Goal: Task Accomplishment & Management: Manage account settings

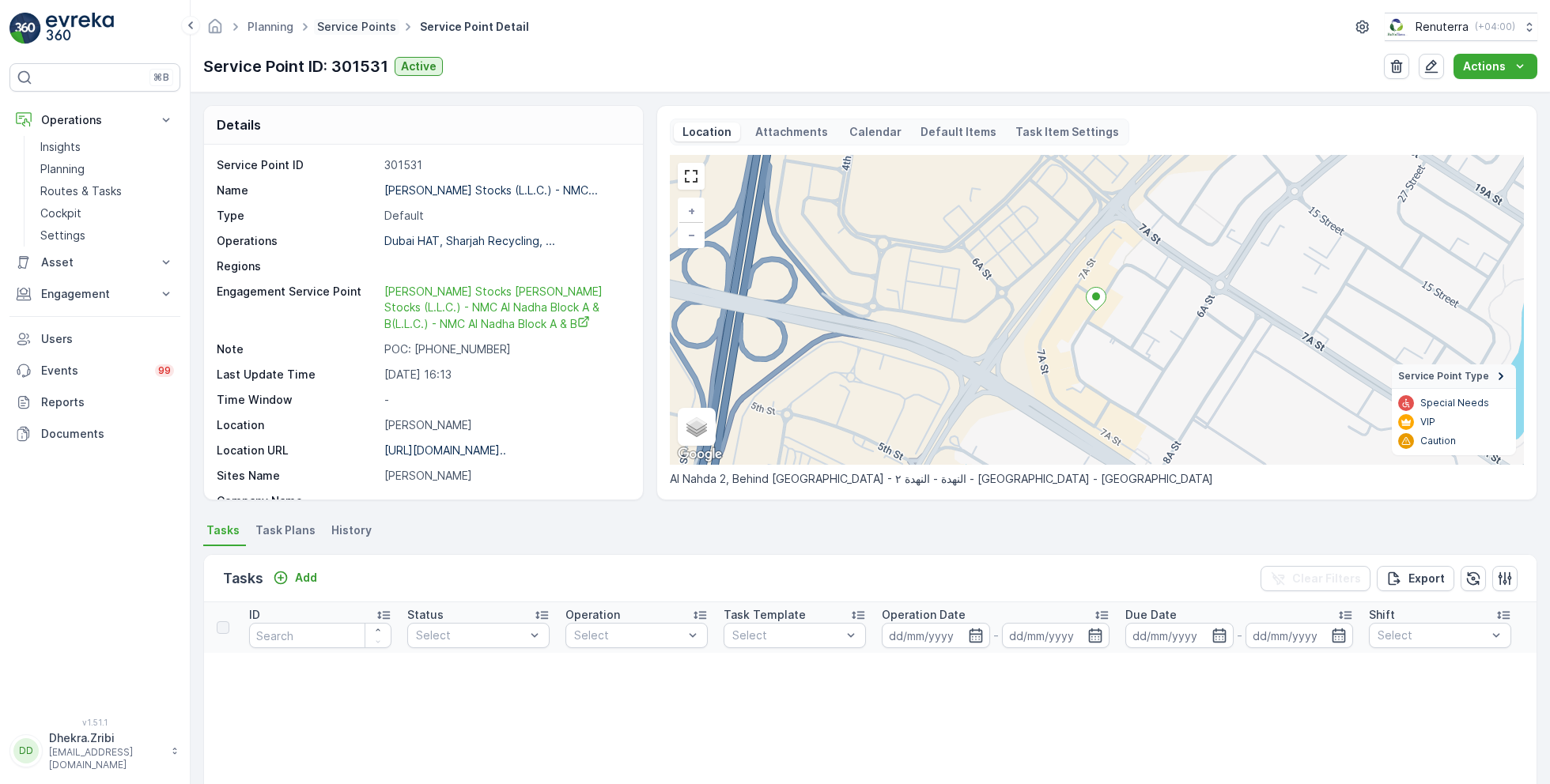
click at [373, 23] on link "Service Points" at bounding box center [357, 26] width 79 height 14
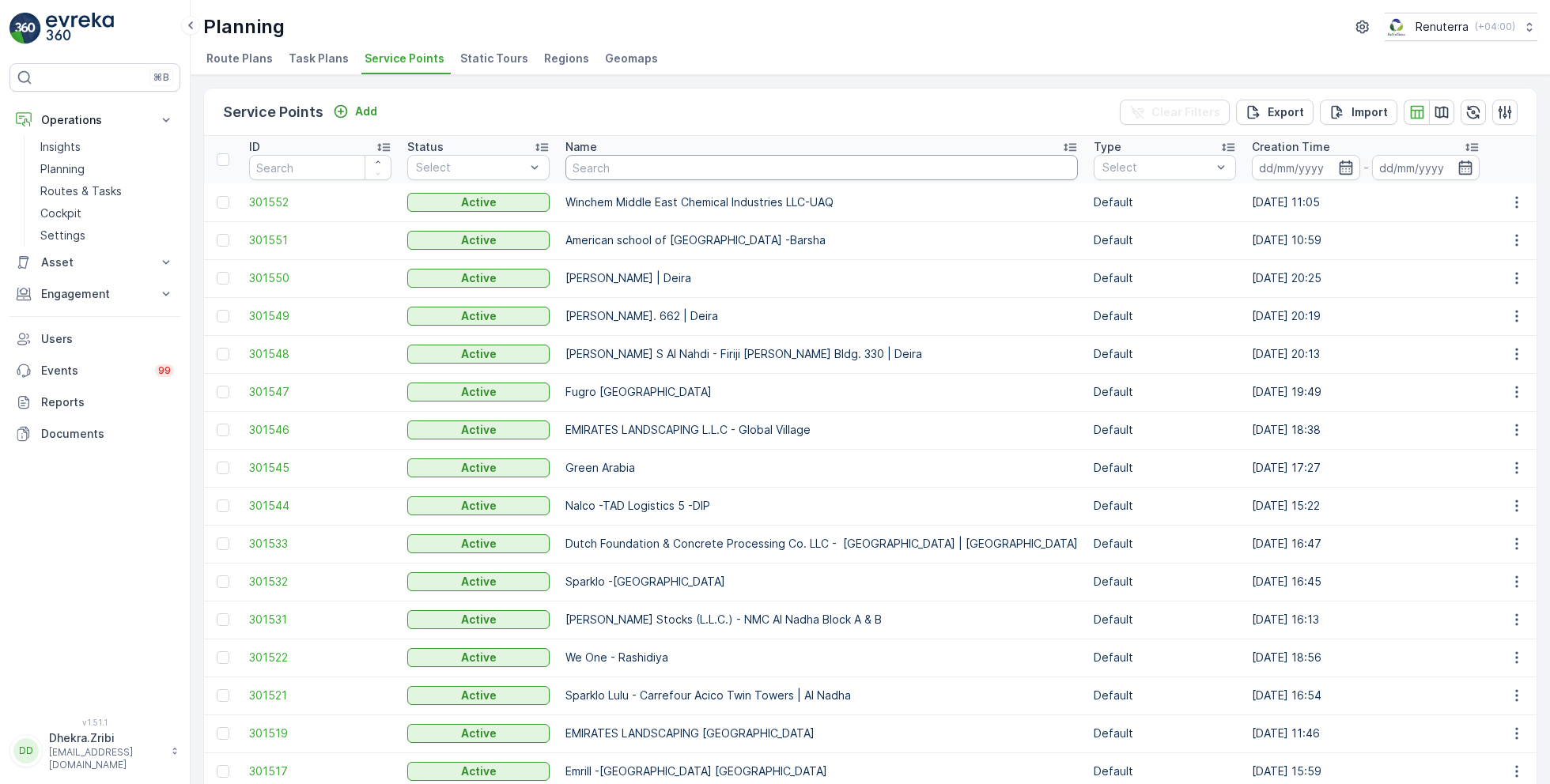
click at [607, 162] on input "text" at bounding box center [821, 167] width 512 height 25
type input "lulu"
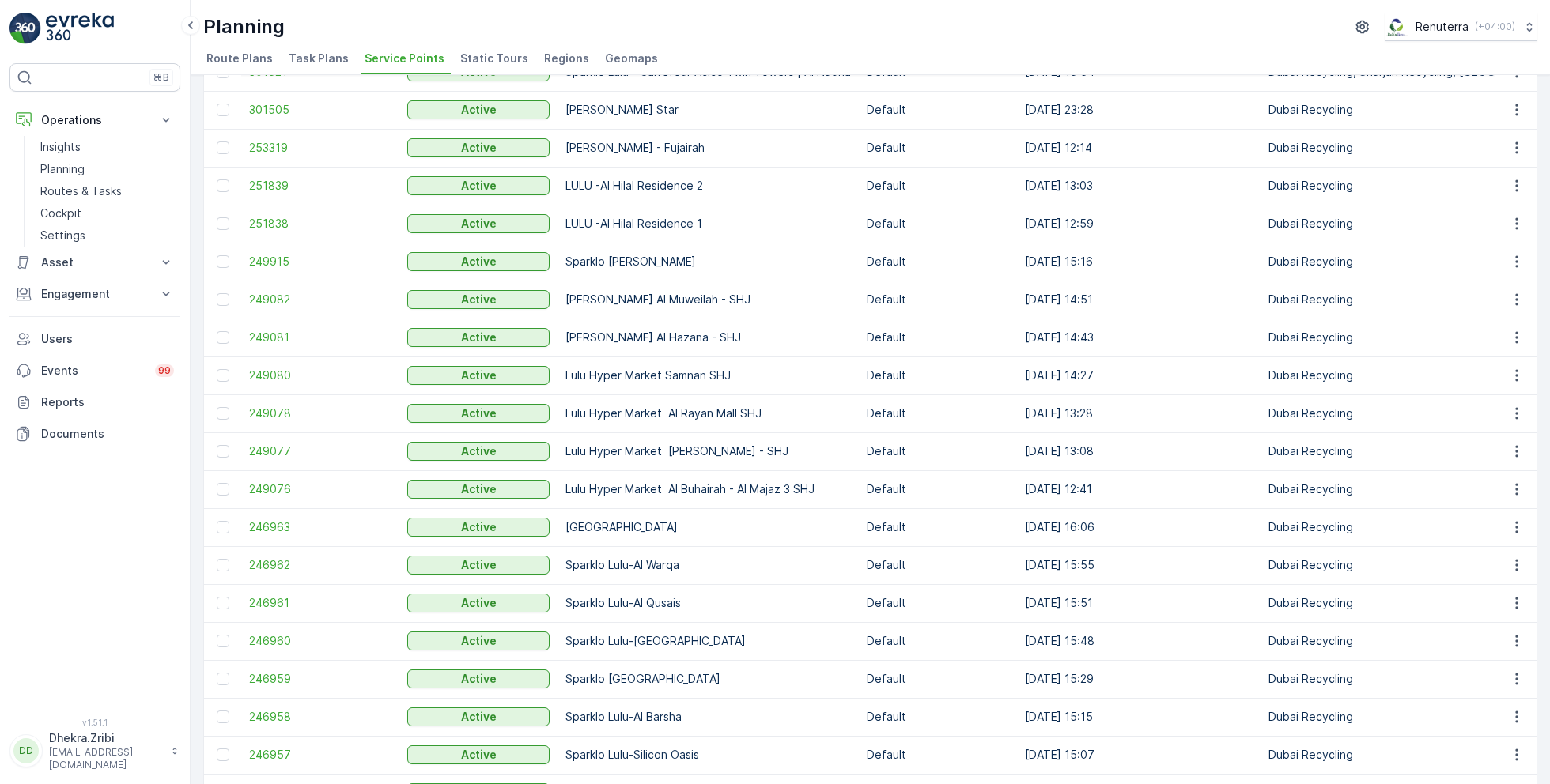
scroll to position [146, 0]
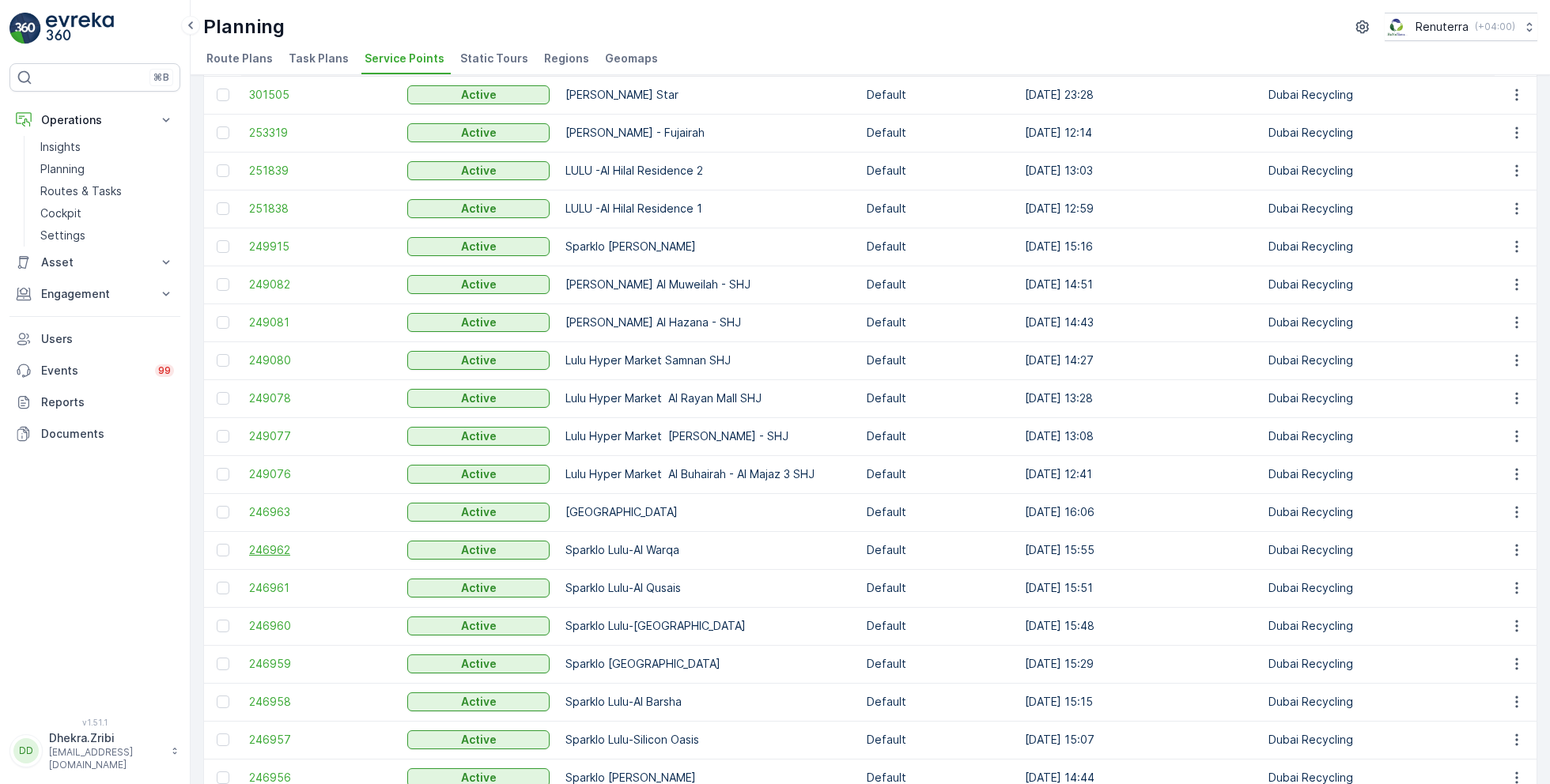
click at [264, 545] on span "246962" at bounding box center [321, 550] width 142 height 16
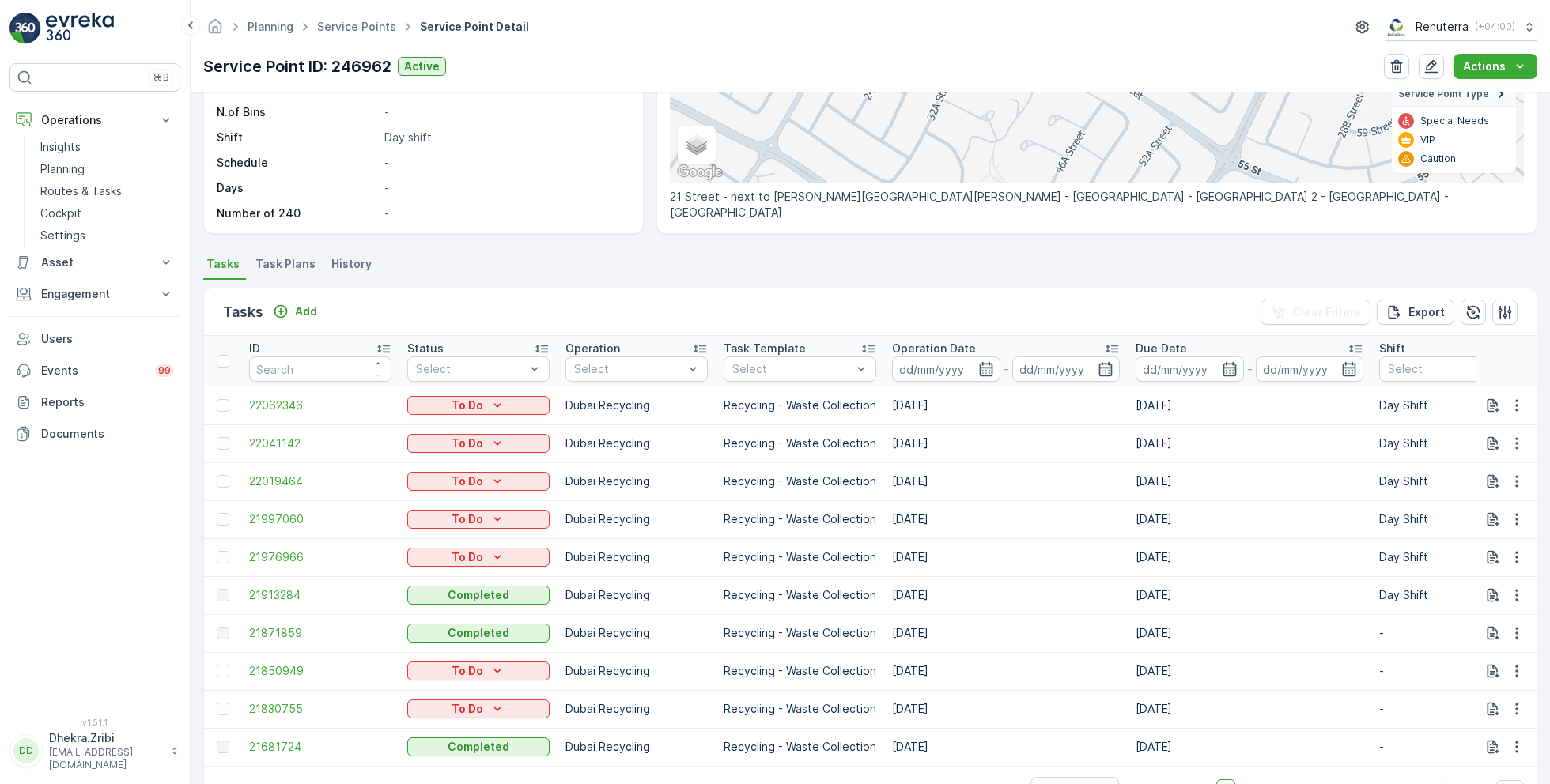
scroll to position [263, 0]
click at [304, 308] on p "Add" at bounding box center [306, 315] width 23 height 16
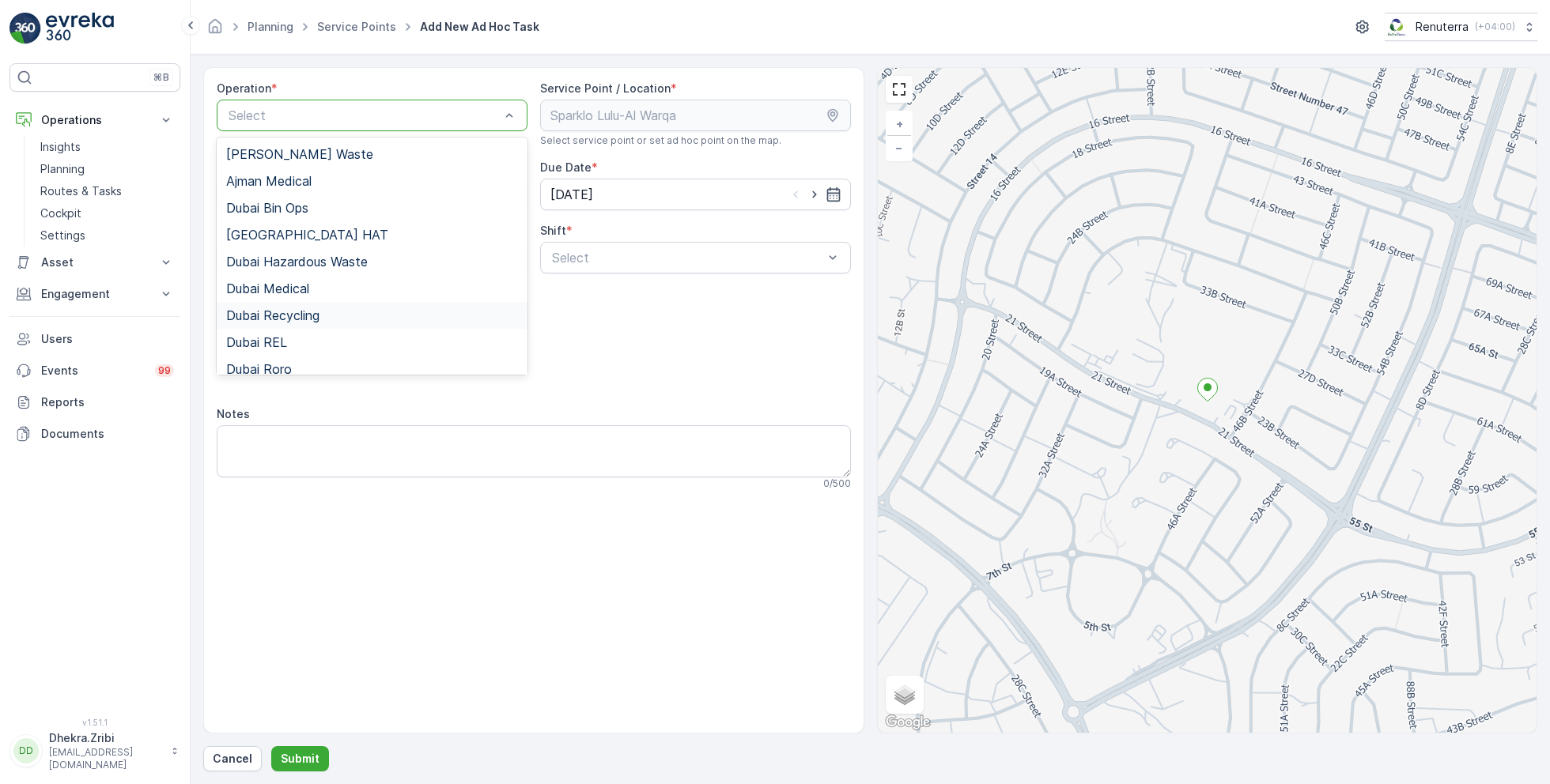
click at [305, 312] on span "Dubai Recycling" at bounding box center [273, 315] width 94 height 14
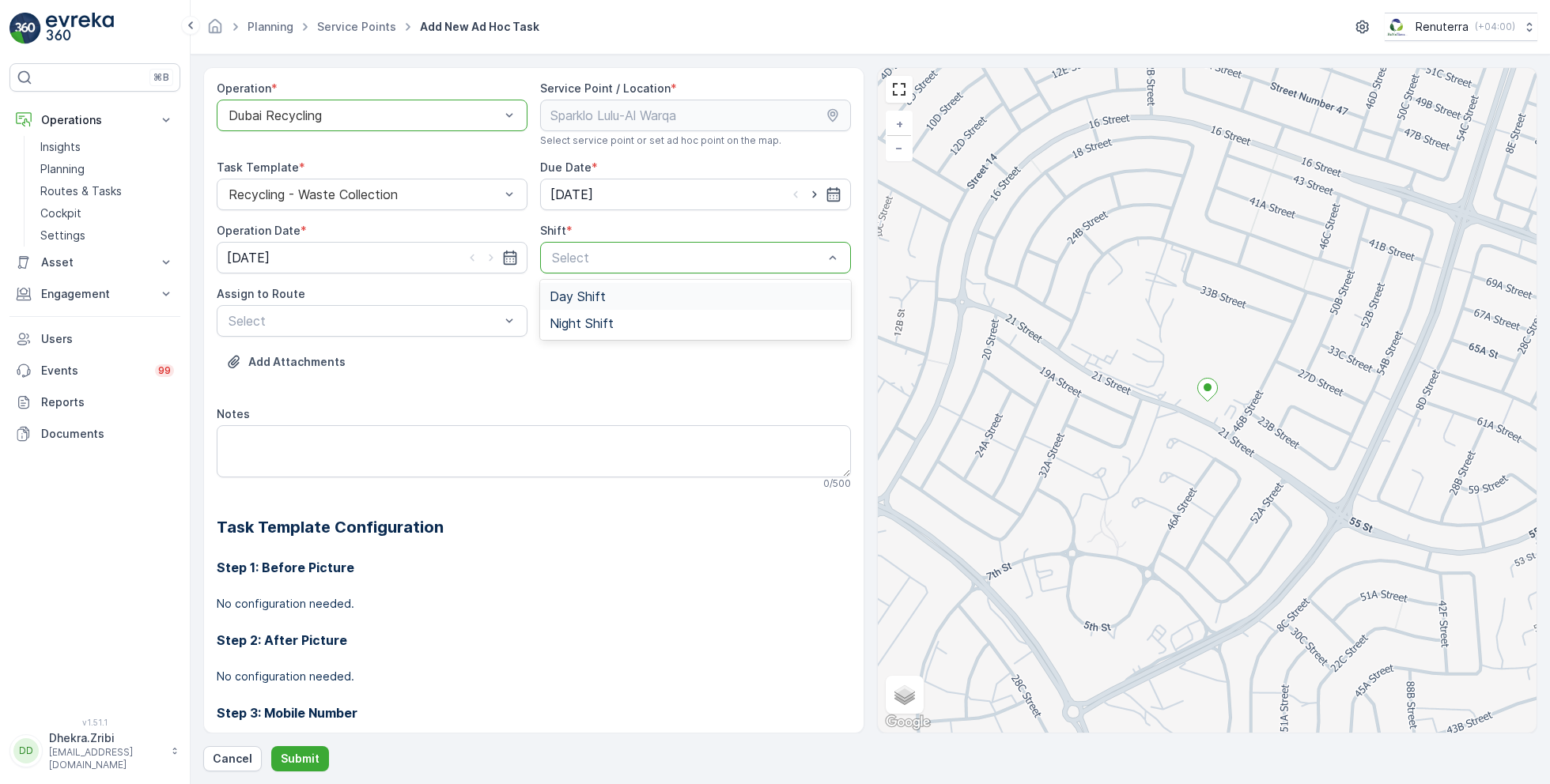
click at [631, 284] on div "Day Shift" at bounding box center [695, 296] width 311 height 27
click at [439, 305] on div "Select" at bounding box center [372, 320] width 311 height 32
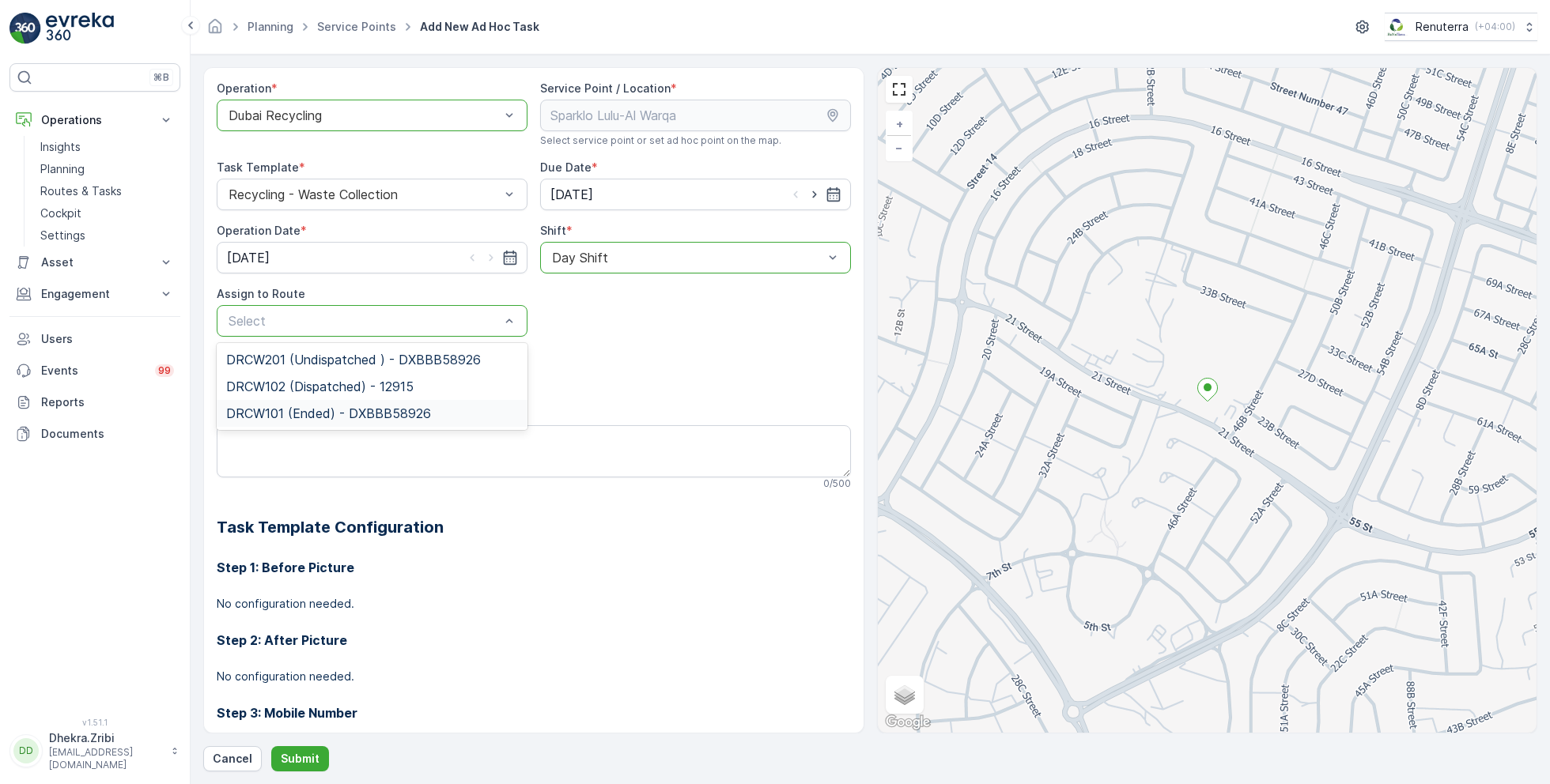
click at [331, 403] on div "DRCW101 (Ended) - DXBBB58926" at bounding box center [372, 413] width 311 height 27
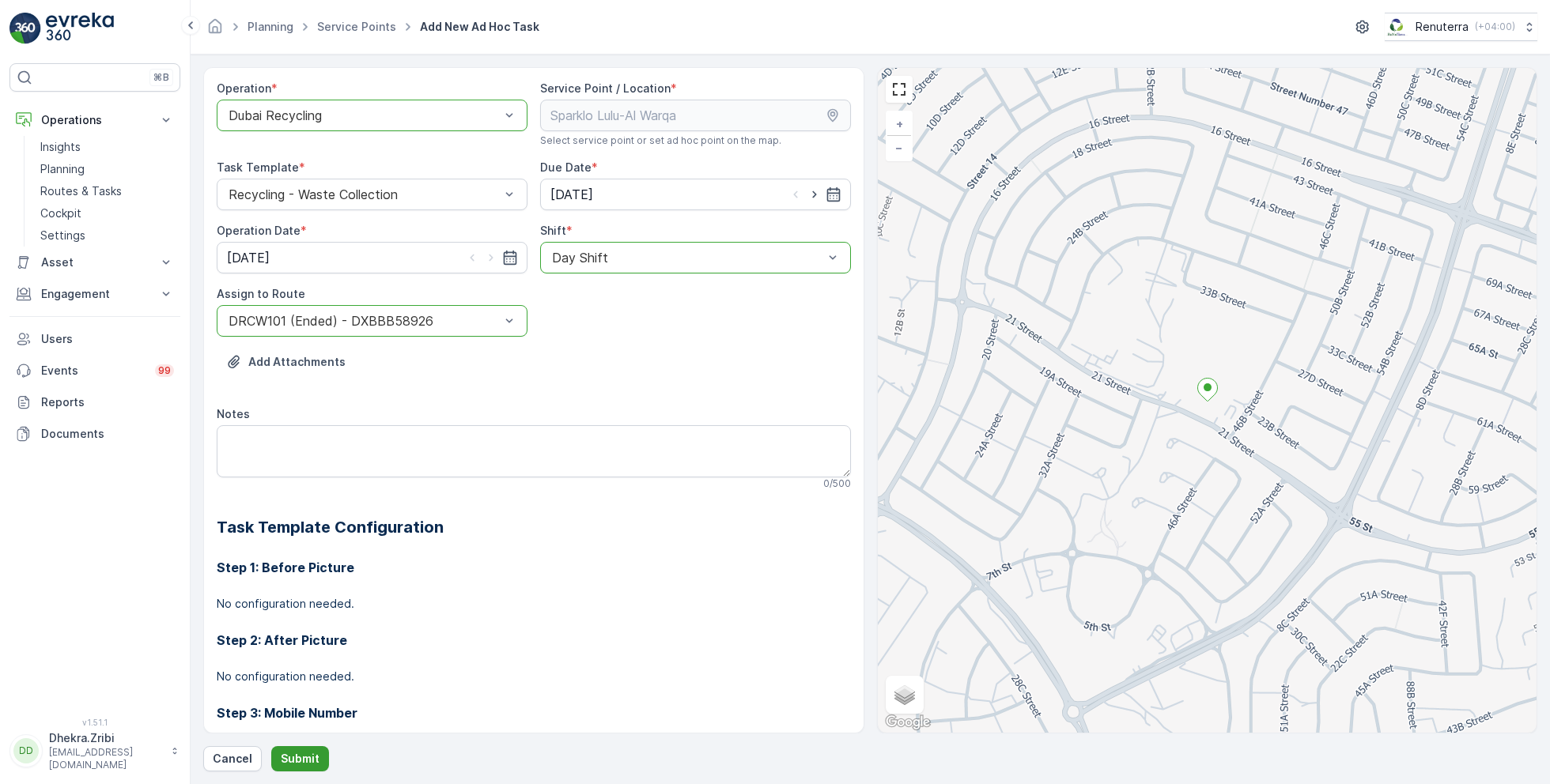
click at [299, 768] on button "Submit" at bounding box center [300, 759] width 58 height 25
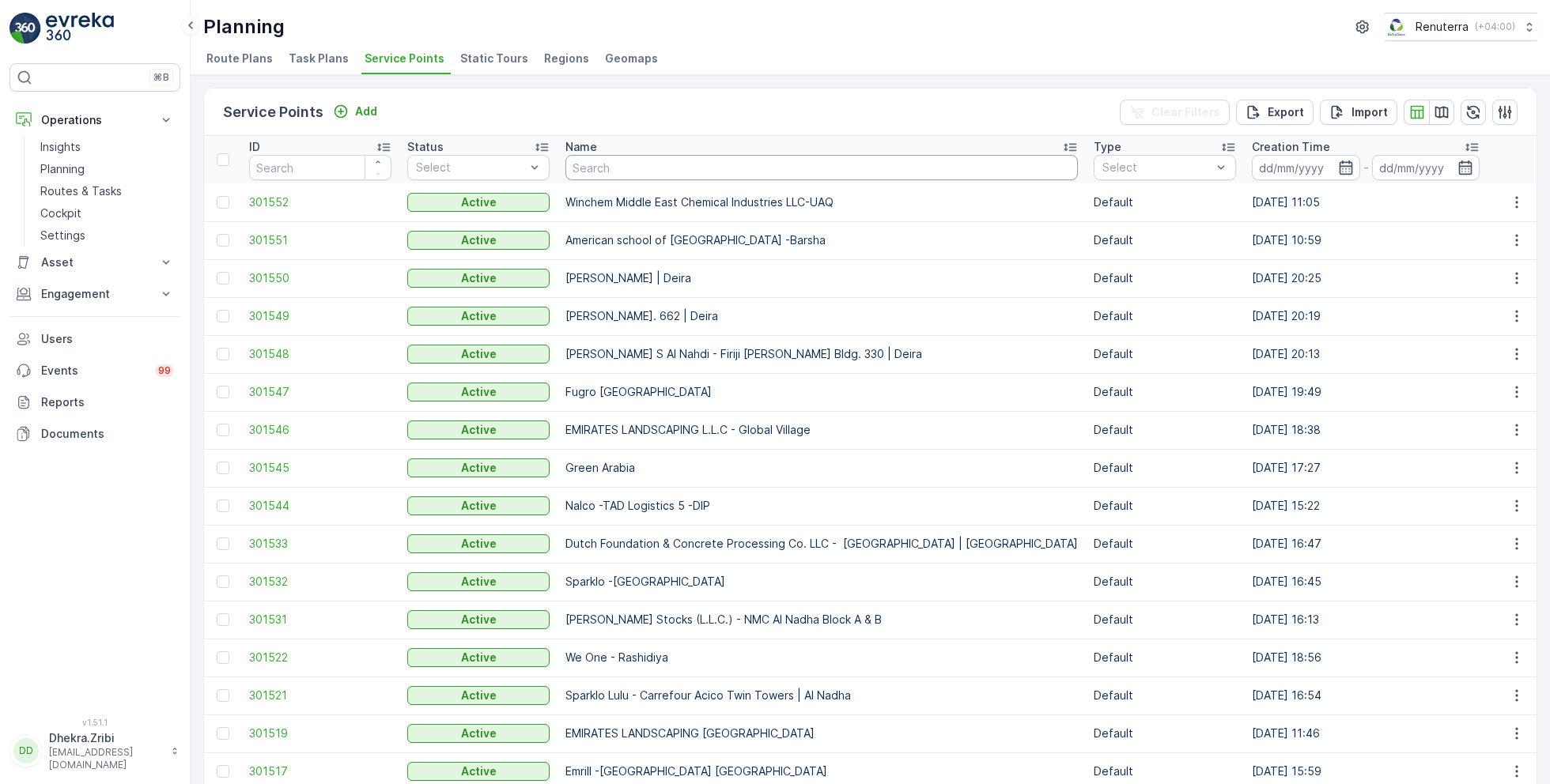
click at [638, 178] on input "text" at bounding box center [821, 167] width 512 height 25
type input "lulu"
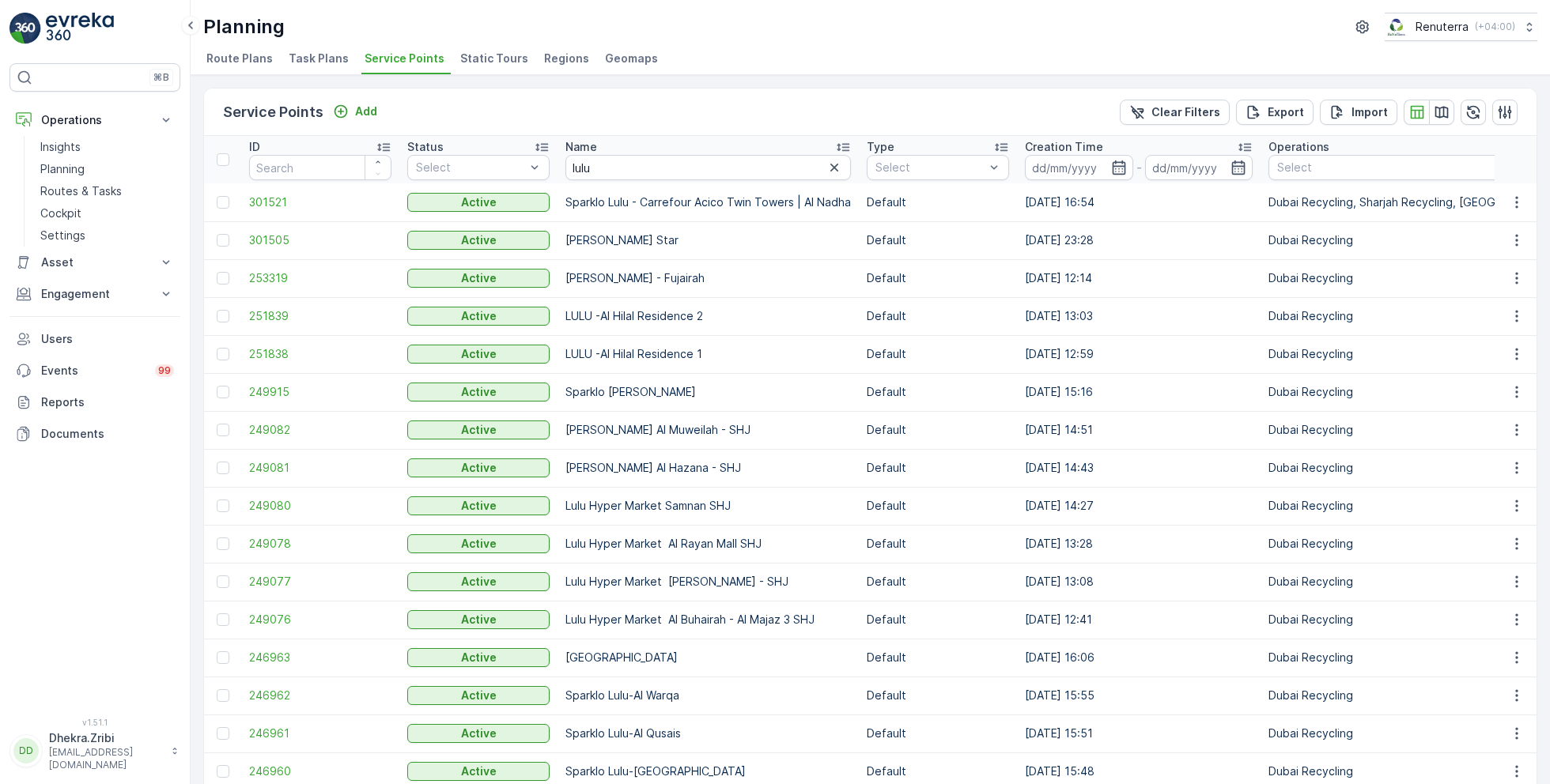
scroll to position [223, 0]
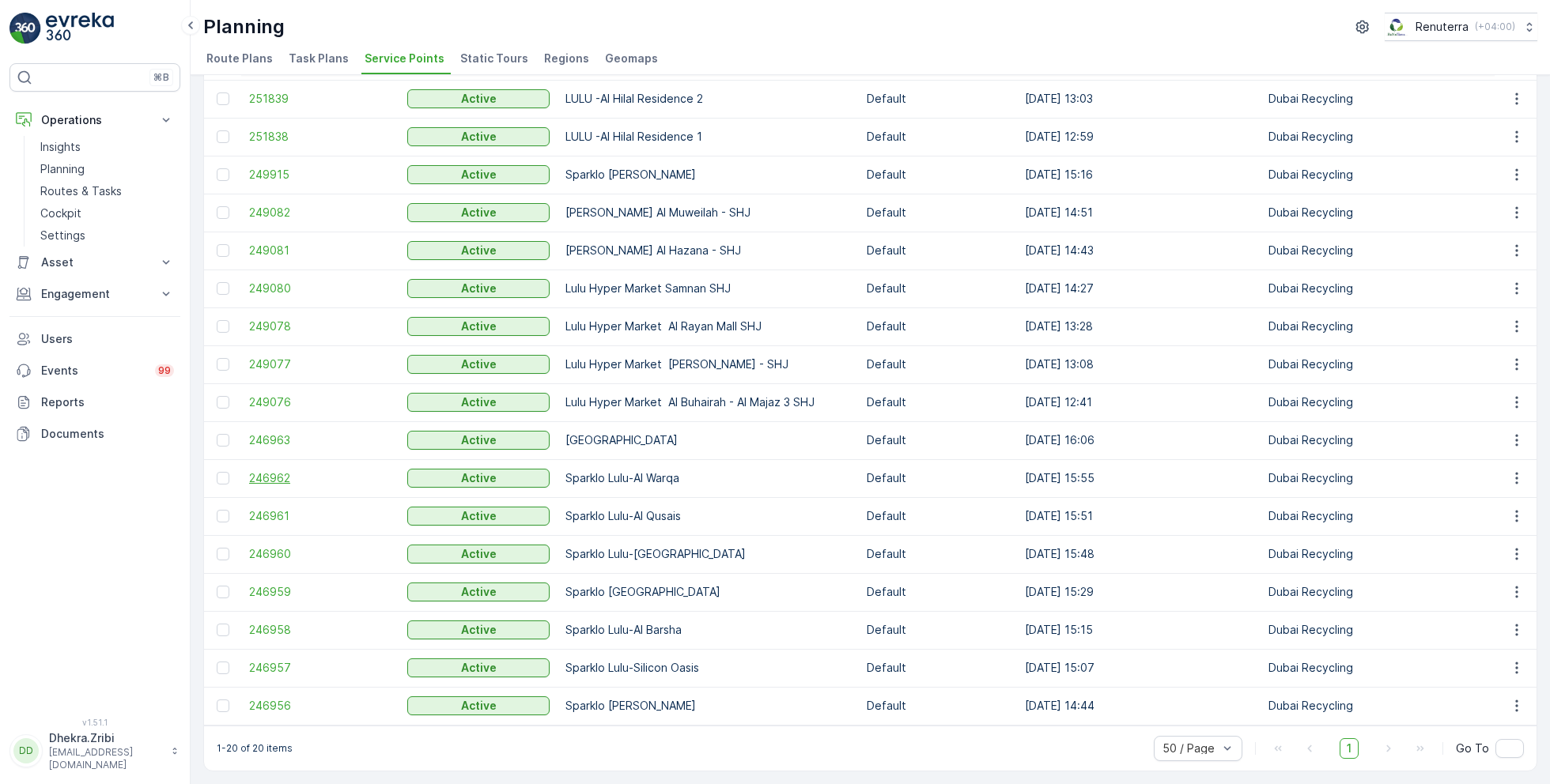
click at [266, 470] on span "246962" at bounding box center [321, 478] width 142 height 16
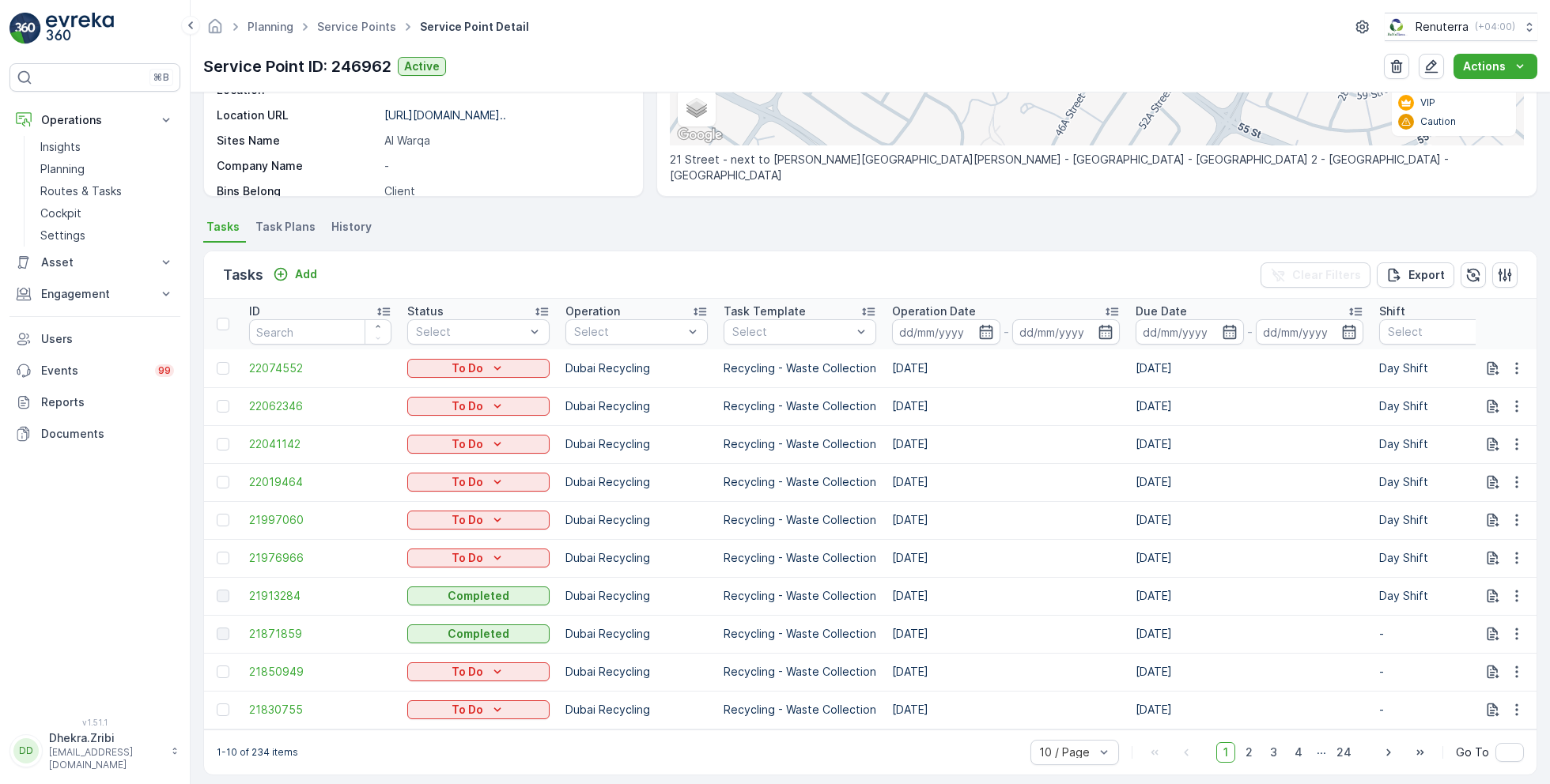
scroll to position [320, 0]
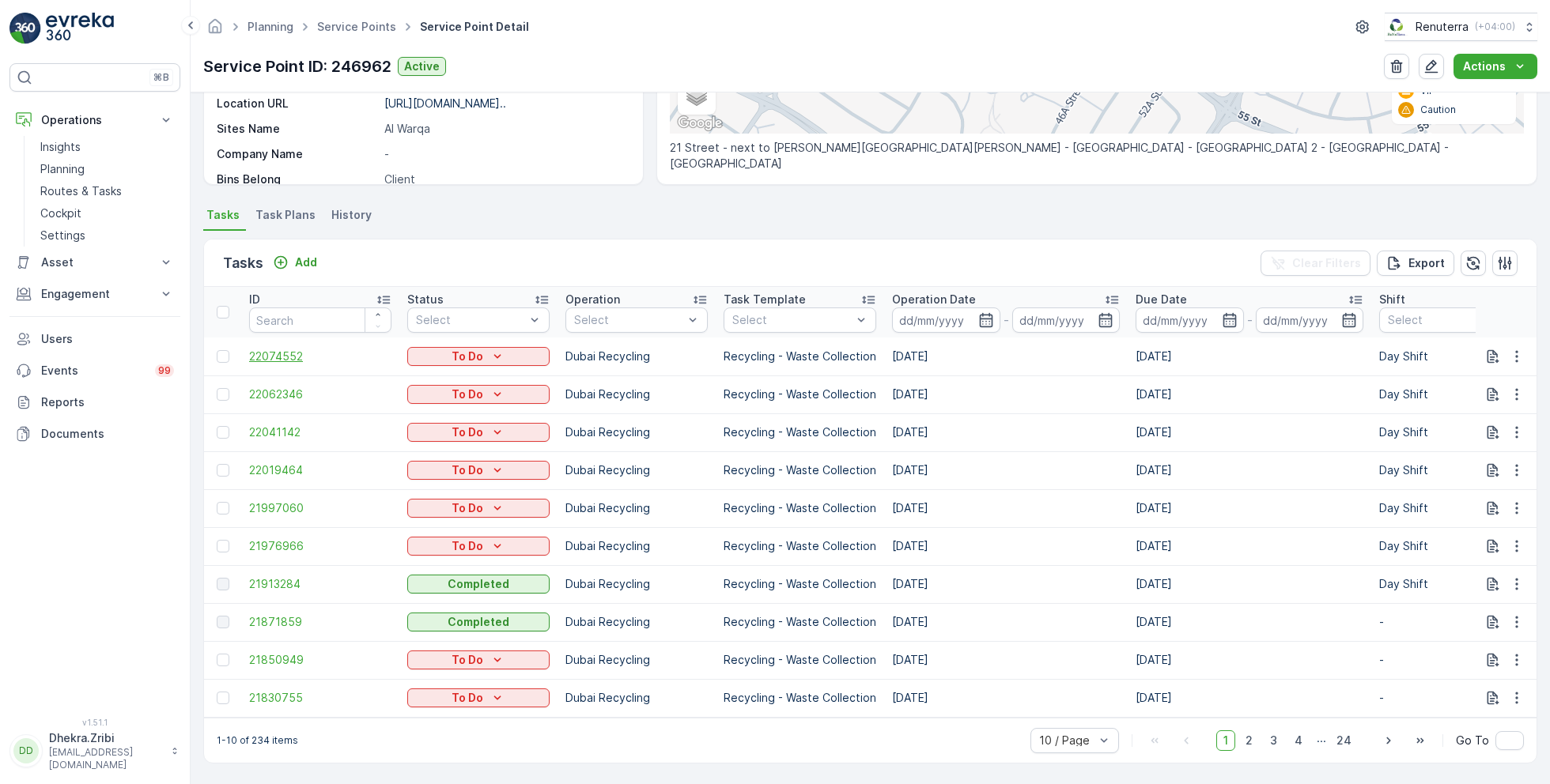
click at [288, 348] on span "22074552" at bounding box center [321, 356] width 142 height 16
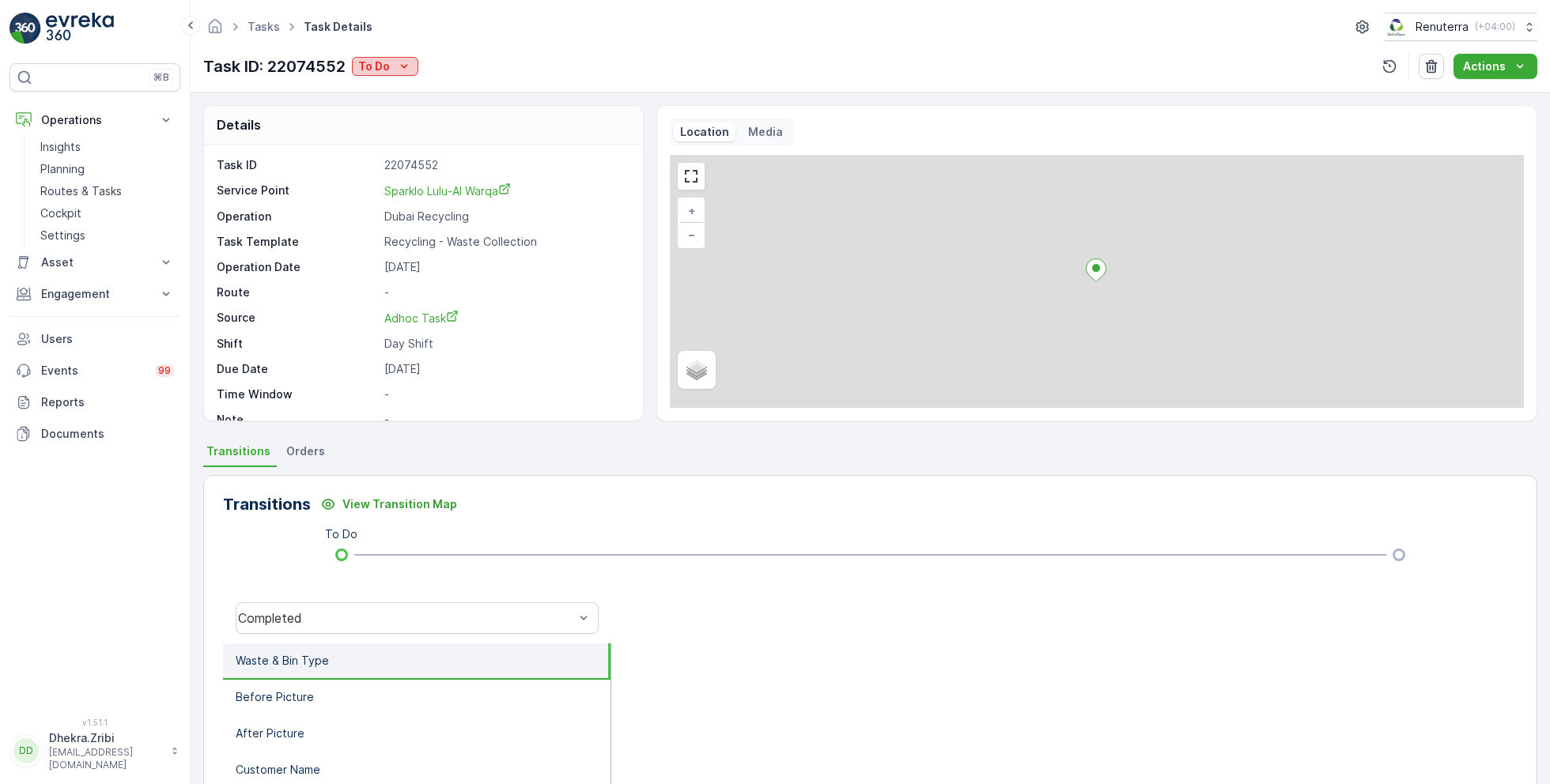
click at [385, 68] on p "To Do" at bounding box center [374, 67] width 32 height 16
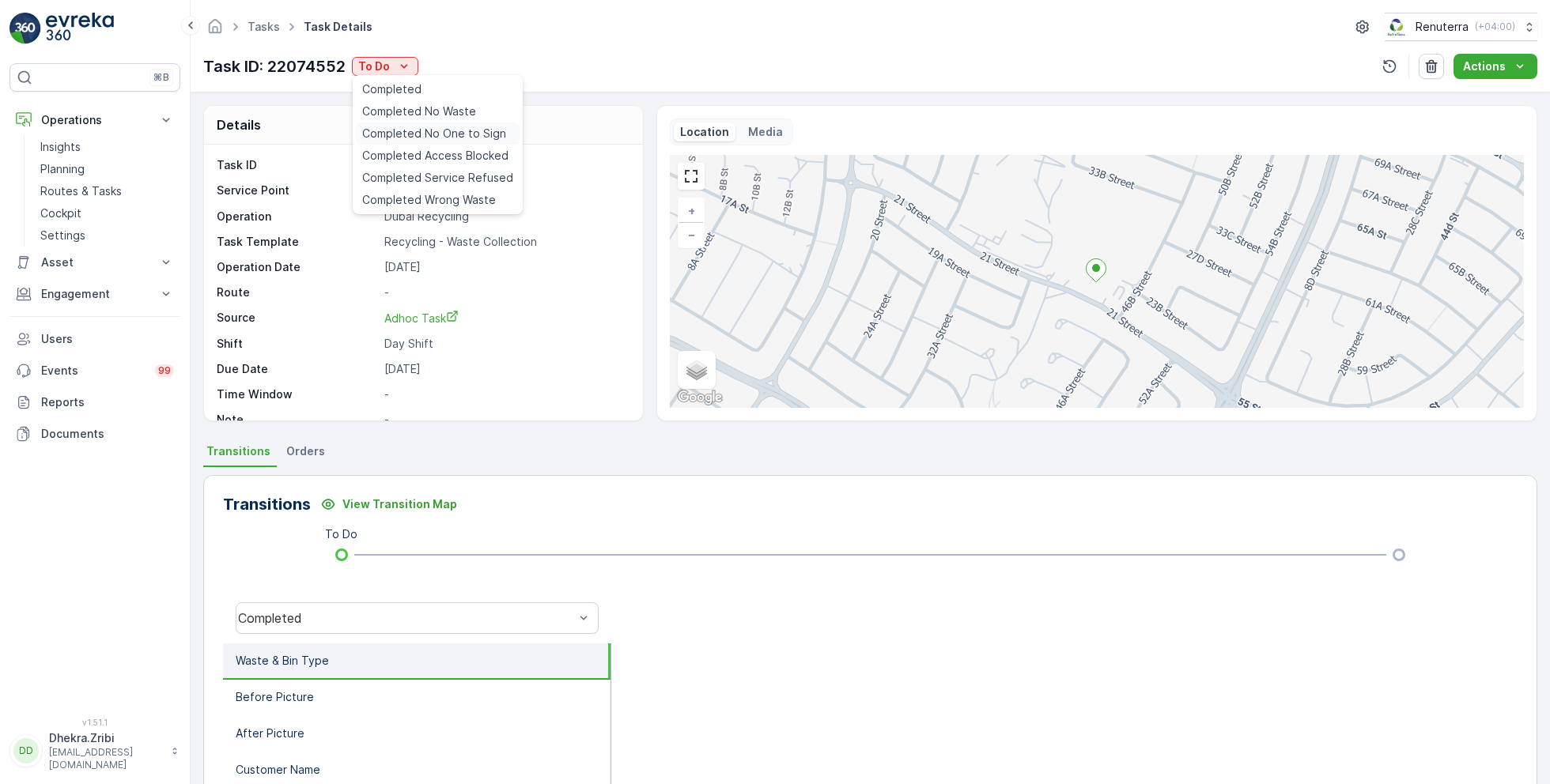
click at [439, 130] on span "Completed No One to Sign" at bounding box center [434, 134] width 144 height 16
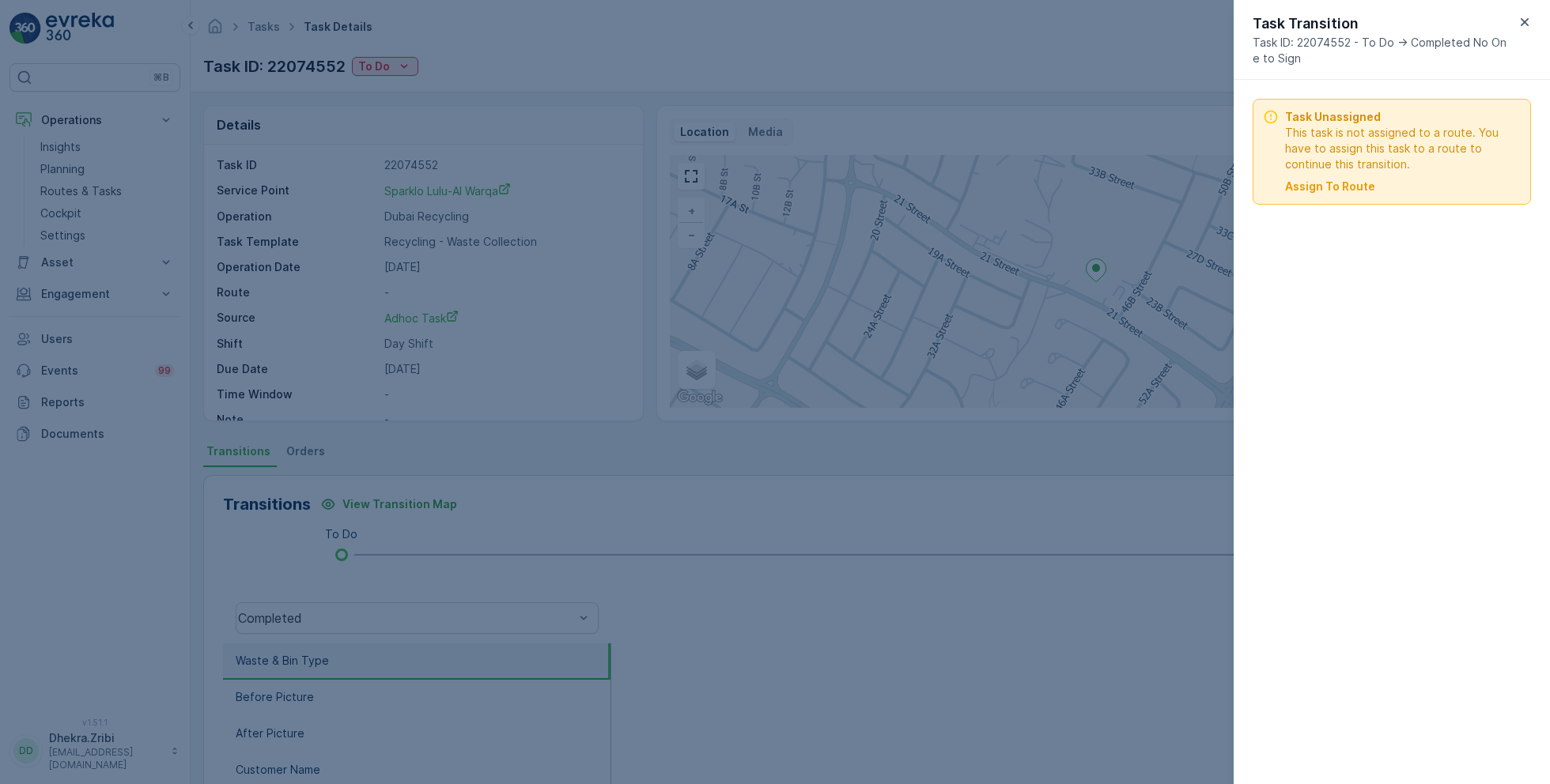
click at [517, 56] on div at bounding box center [775, 392] width 1550 height 784
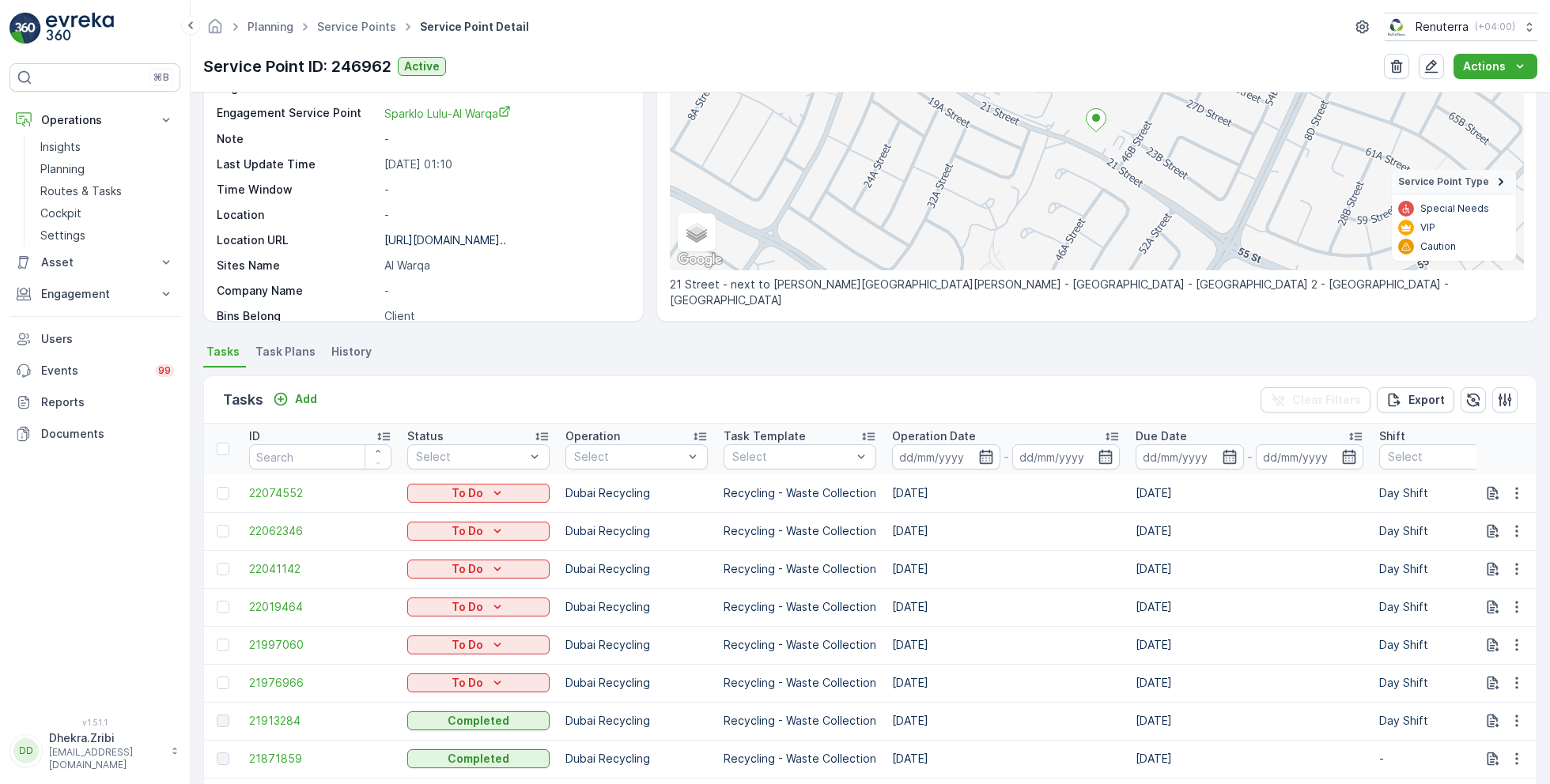
scroll to position [184, 0]
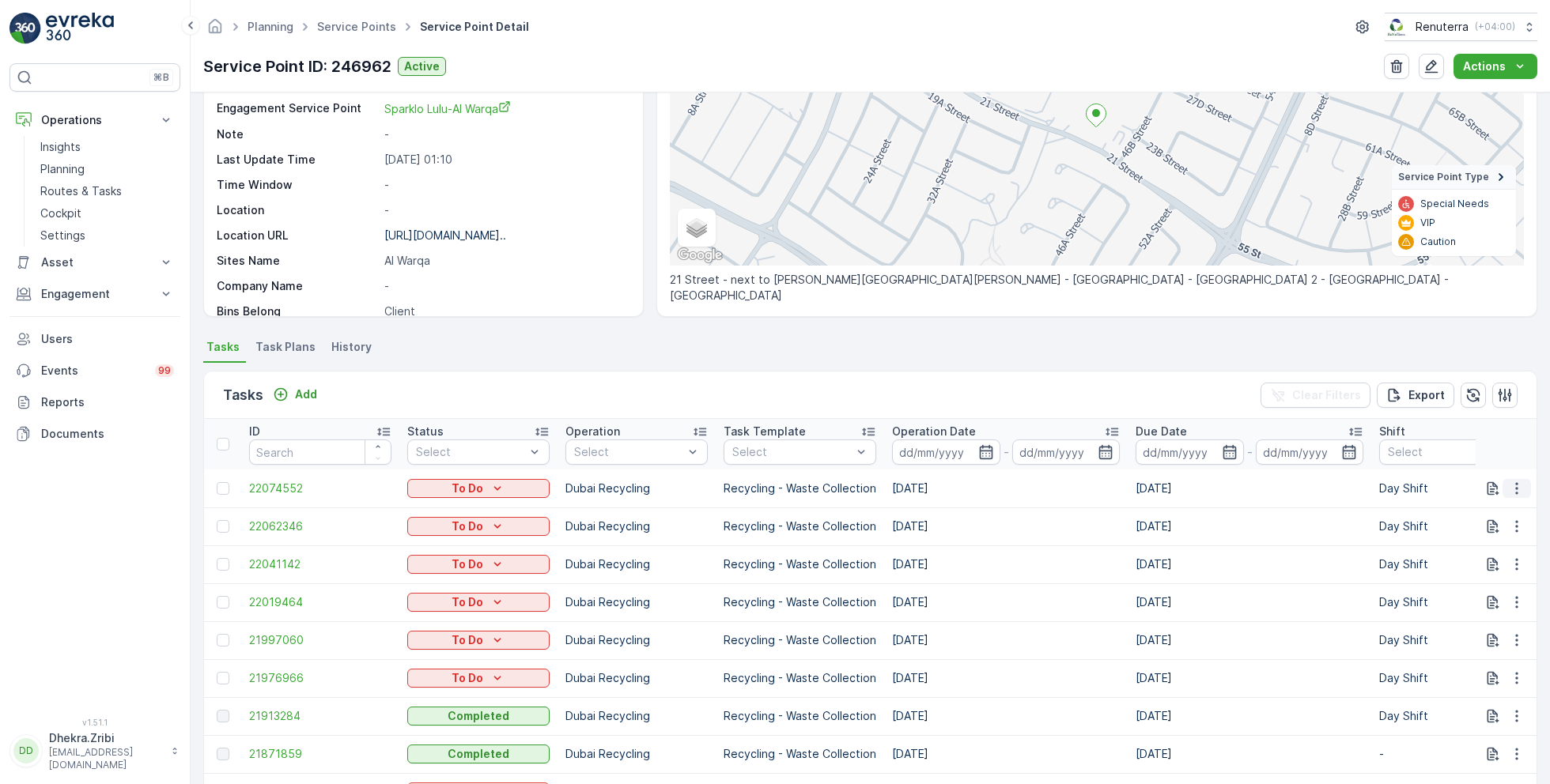
click at [1521, 482] on button "button" at bounding box center [1517, 488] width 29 height 19
click at [1461, 555] on span "Change Route" at bounding box center [1475, 555] width 77 height 16
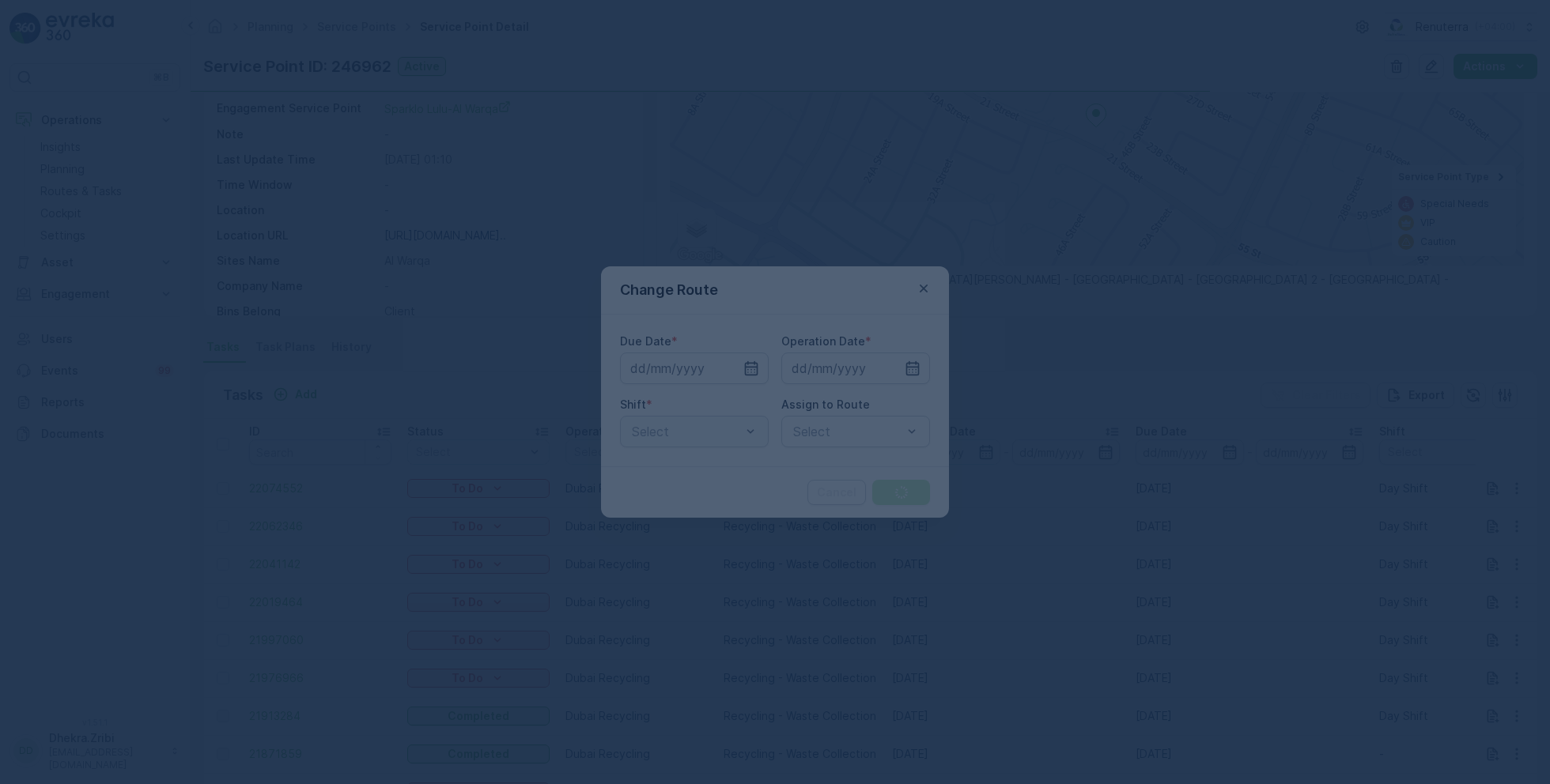
type input "[DATE]"
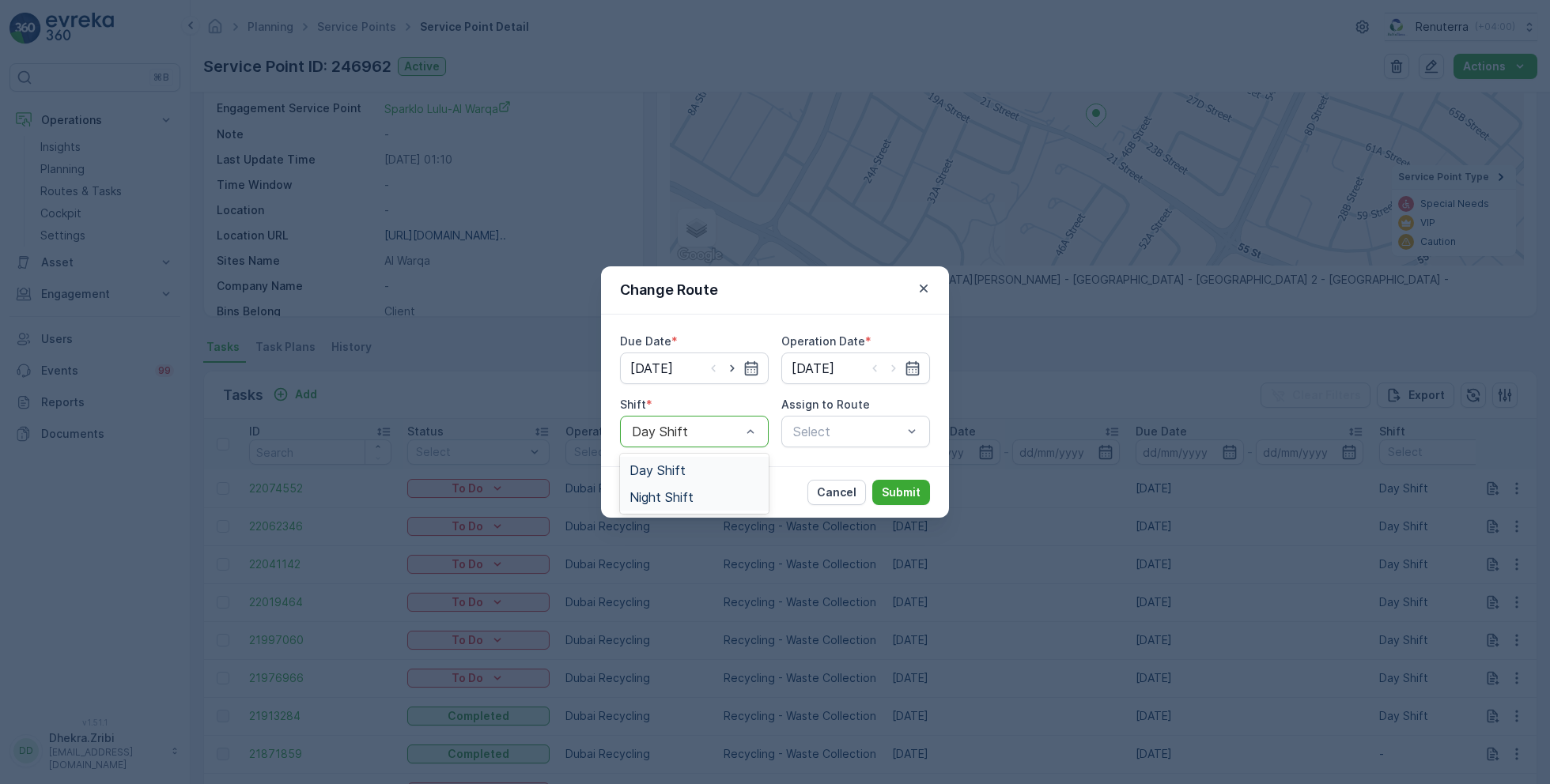
click at [676, 495] on span "Night Shift" at bounding box center [661, 497] width 64 height 14
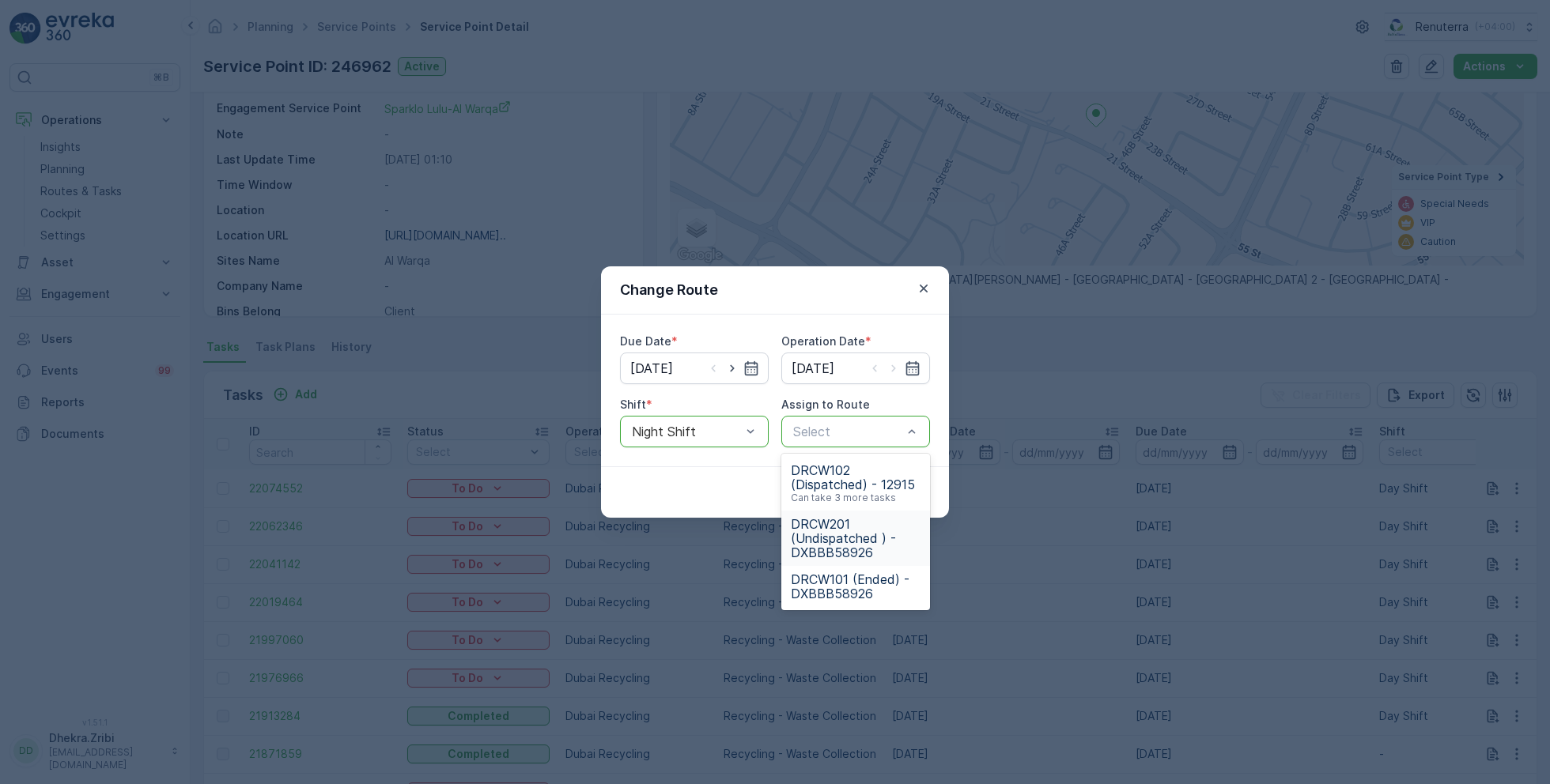
click at [829, 525] on span "DRCW201 (Undispatched ) - DXBBB58926" at bounding box center [856, 537] width 130 height 42
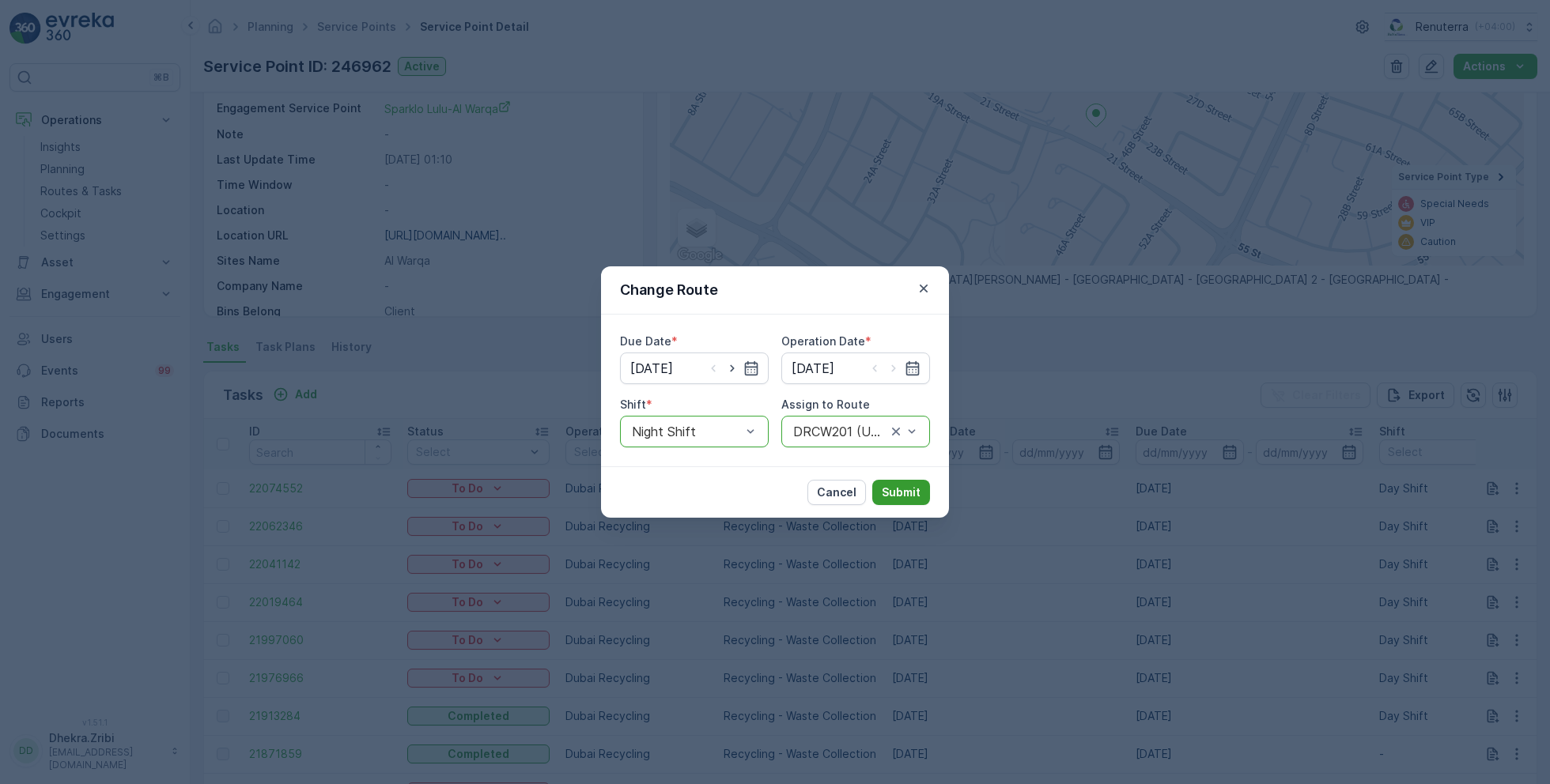
click at [905, 493] on p "Submit" at bounding box center [901, 492] width 39 height 16
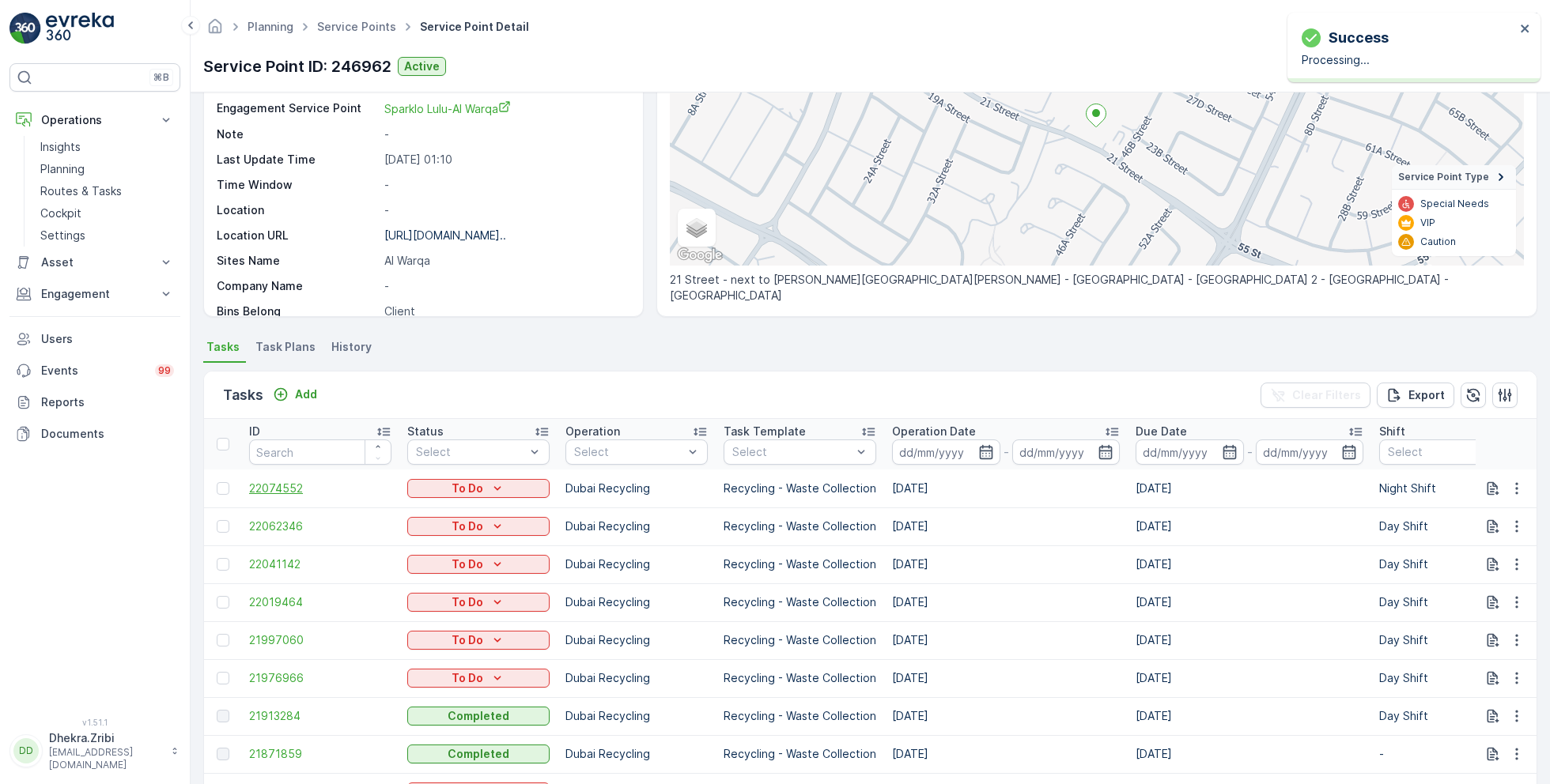
click at [276, 481] on span "22074552" at bounding box center [321, 489] width 142 height 16
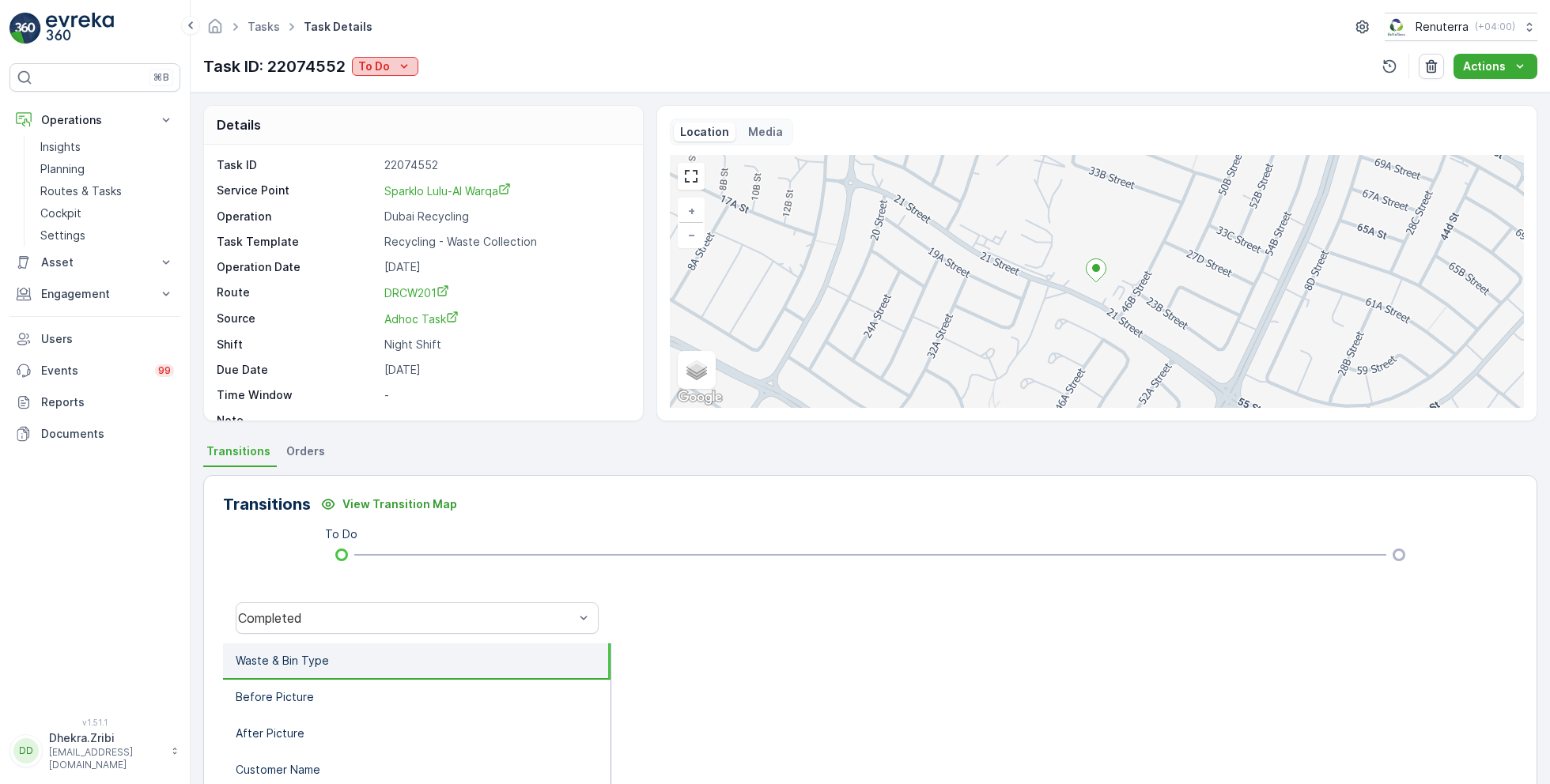
click at [396, 62] on icon "To Do" at bounding box center [404, 67] width 16 height 16
click at [392, 130] on span "Completed No One to Sign" at bounding box center [434, 134] width 144 height 16
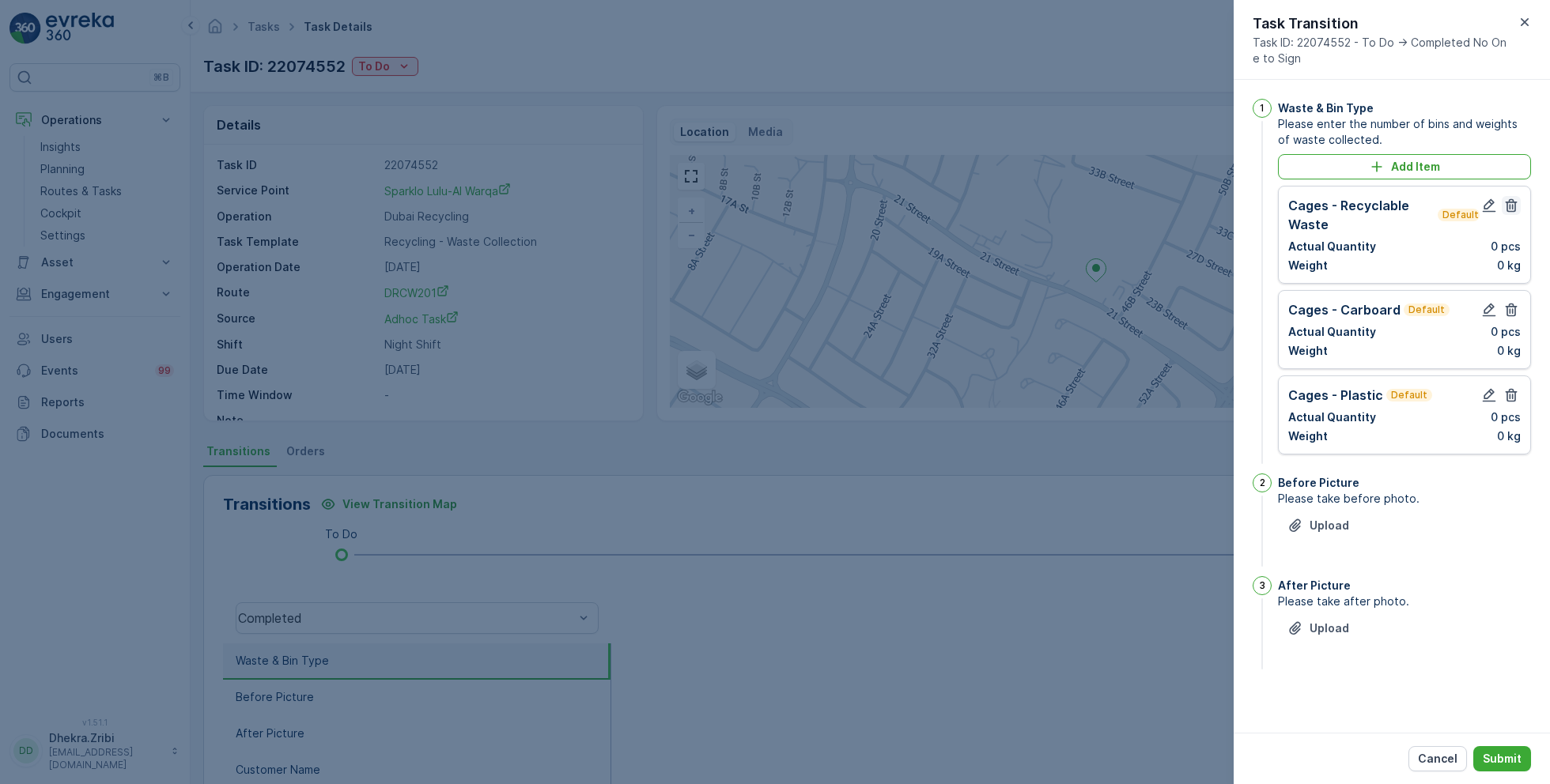
click at [1513, 204] on icon "button" at bounding box center [1511, 205] width 12 height 14
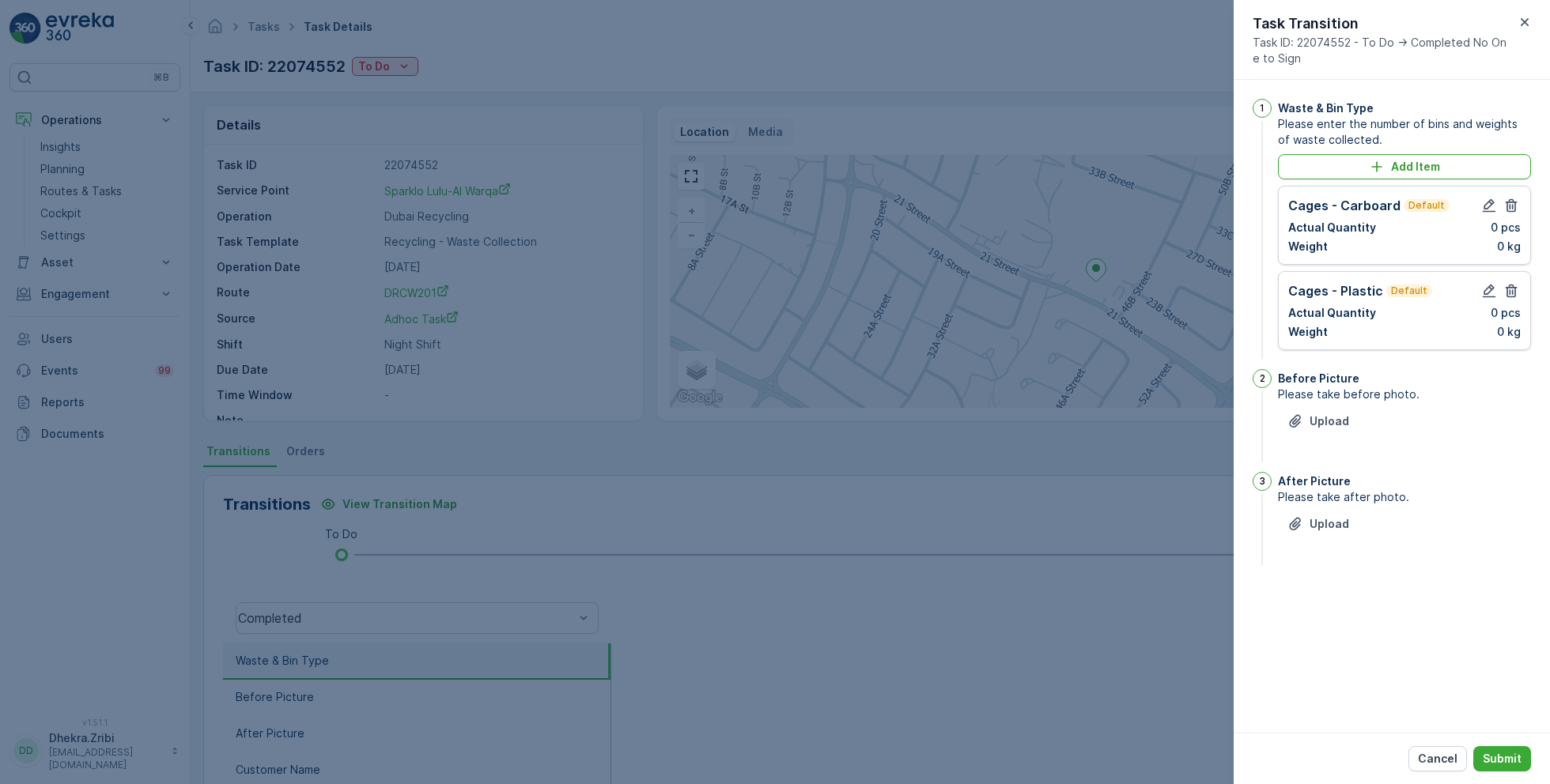
click at [1513, 204] on icon "button" at bounding box center [1511, 205] width 12 height 14
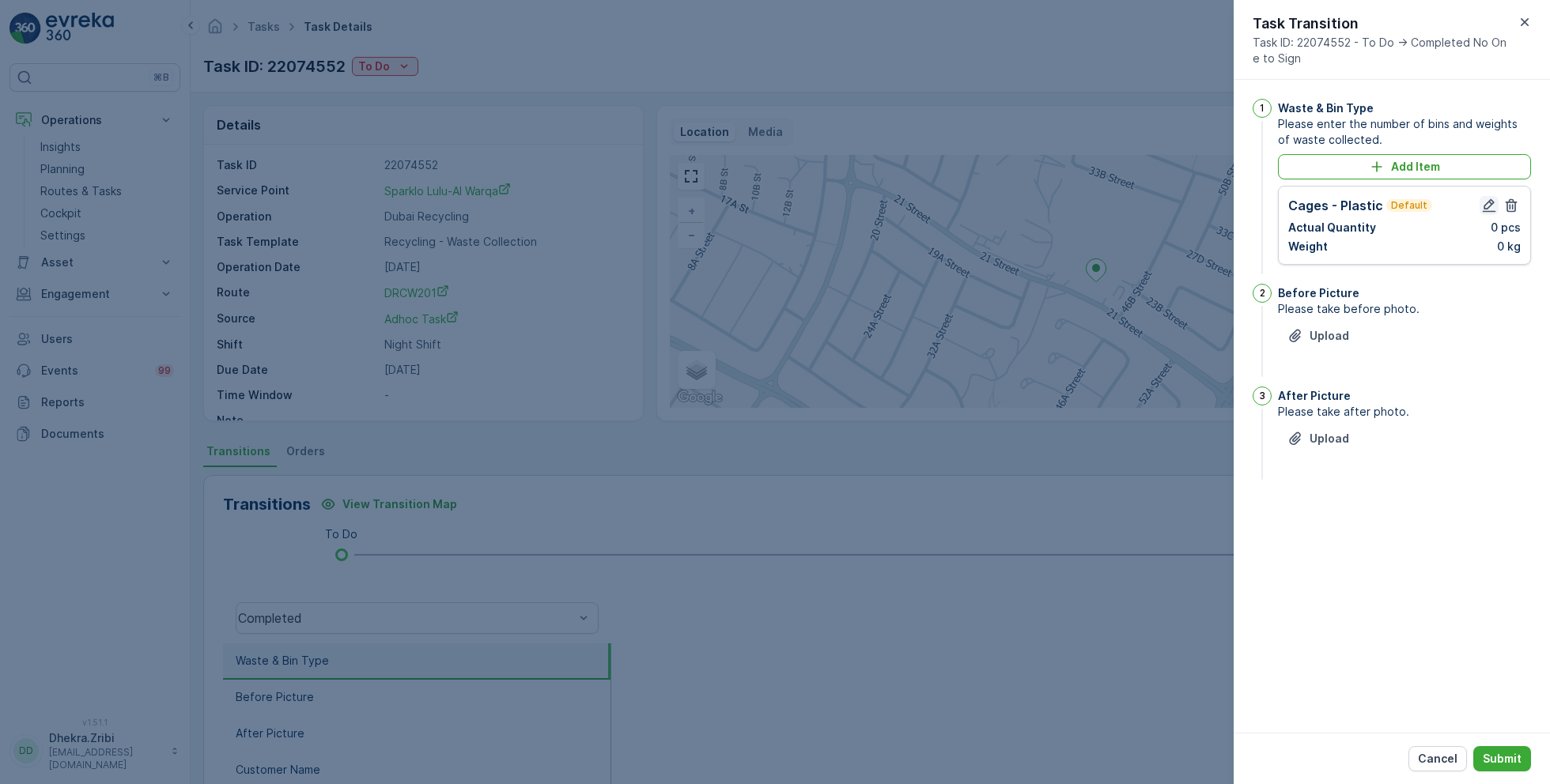
click at [1489, 198] on icon "button" at bounding box center [1490, 206] width 16 height 16
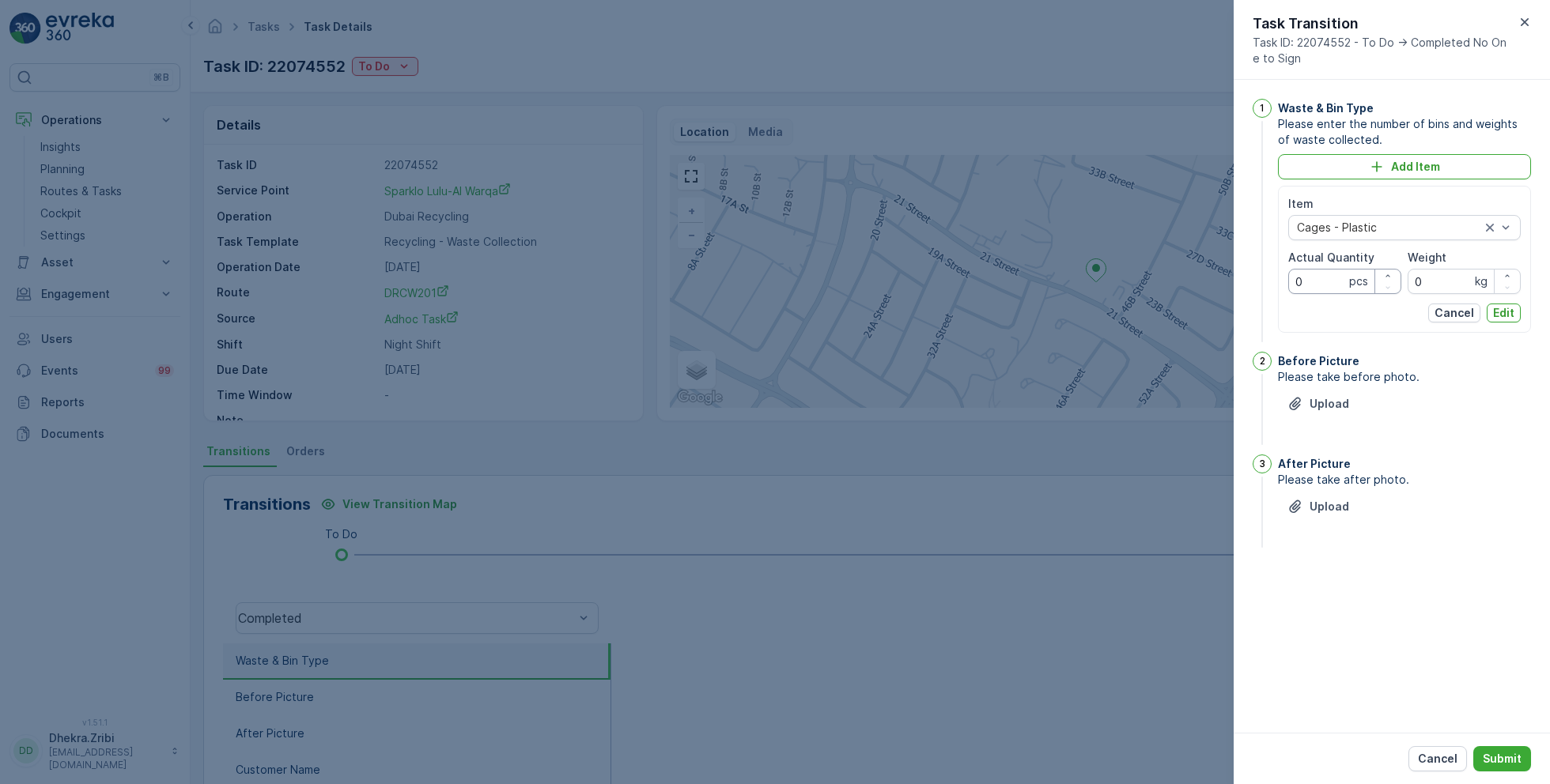
click at [1312, 270] on Quantity "0" at bounding box center [1345, 282] width 113 height 25
type Quantity "6"
click at [1435, 275] on input "0" at bounding box center [1464, 282] width 113 height 25
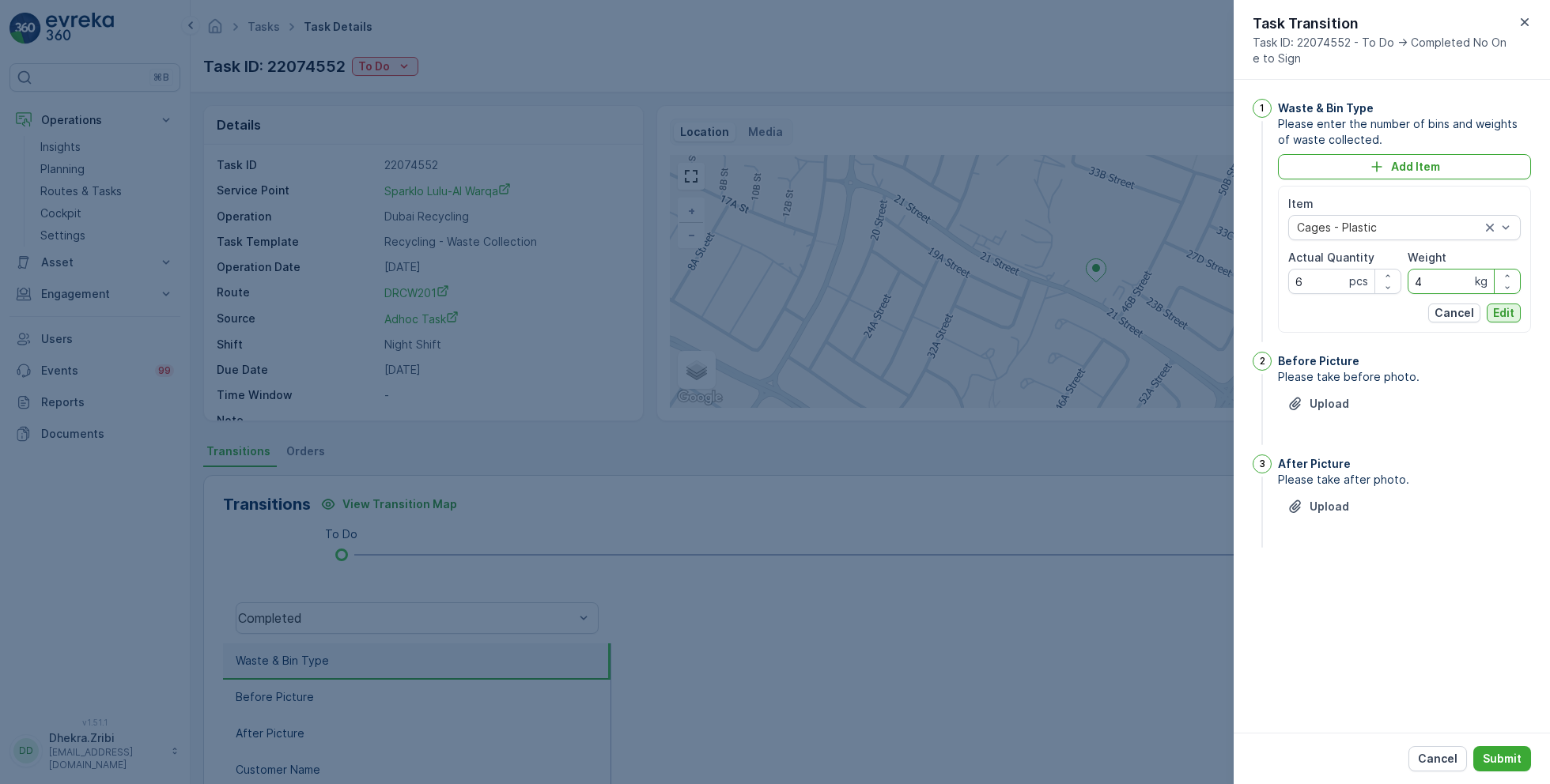
type input "43"
click at [1495, 314] on p "Edit" at bounding box center [1504, 313] width 22 height 16
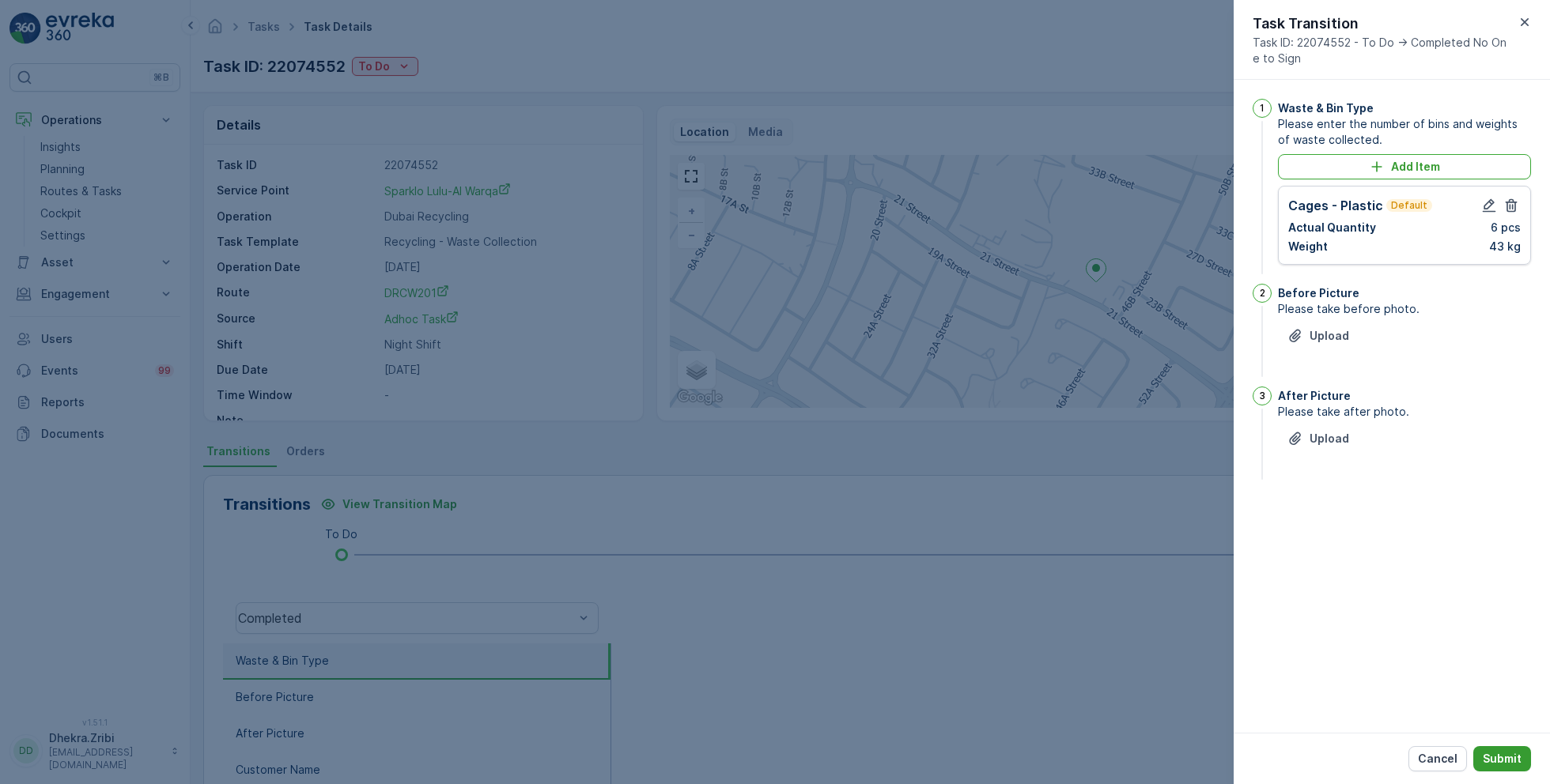
click at [1500, 755] on p "Submit" at bounding box center [1501, 759] width 39 height 16
click at [1328, 365] on button "Upload" at bounding box center [1319, 358] width 81 height 25
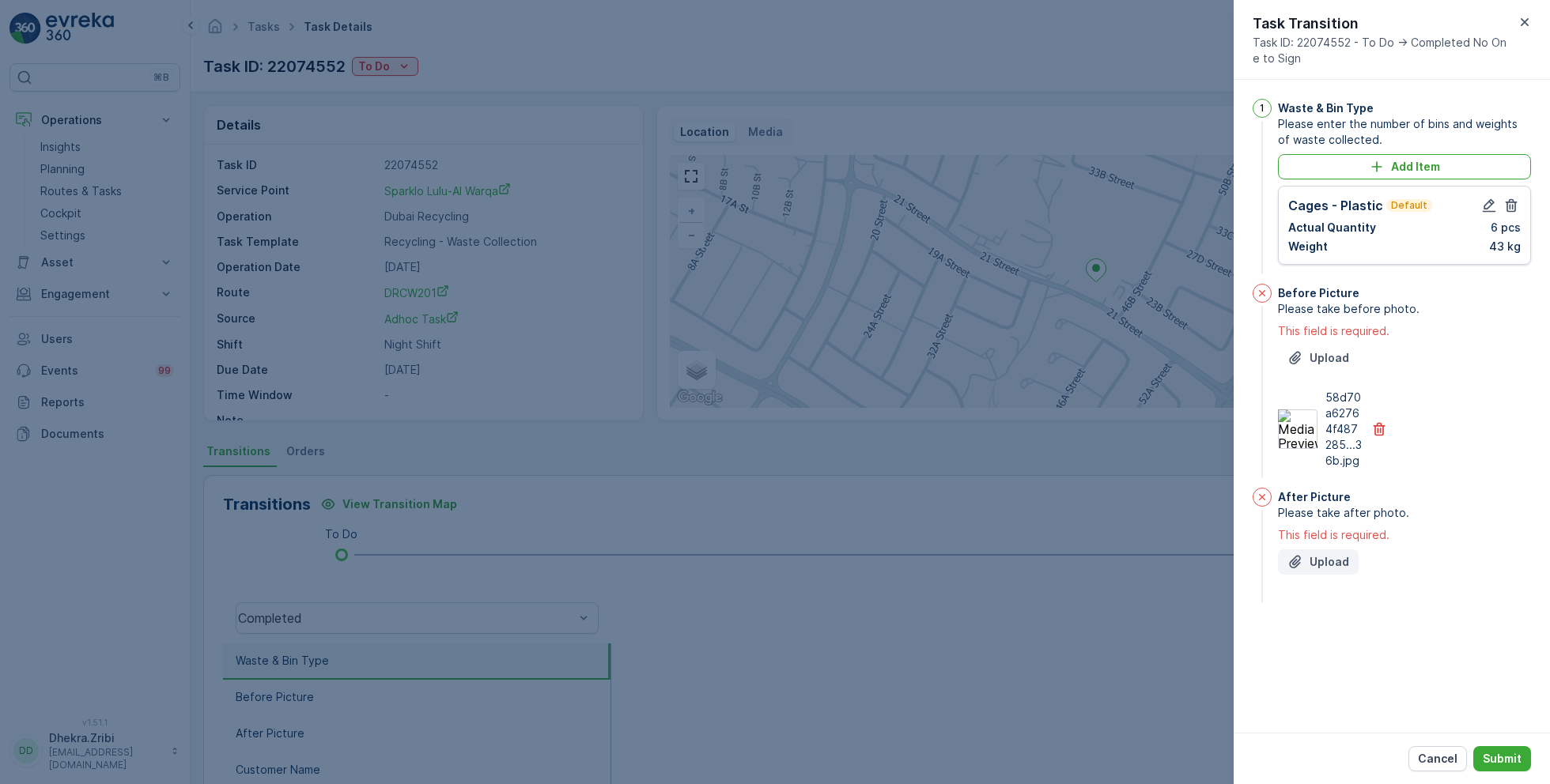
click at [1330, 567] on p "Upload" at bounding box center [1329, 563] width 40 height 16
click at [1504, 754] on p "Submit" at bounding box center [1501, 759] width 39 height 16
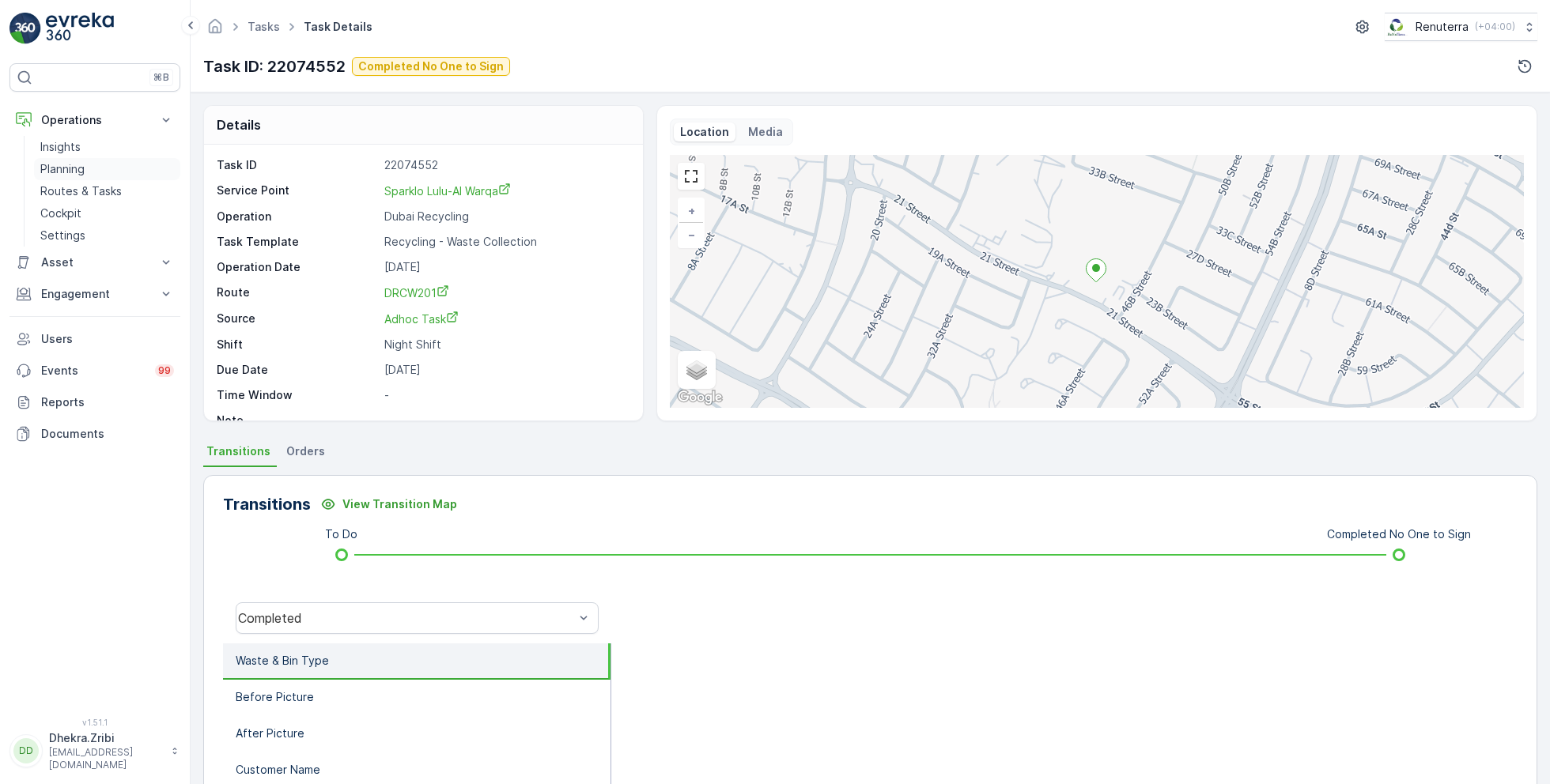
click at [68, 168] on p "Planning" at bounding box center [62, 169] width 44 height 16
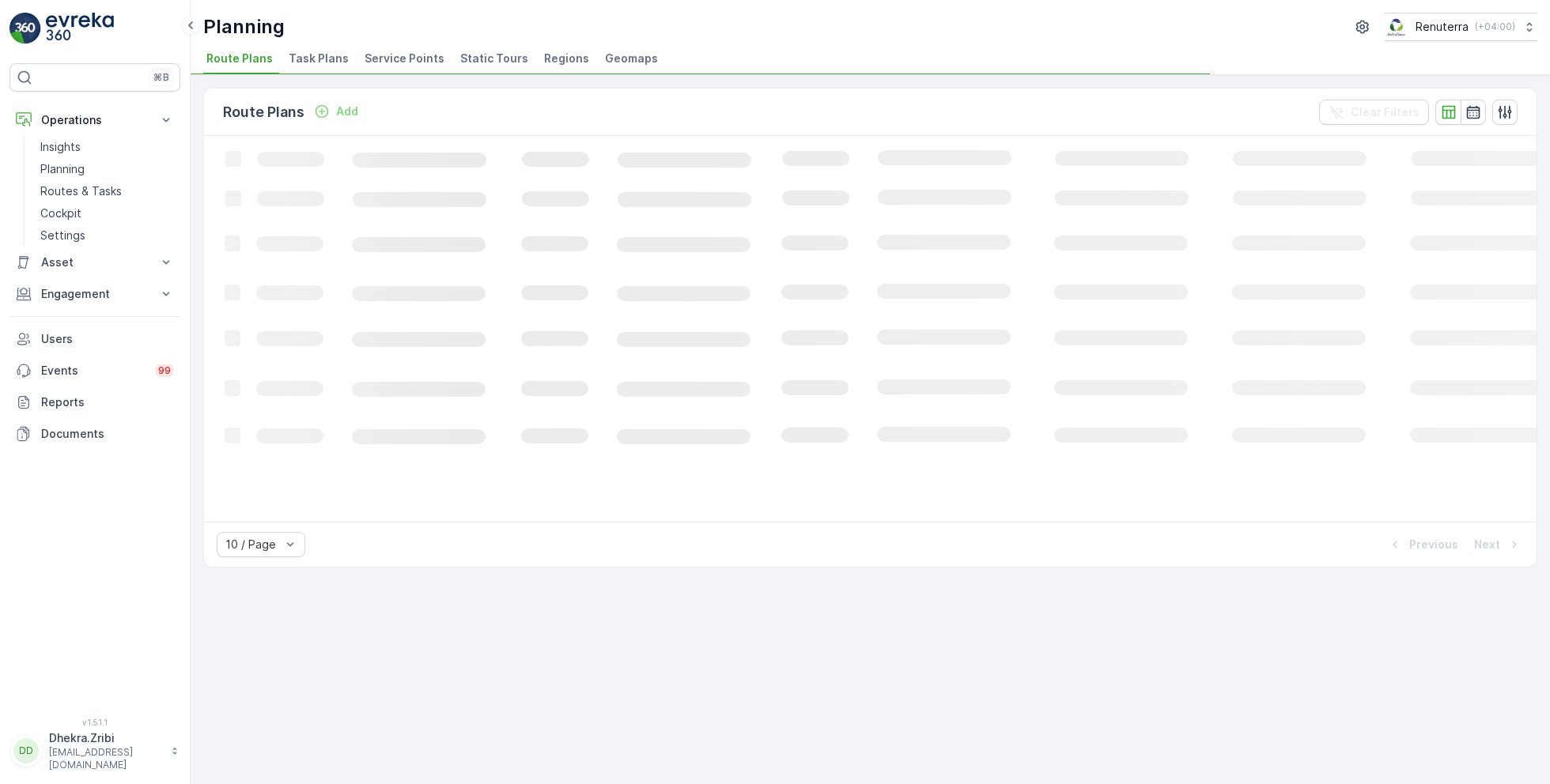
click at [403, 57] on span "Service Points" at bounding box center [404, 59] width 80 height 16
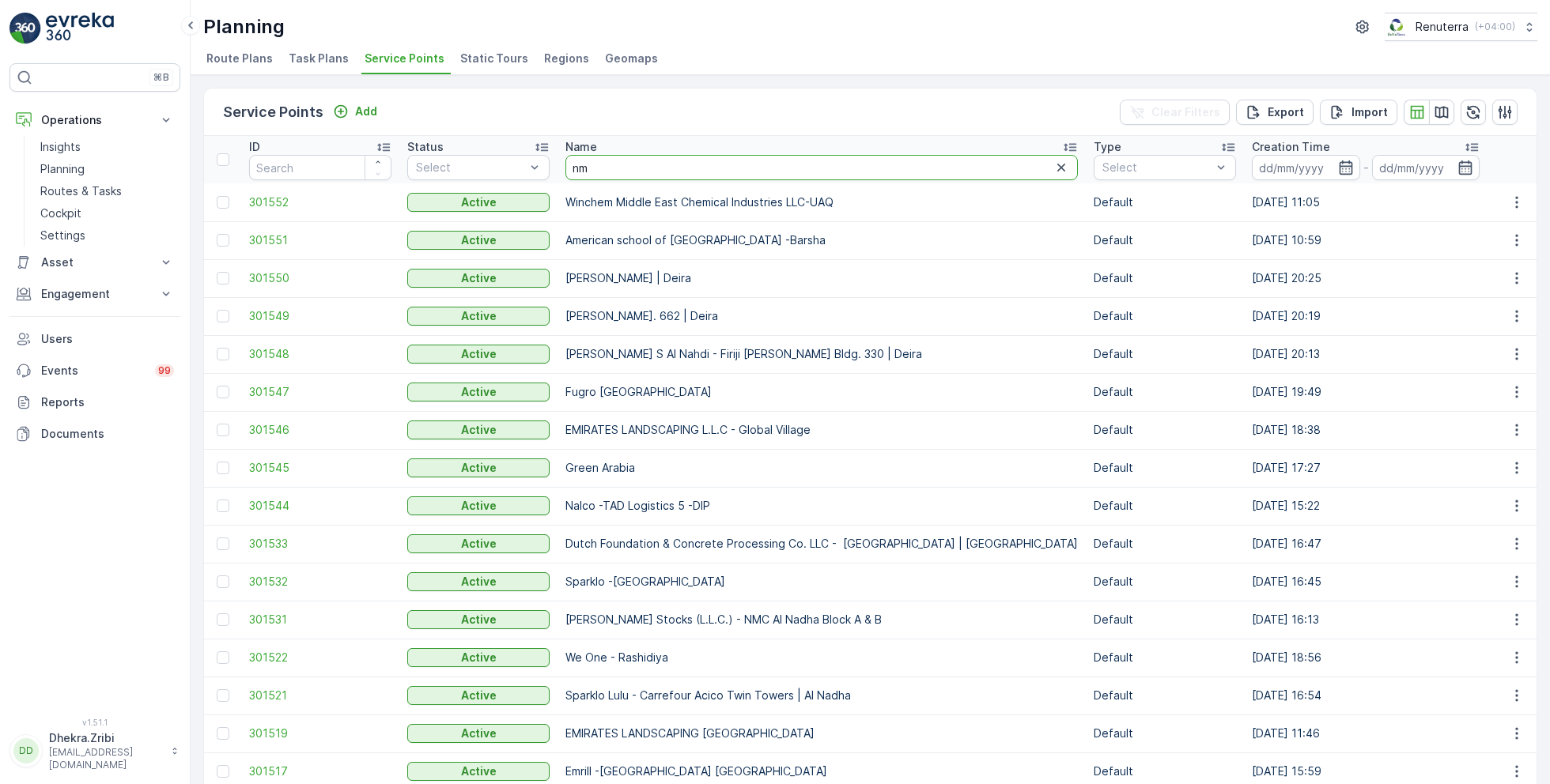
type input "nmc"
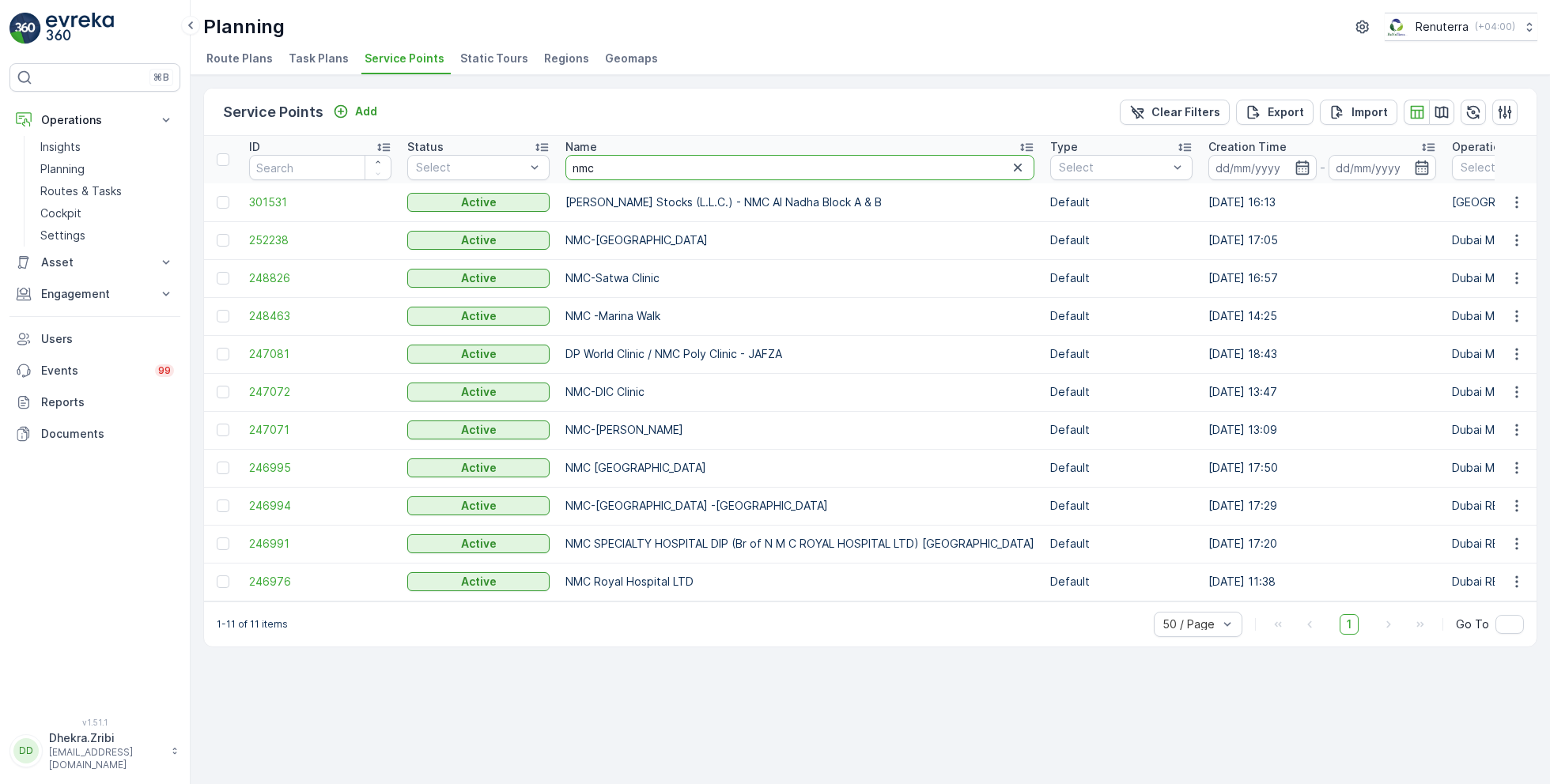
drag, startPoint x: 612, startPoint y: 163, endPoint x: 556, endPoint y: 163, distance: 56.0
type input "al nadha"
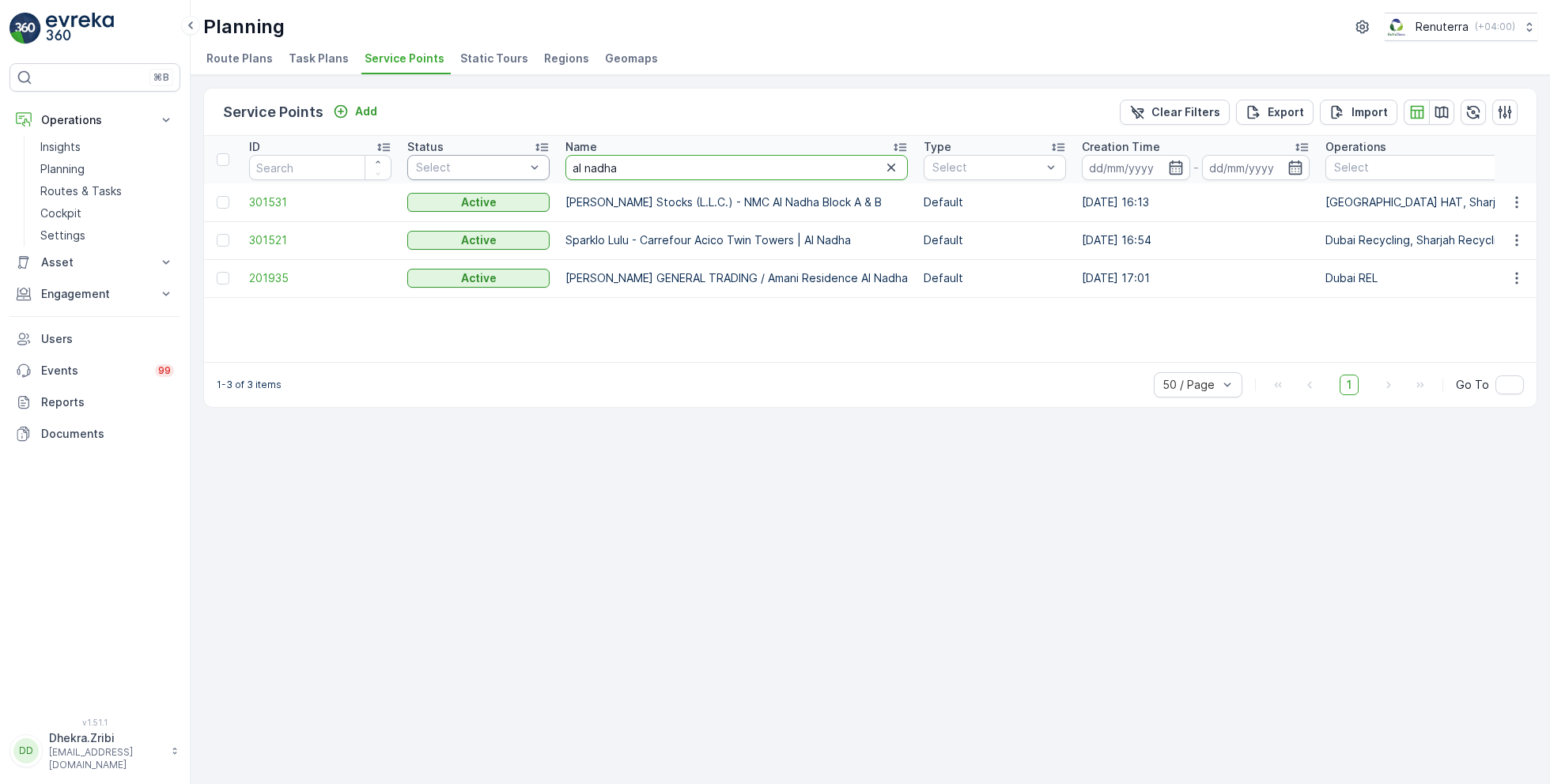
drag, startPoint x: 621, startPoint y: 165, endPoint x: 507, endPoint y: 166, distance: 114.0
type input "NMC"
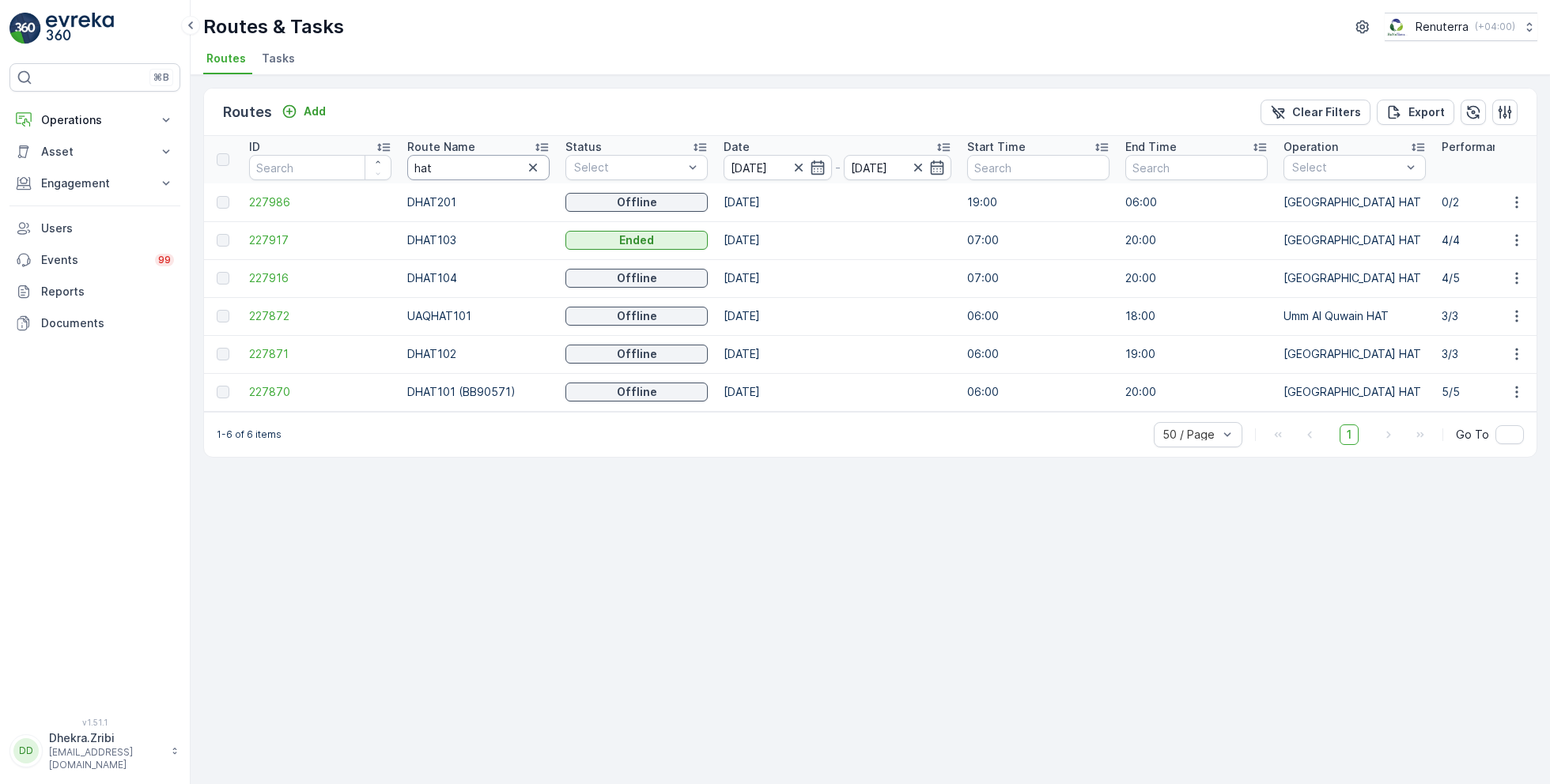
click at [472, 171] on input "hat" at bounding box center [478, 167] width 142 height 25
type input "rcw"
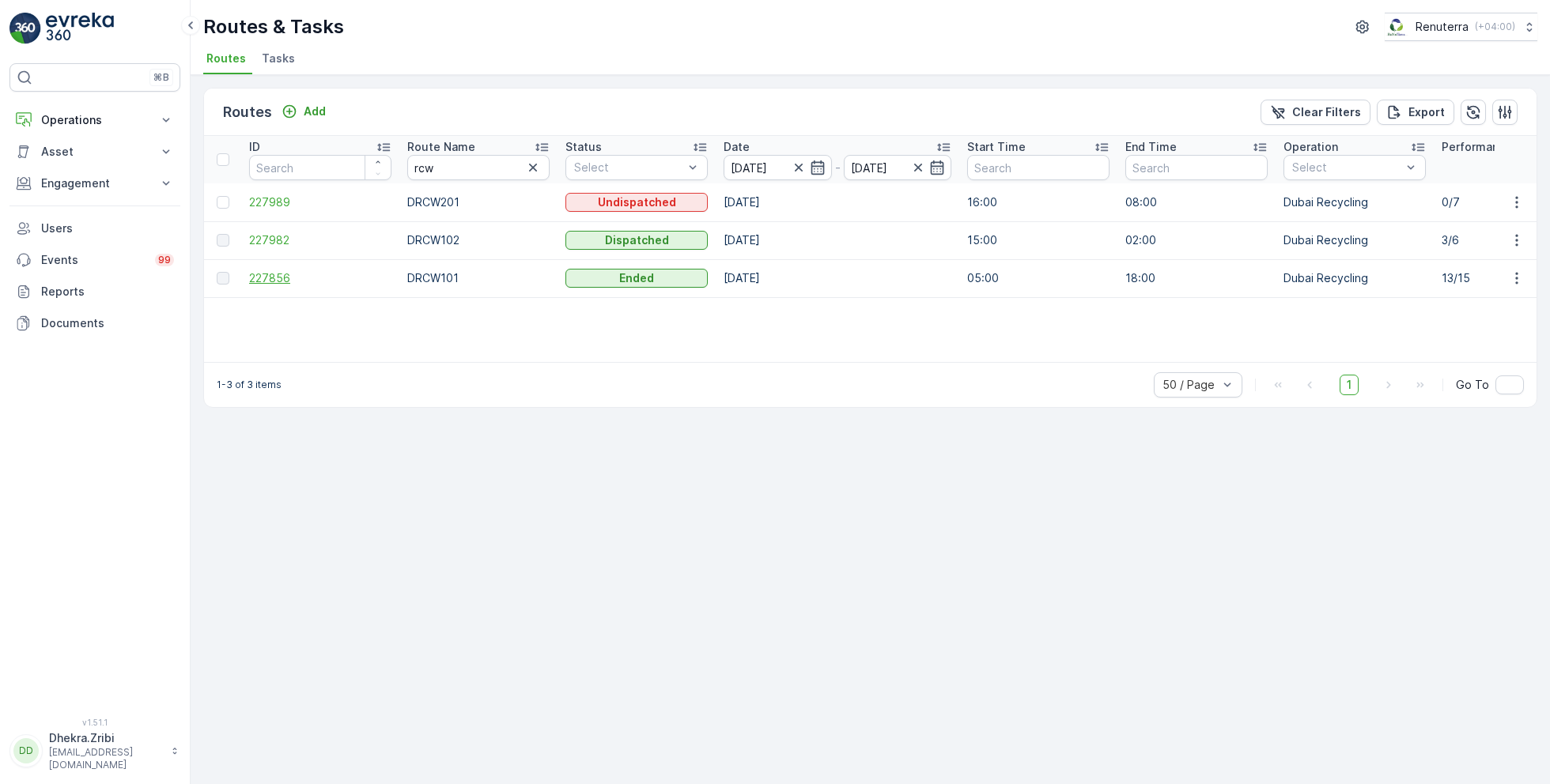
click at [282, 275] on span "227856" at bounding box center [321, 278] width 142 height 16
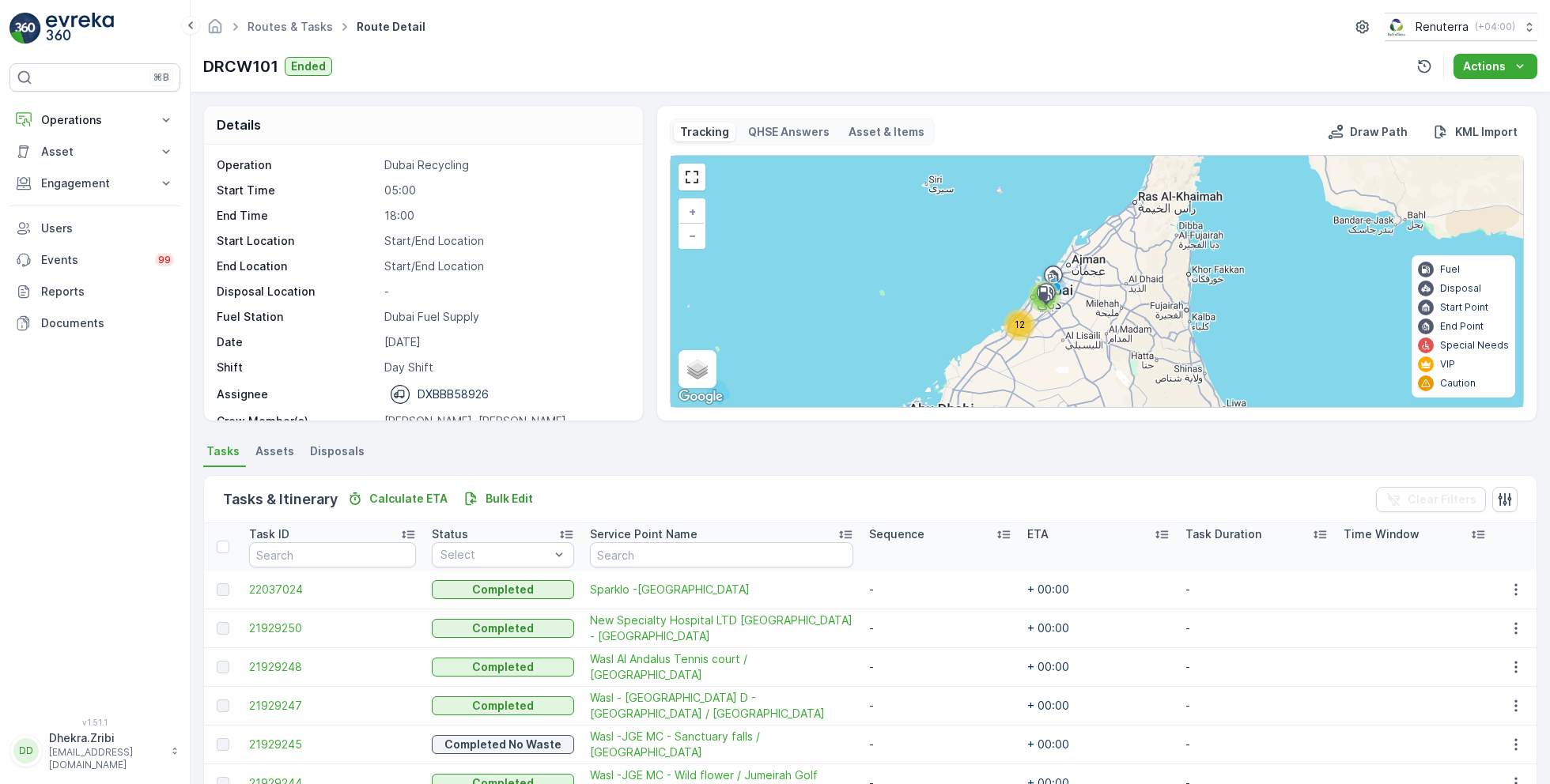
scroll to position [232, 0]
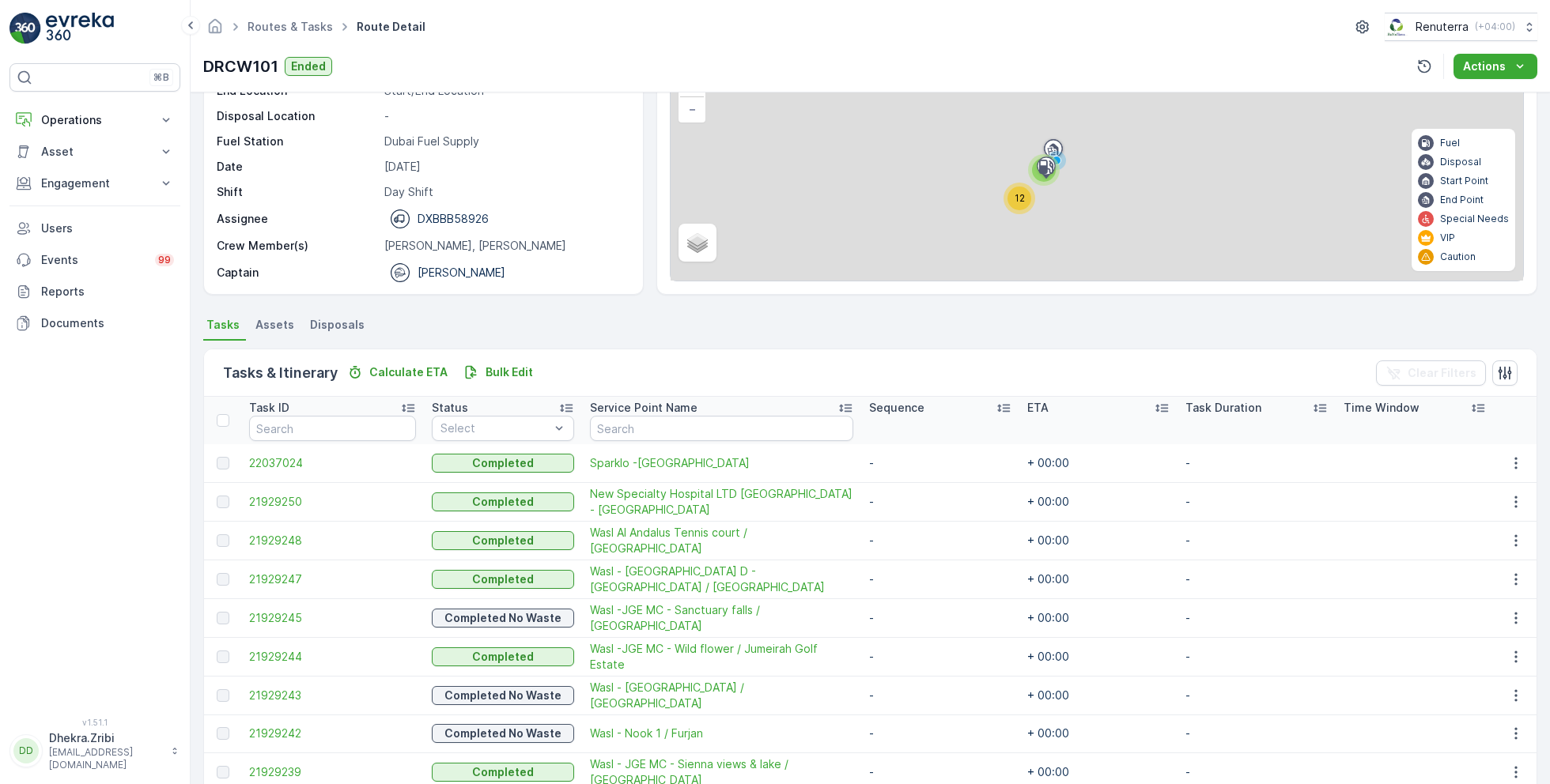
scroll to position [232, 0]
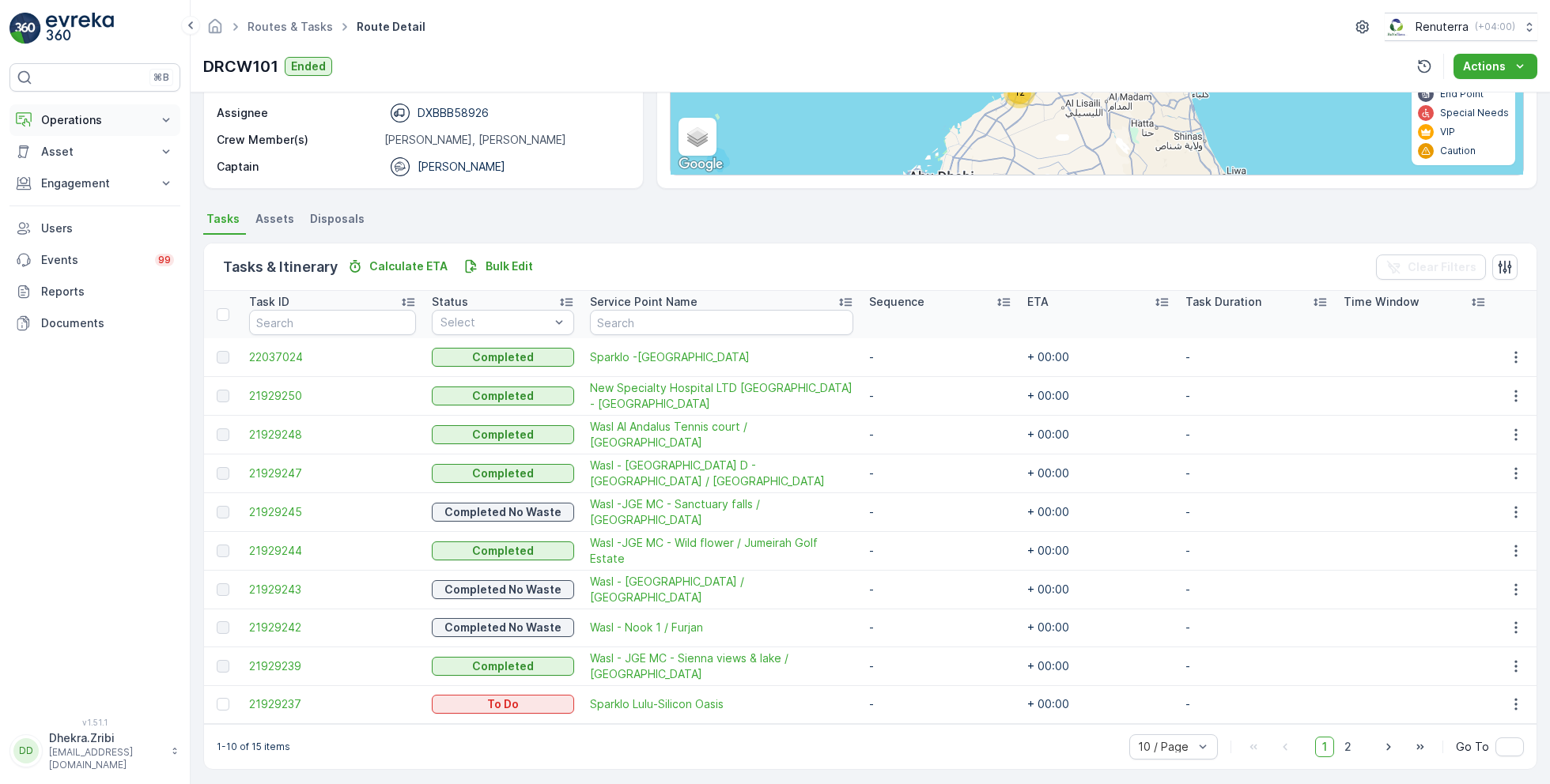
click at [101, 123] on p "Operations" at bounding box center [95, 121] width 107 height 16
click at [69, 167] on p "Planning" at bounding box center [62, 169] width 44 height 16
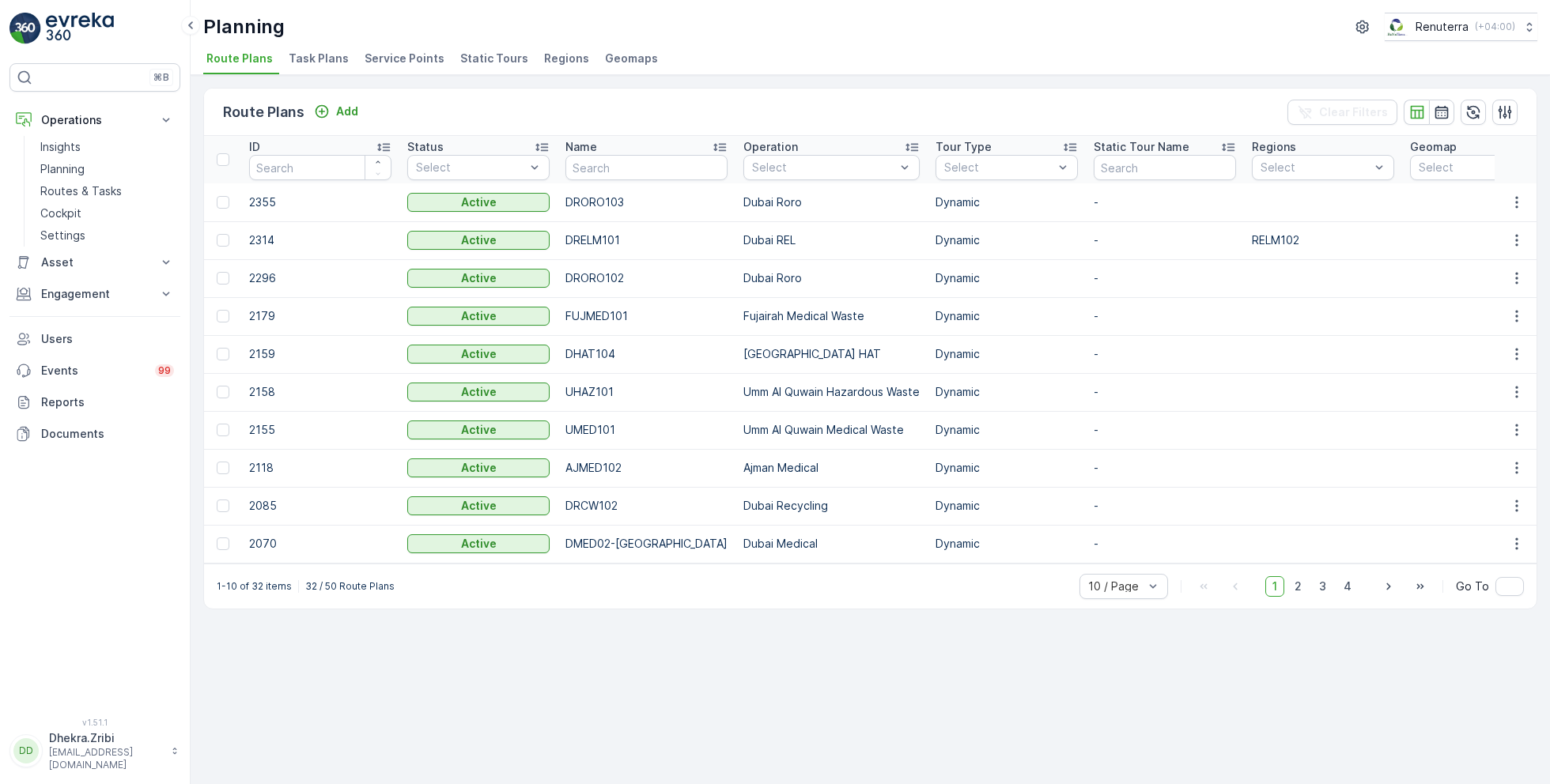
click at [398, 65] on span "Service Points" at bounding box center [404, 59] width 80 height 16
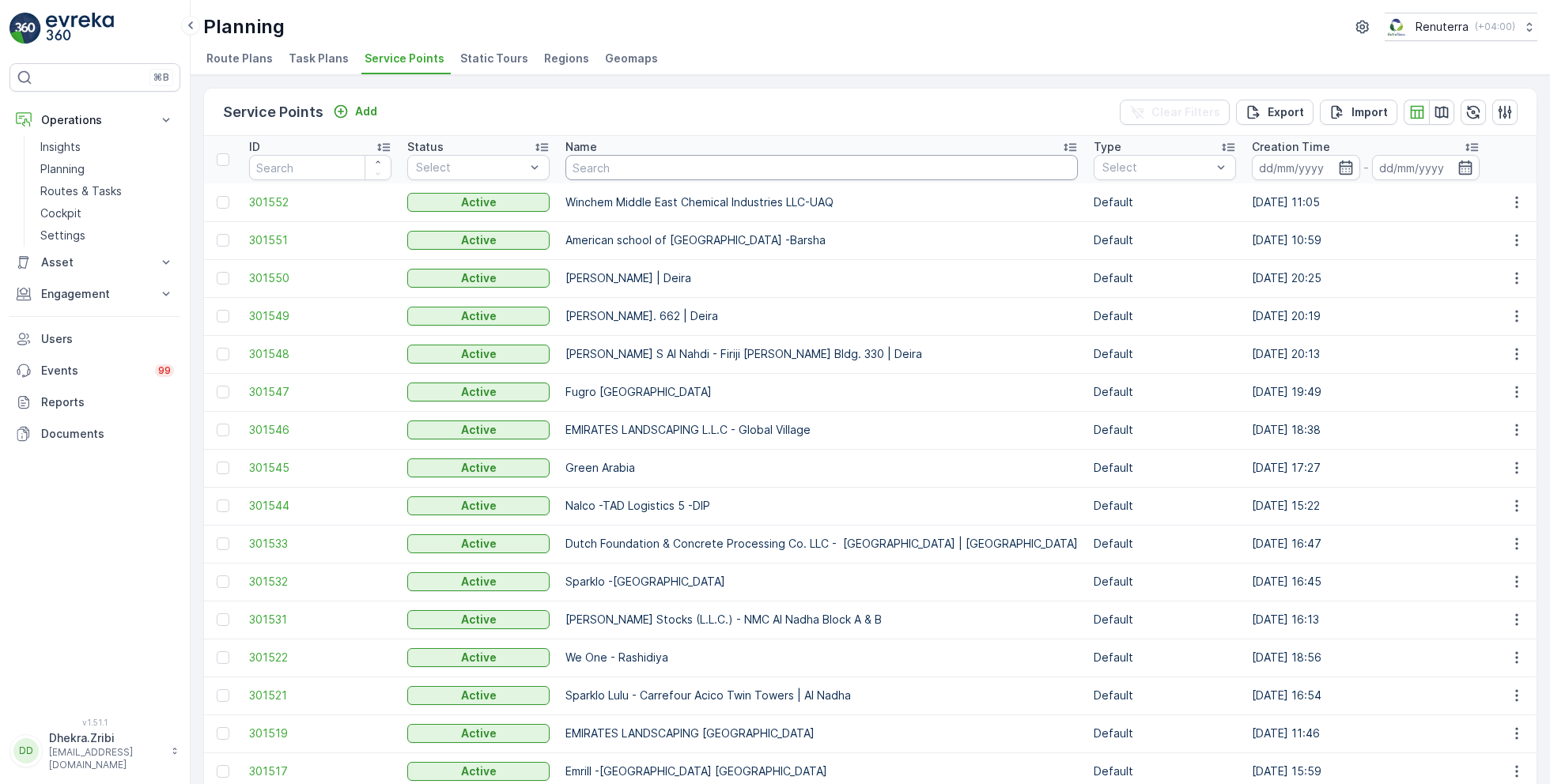
click at [642, 171] on input "text" at bounding box center [821, 167] width 512 height 25
type input "lulu"
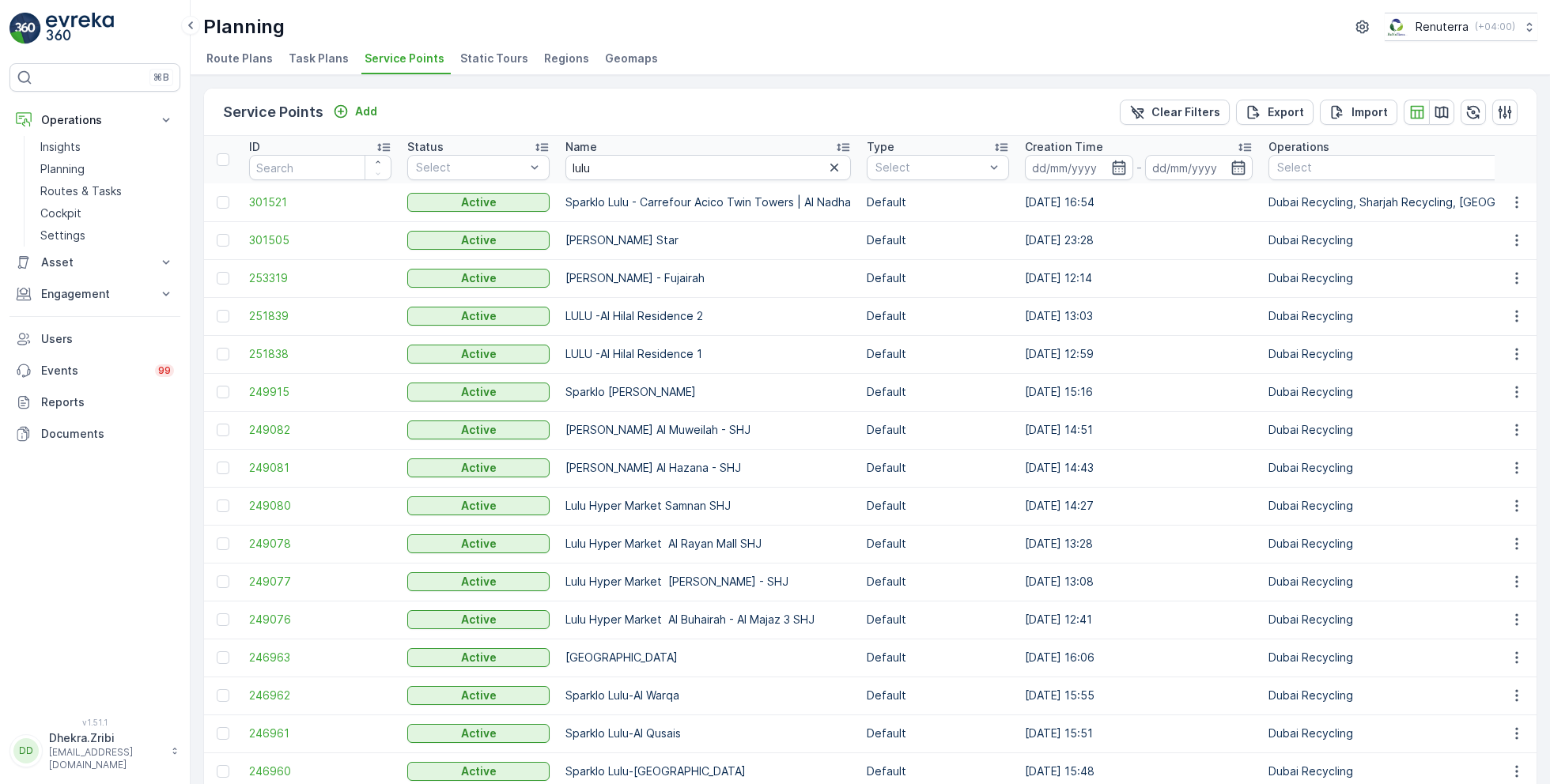
scroll to position [223, 0]
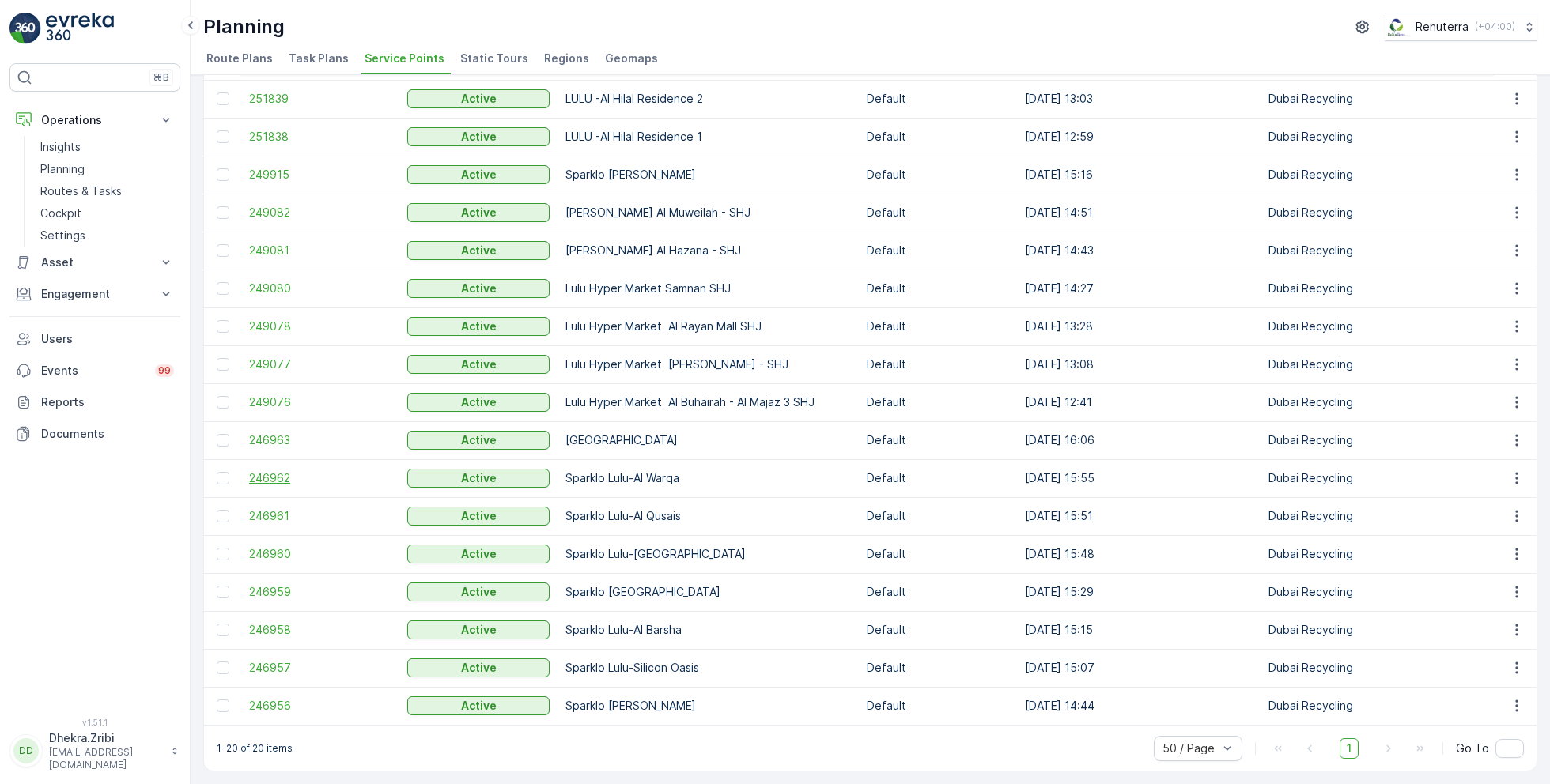
click at [276, 473] on span "246962" at bounding box center [321, 478] width 142 height 16
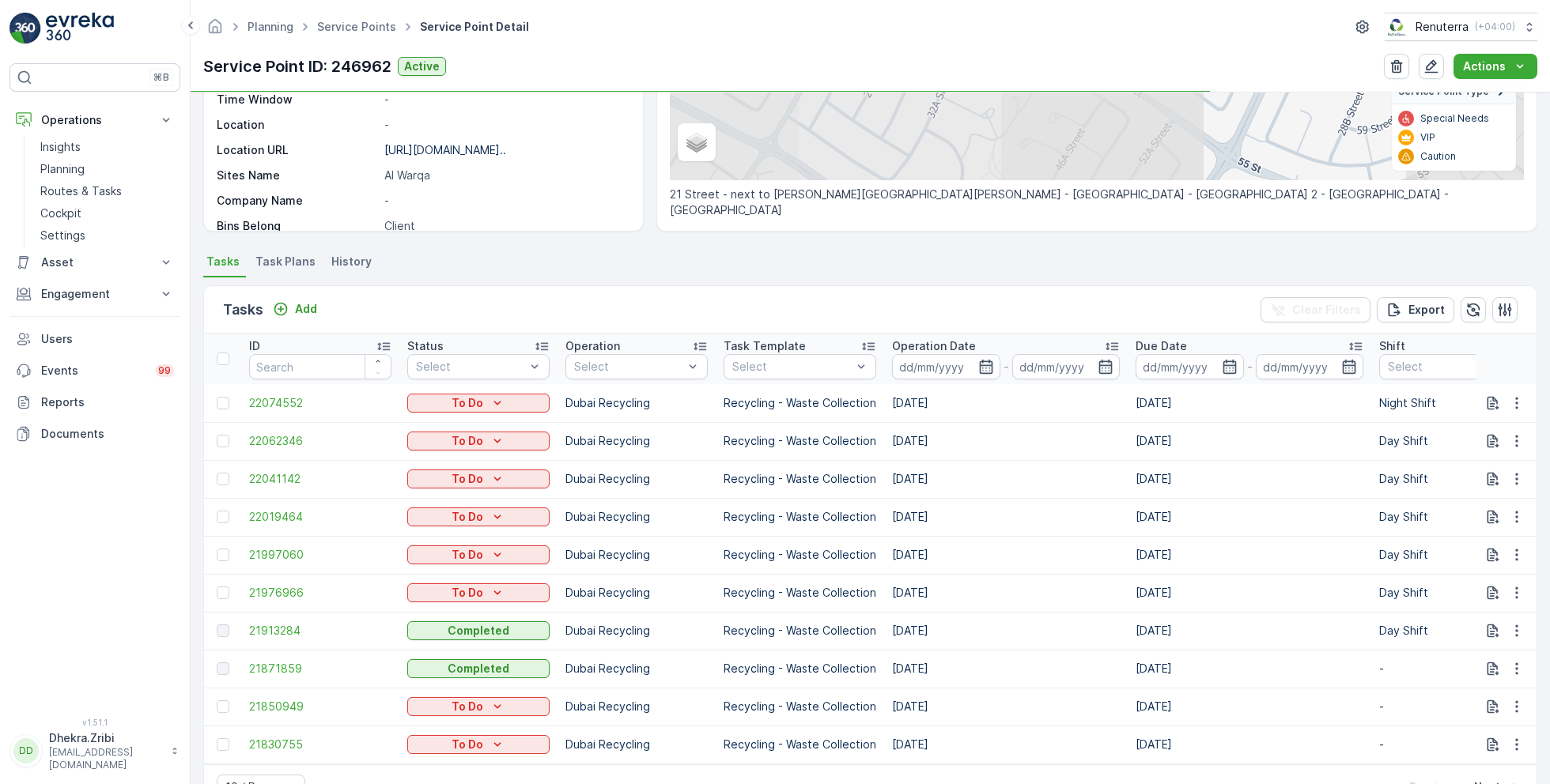
scroll to position [320, 0]
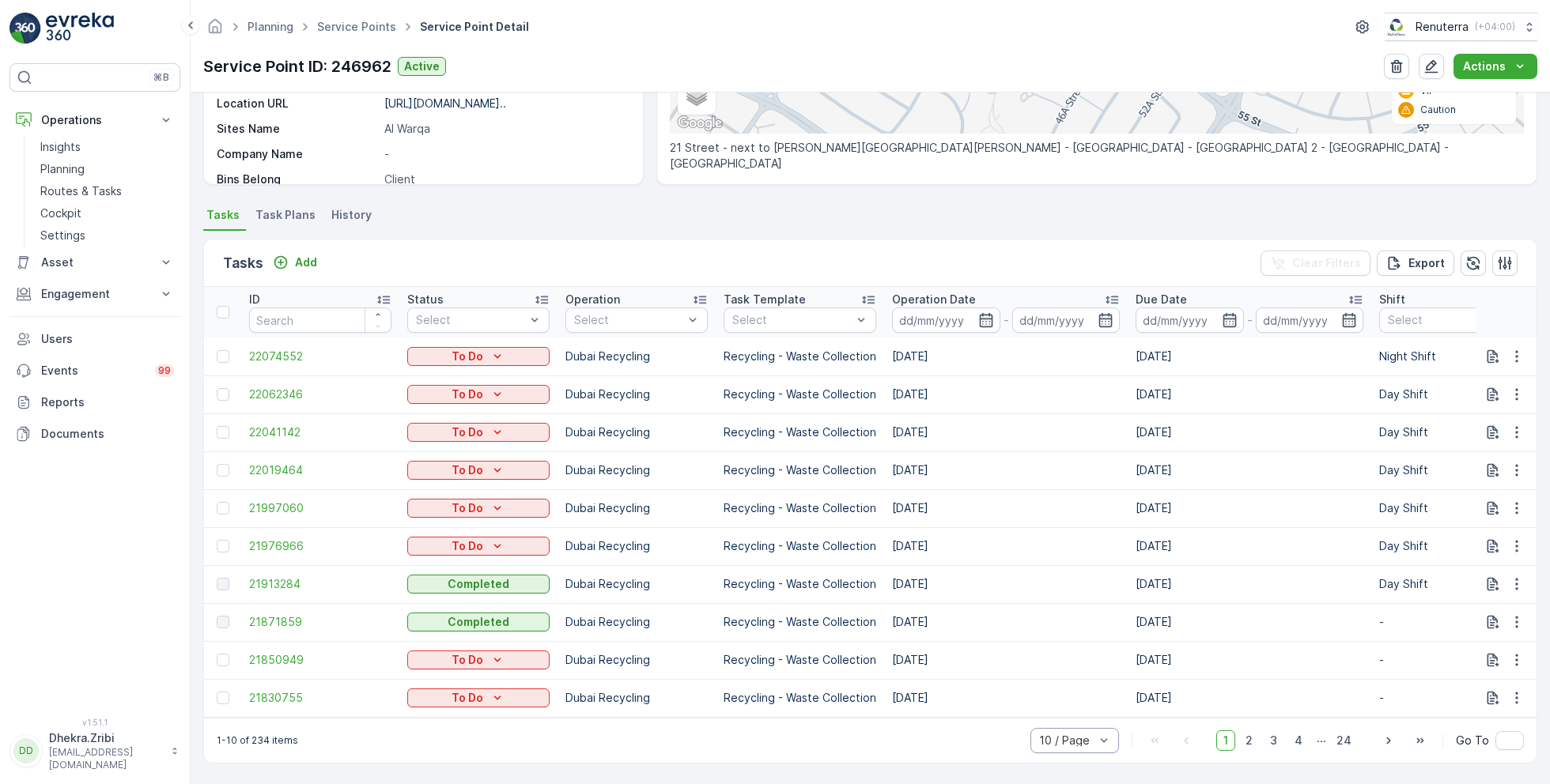
click at [1085, 751] on div "10 / Page" at bounding box center [1074, 741] width 88 height 25
click at [1061, 710] on span "50 / Page" at bounding box center [1066, 706] width 52 height 13
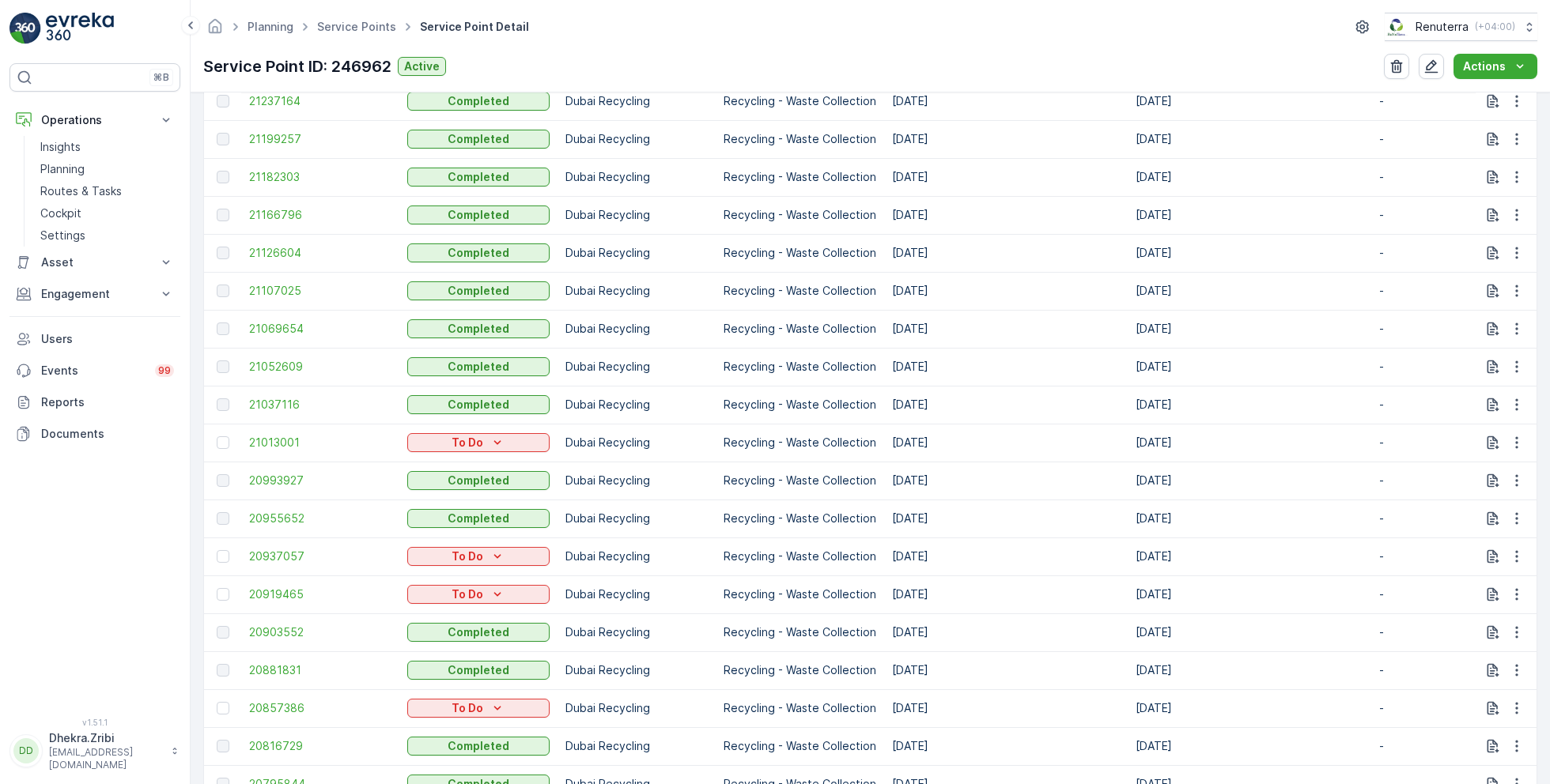
scroll to position [1675, 0]
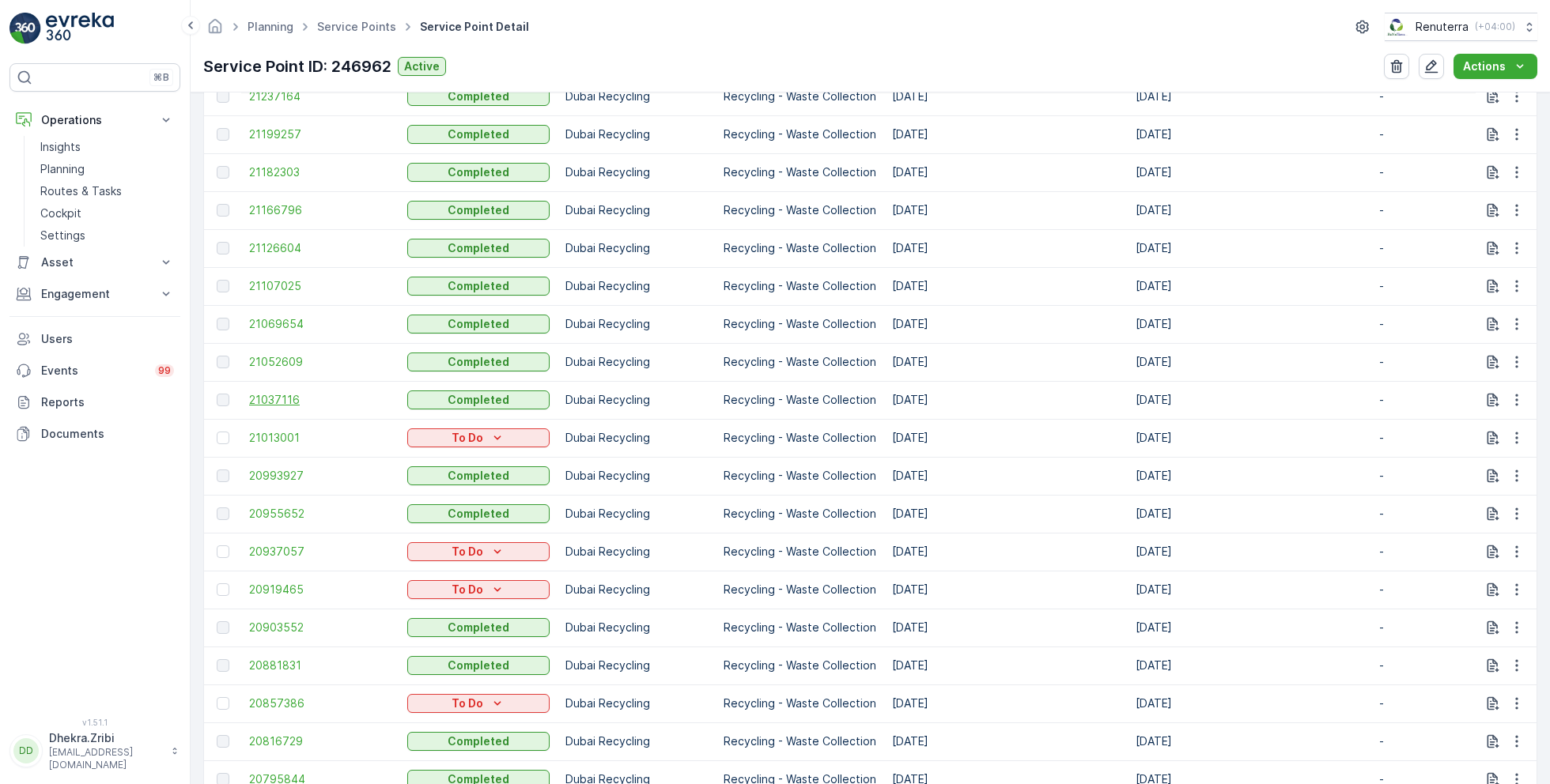
click at [267, 396] on span "21037116" at bounding box center [321, 401] width 142 height 16
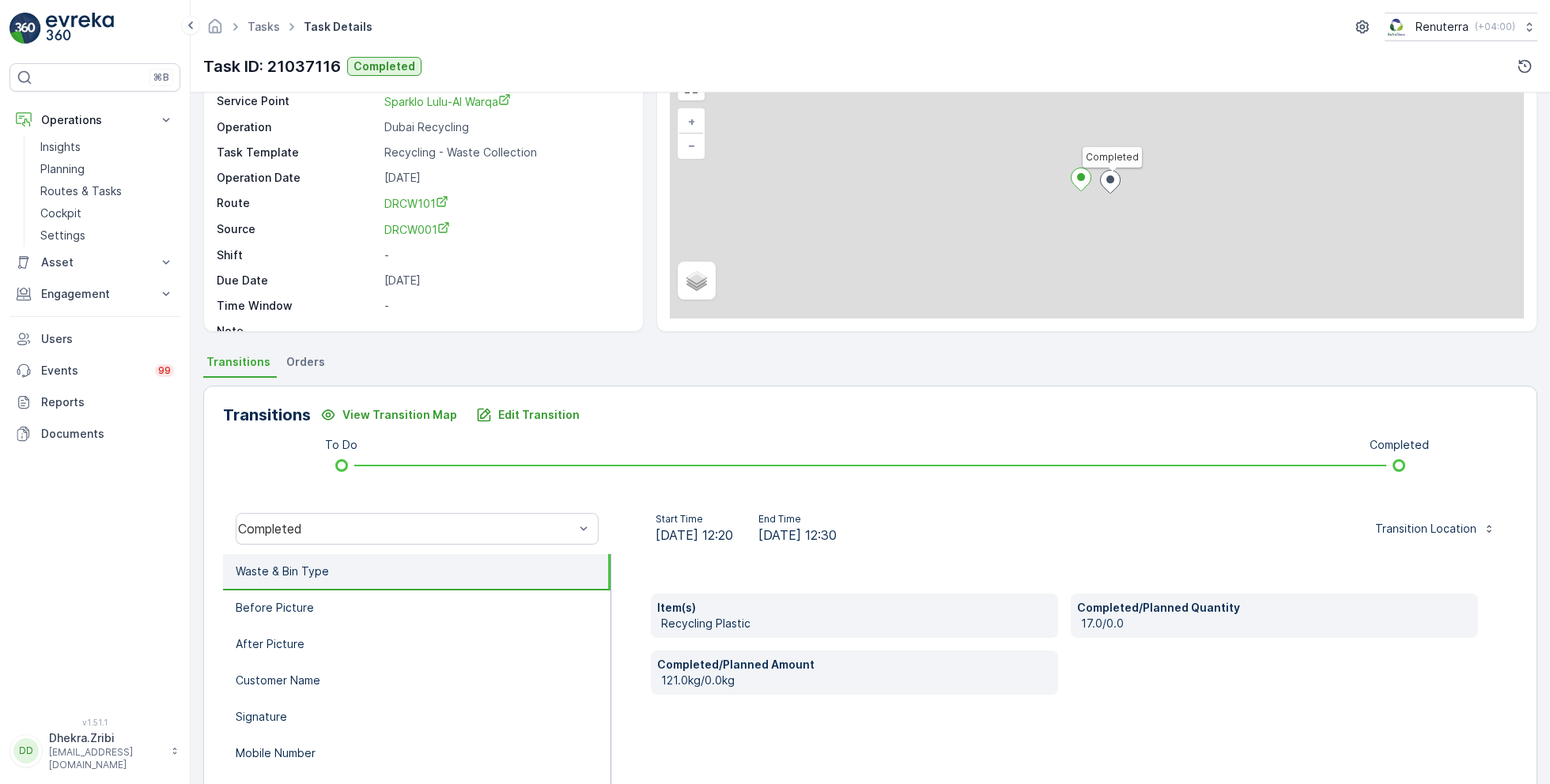
scroll to position [211, 0]
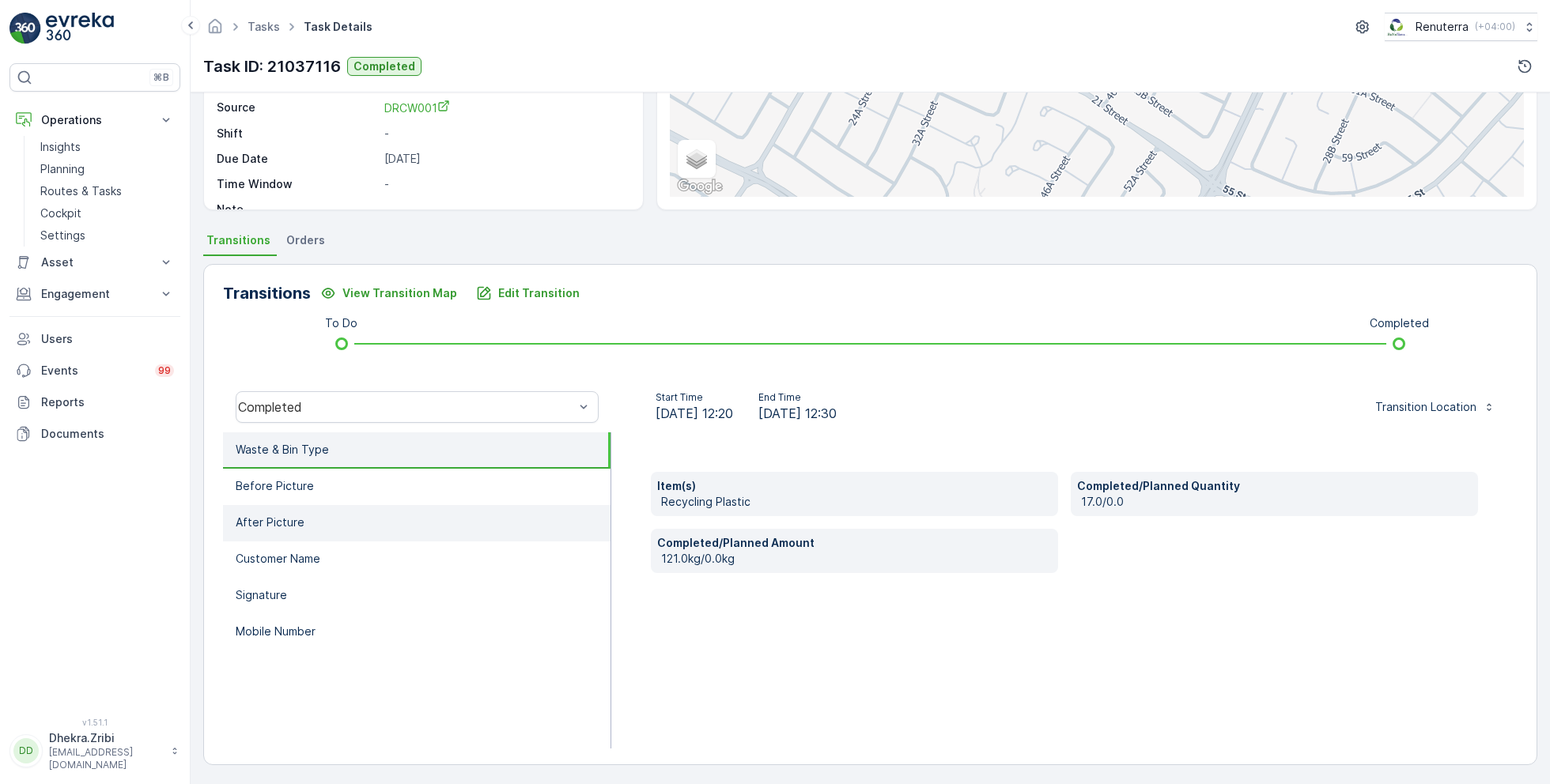
click at [311, 516] on li "After Picture" at bounding box center [417, 523] width 387 height 36
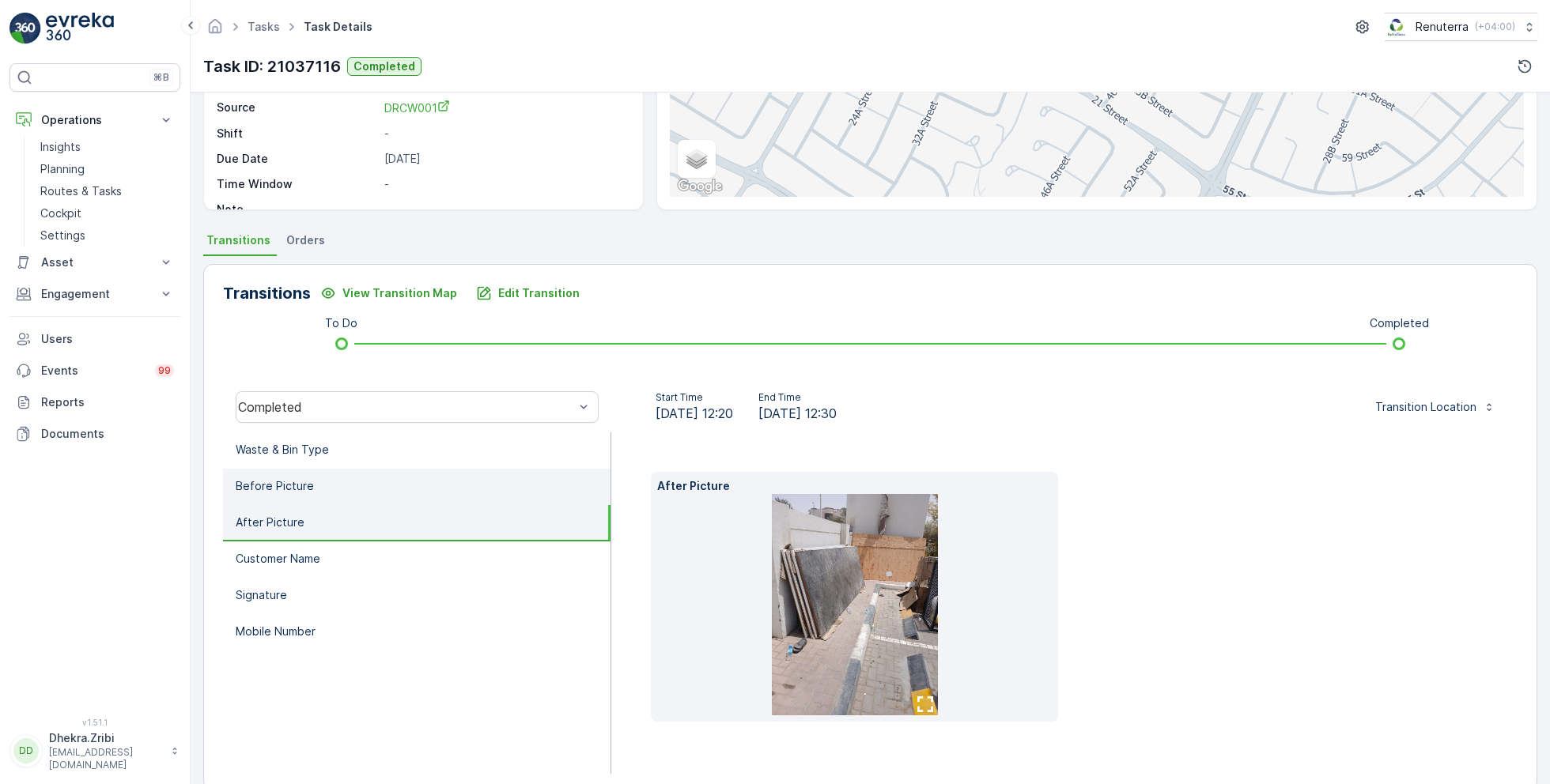
click at [334, 491] on li "Before Picture" at bounding box center [417, 487] width 387 height 36
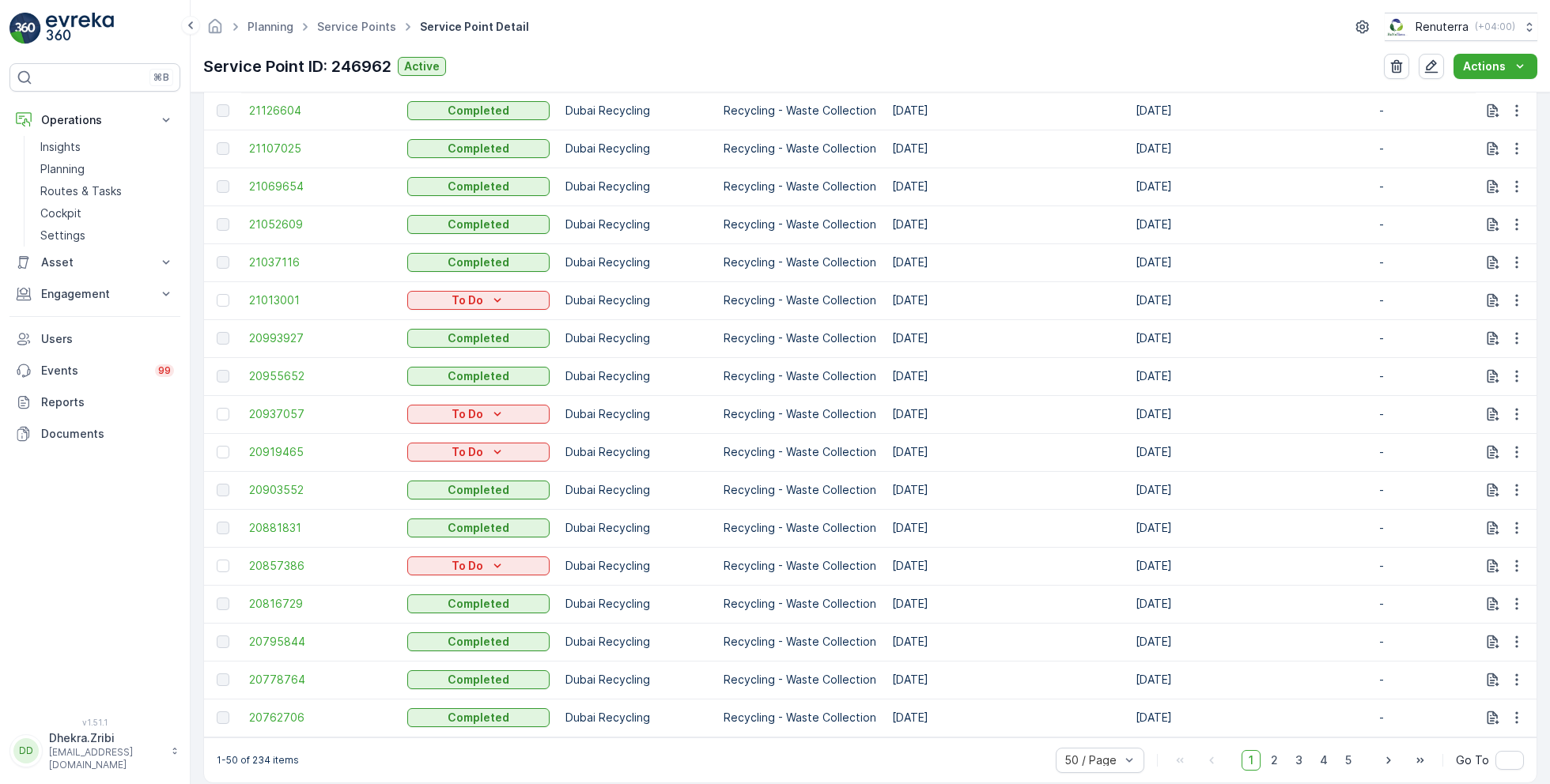
scroll to position [1838, 0]
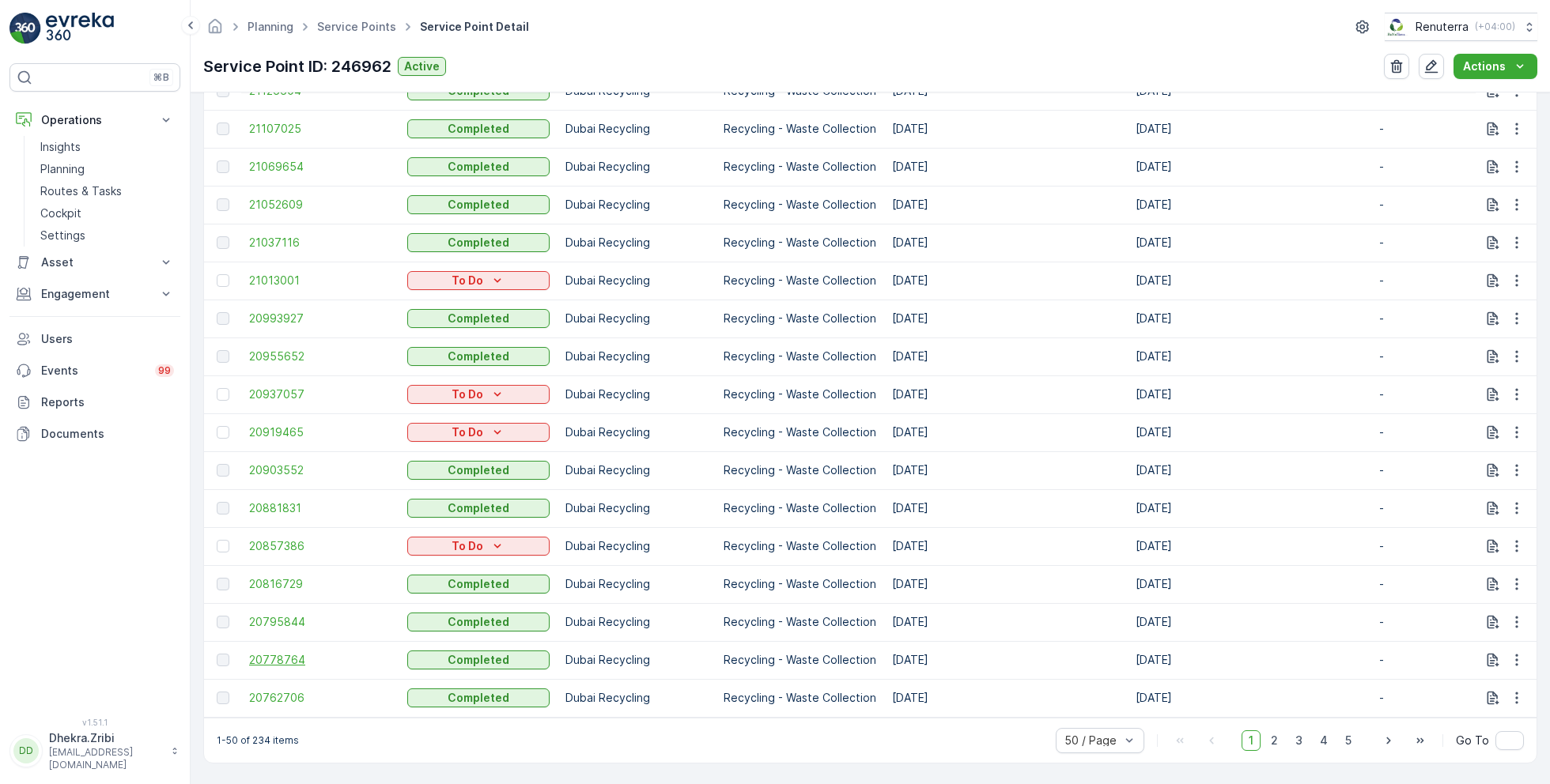
click at [299, 652] on span "20778764" at bounding box center [321, 660] width 142 height 16
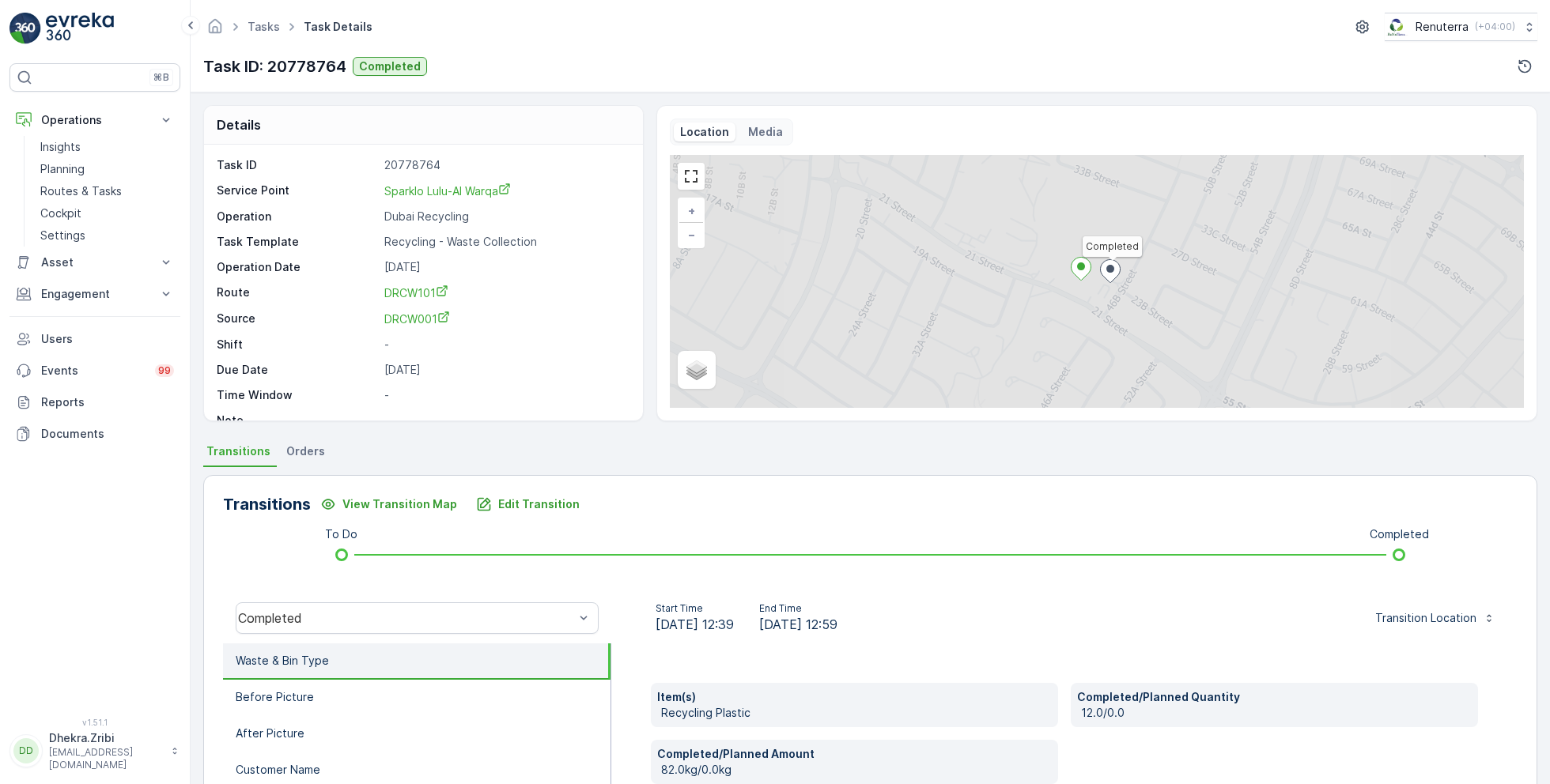
scroll to position [211, 0]
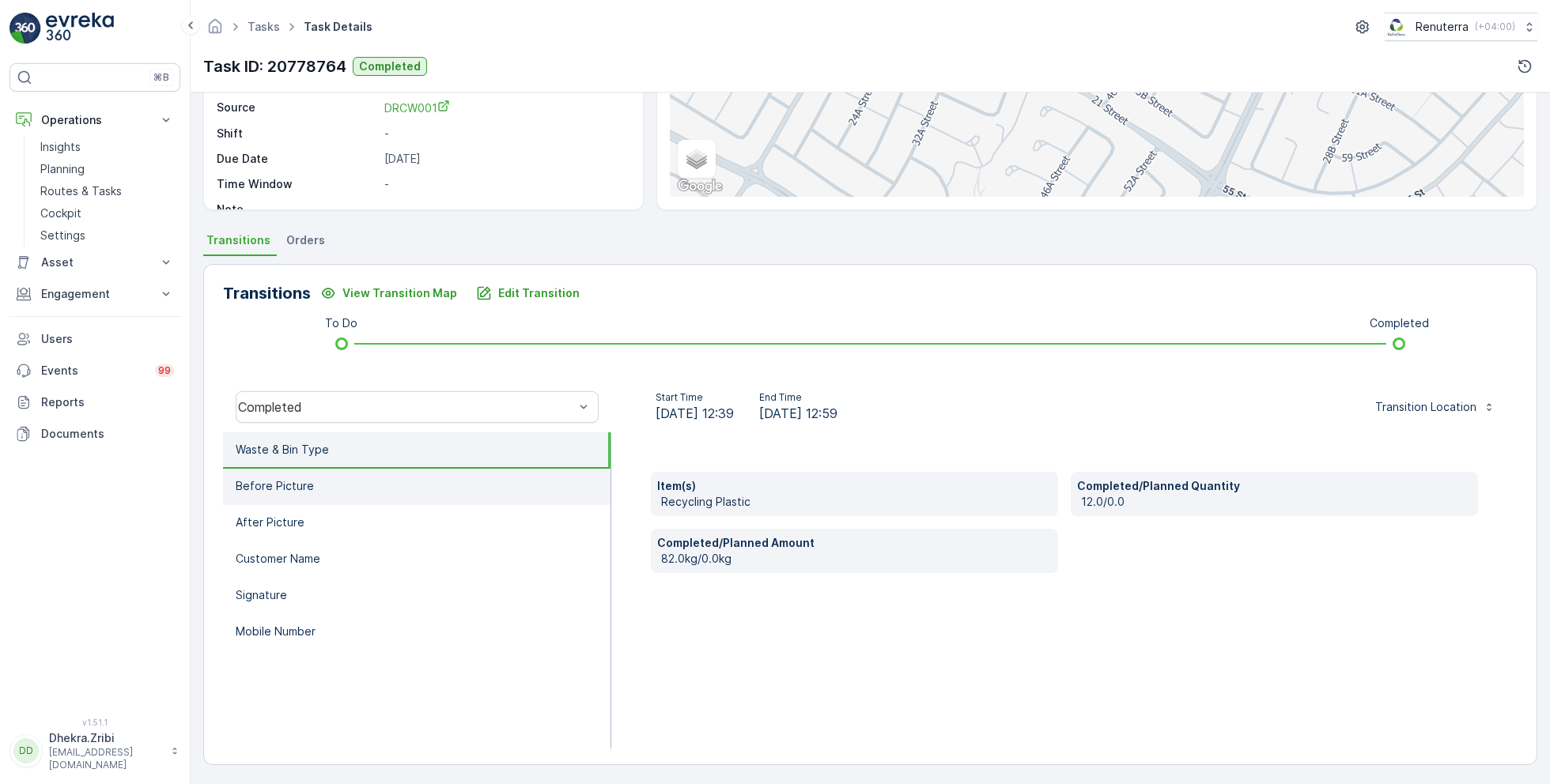
click at [309, 490] on p "Before Picture" at bounding box center [275, 486] width 78 height 16
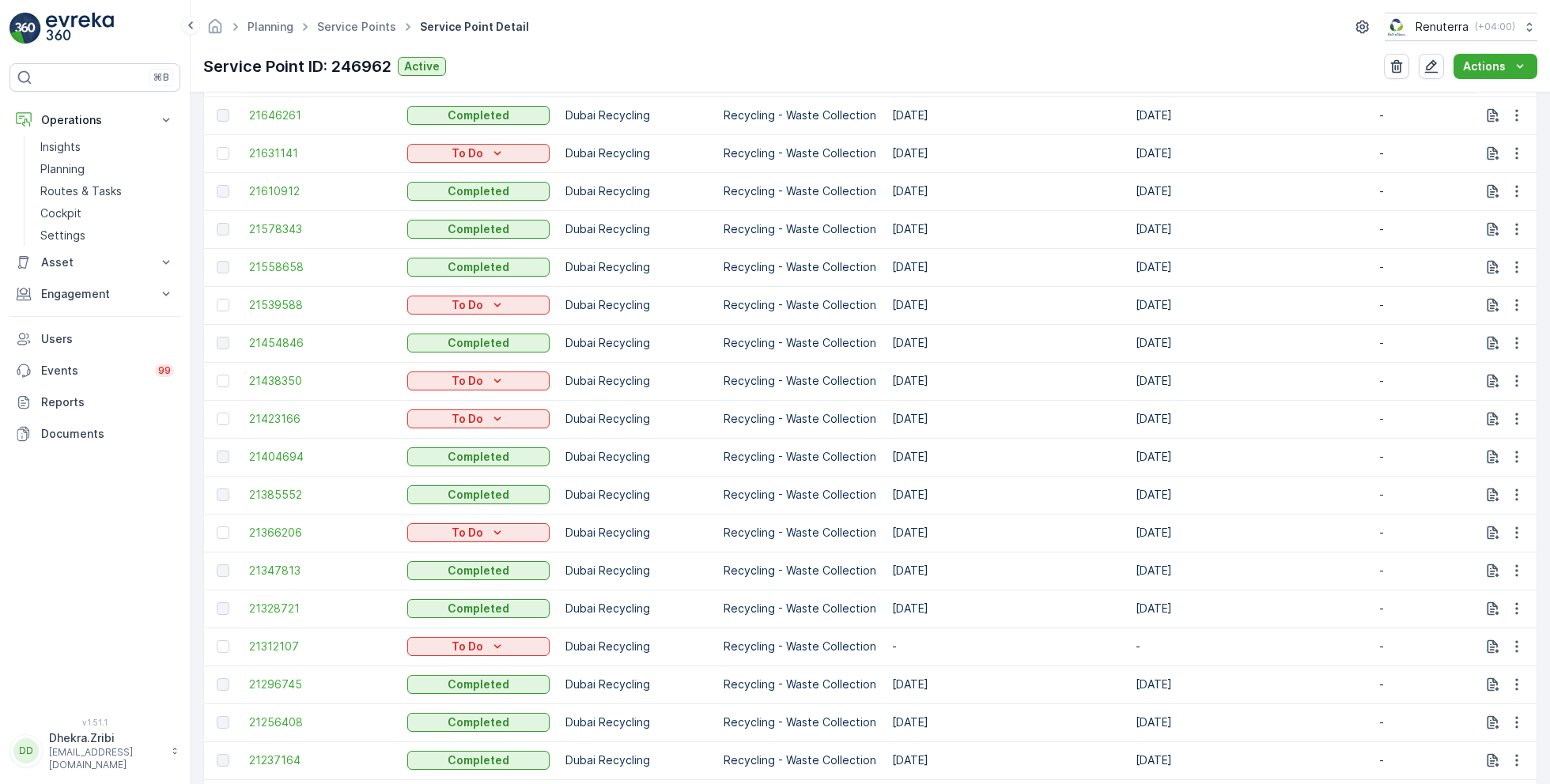
scroll to position [1838, 0]
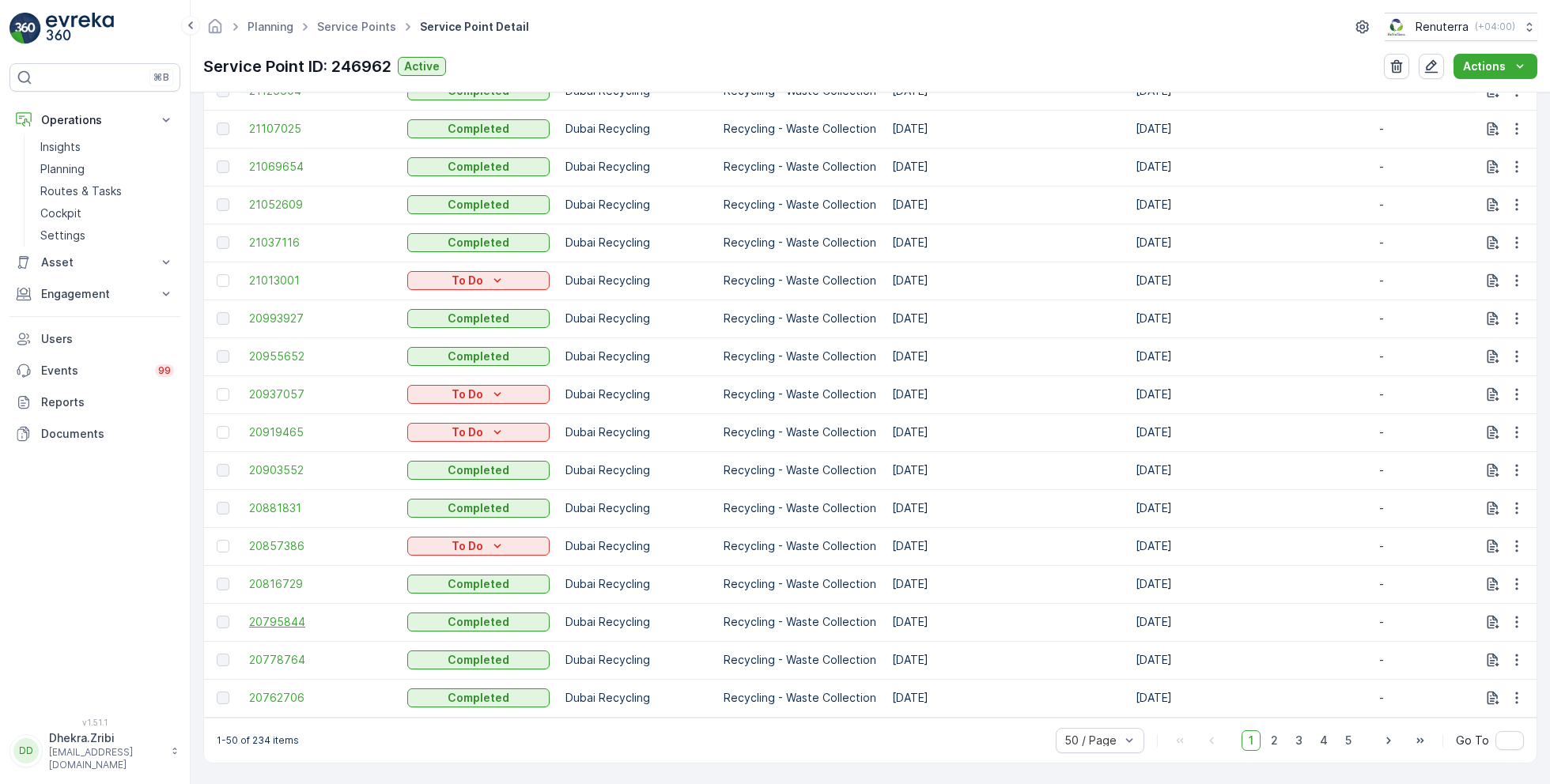
click at [276, 614] on span "20795844" at bounding box center [321, 622] width 142 height 16
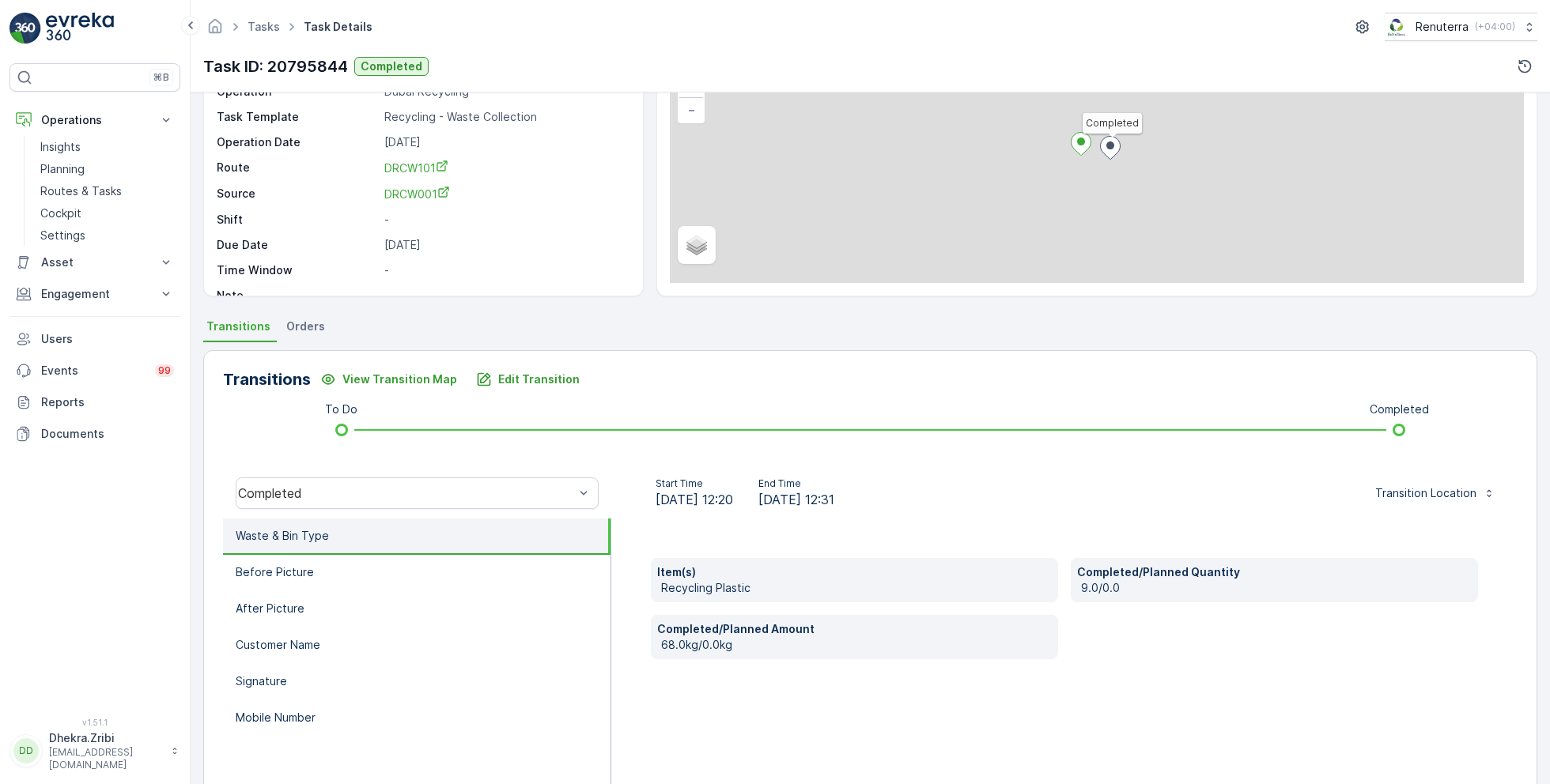
scroll to position [211, 0]
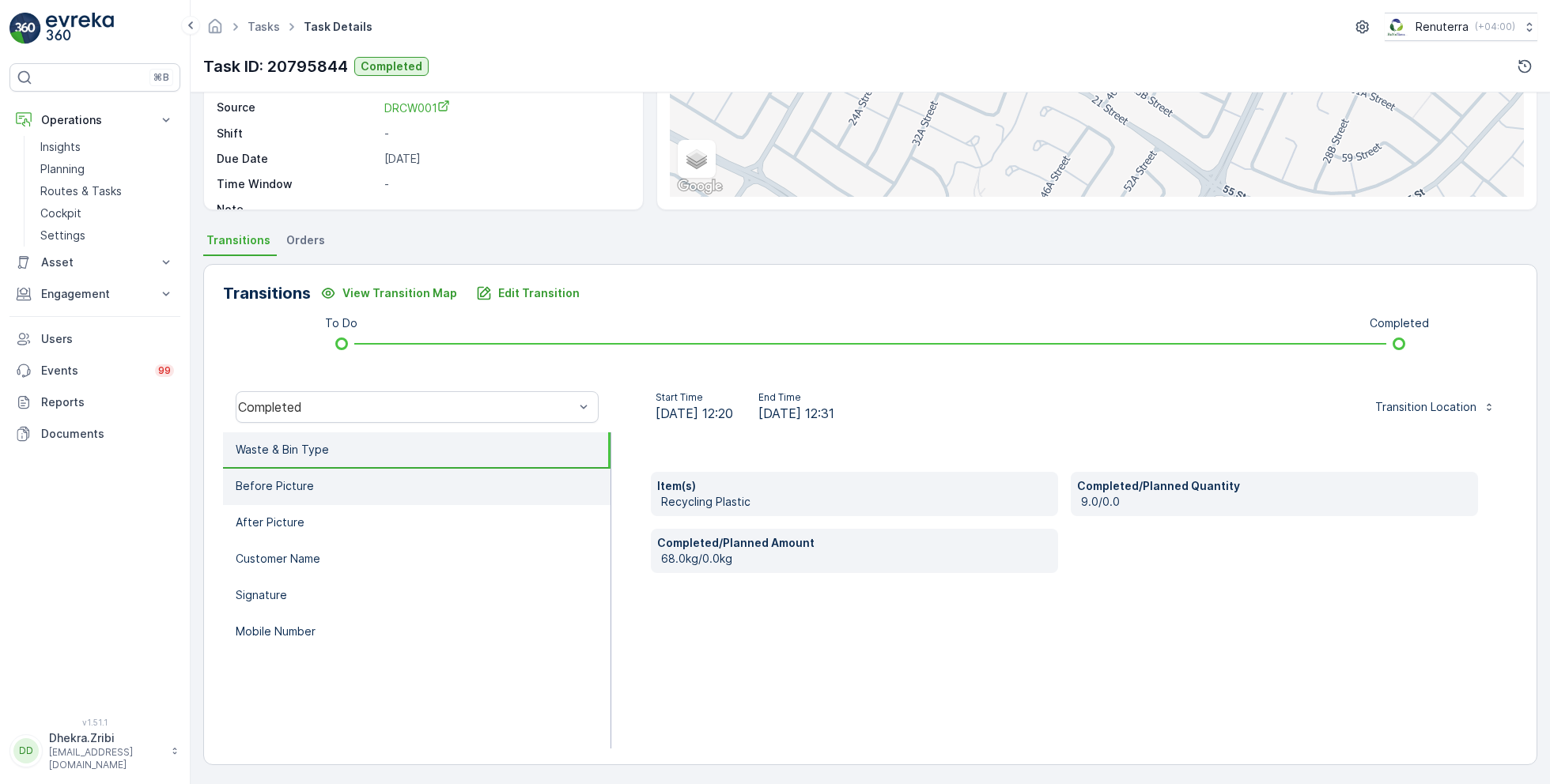
click at [323, 473] on li "Before Picture" at bounding box center [417, 487] width 387 height 36
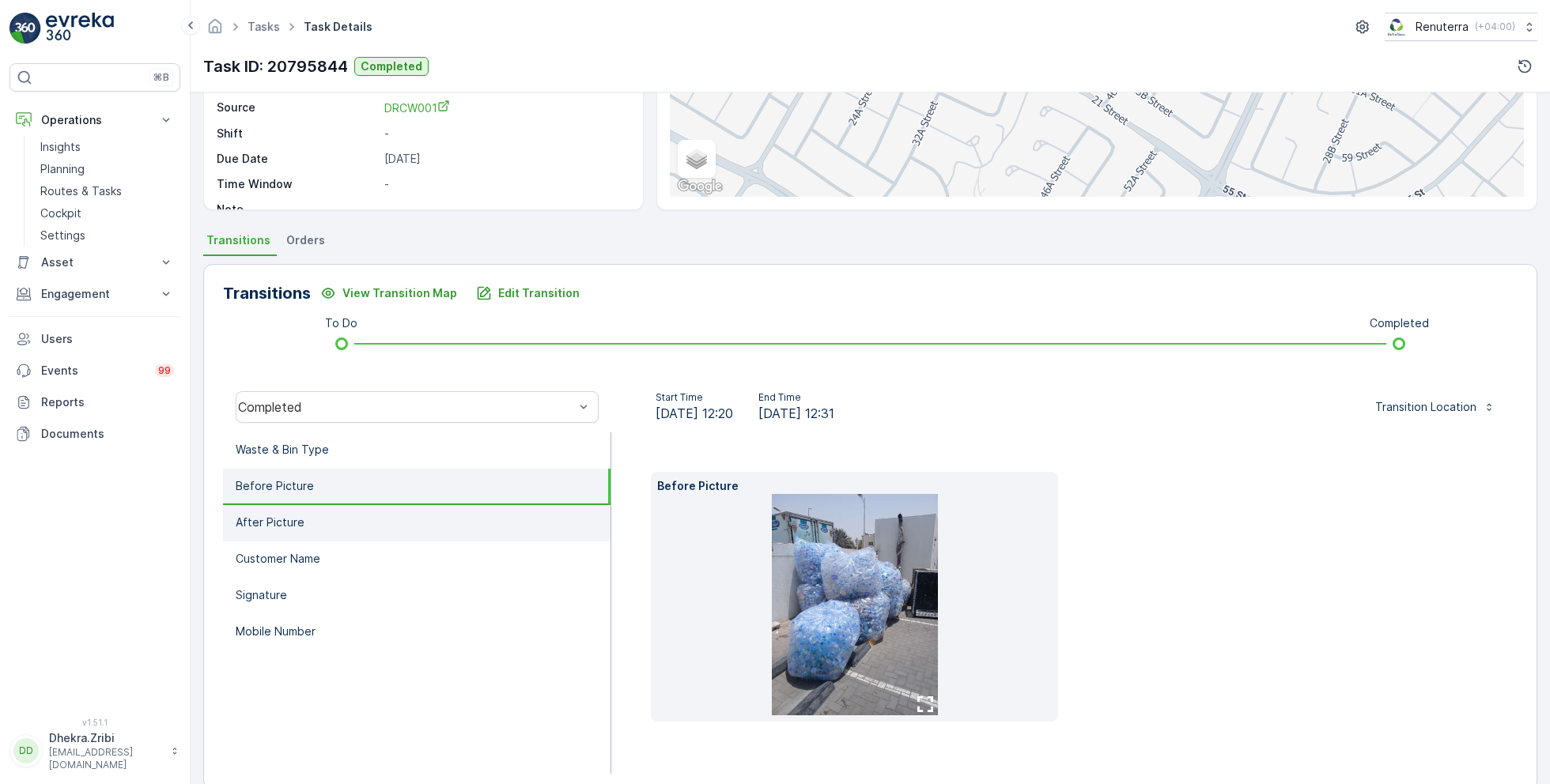
click at [286, 528] on p "After Picture" at bounding box center [270, 523] width 68 height 16
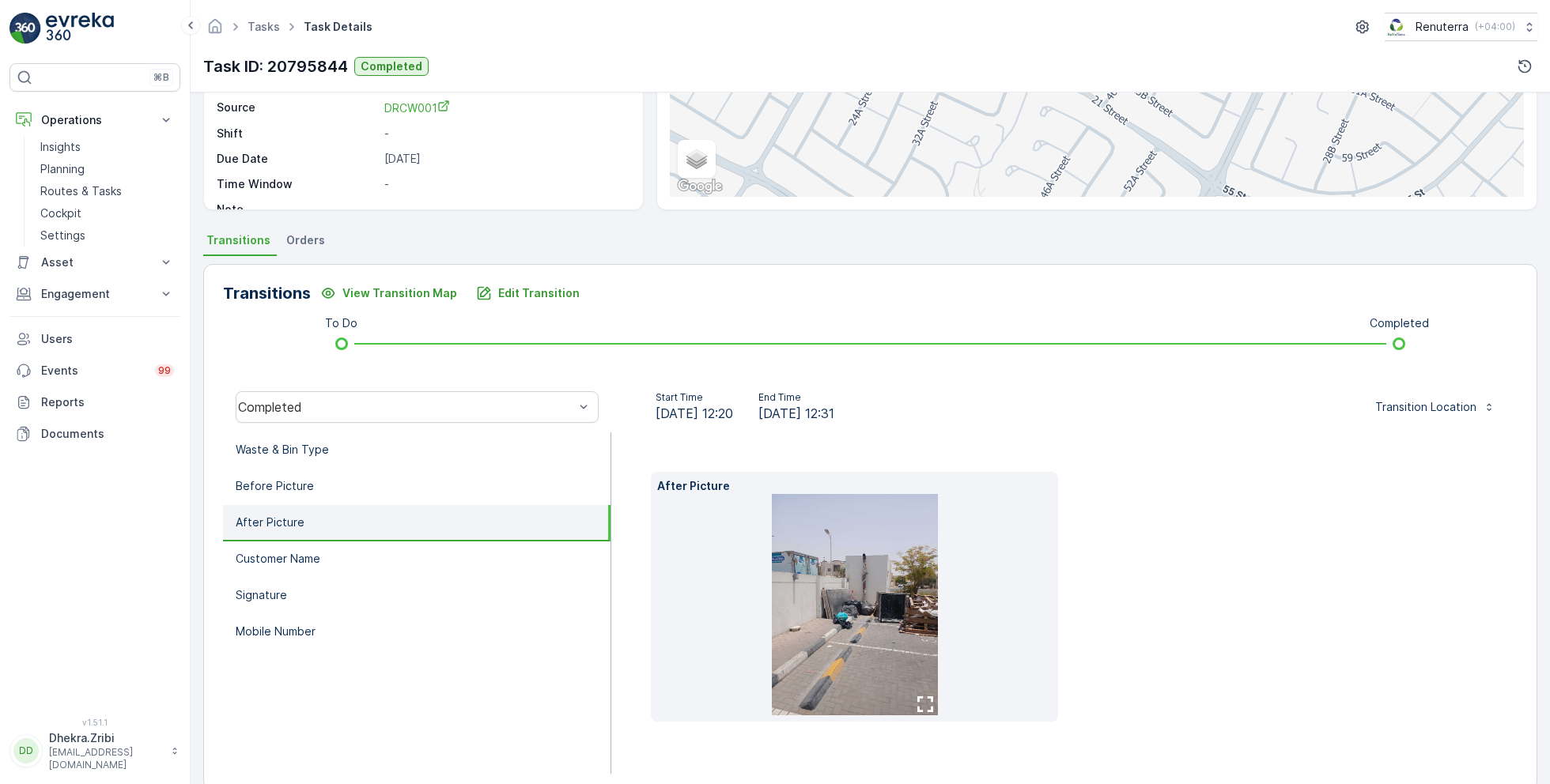
click at [813, 586] on img at bounding box center [855, 605] width 166 height 221
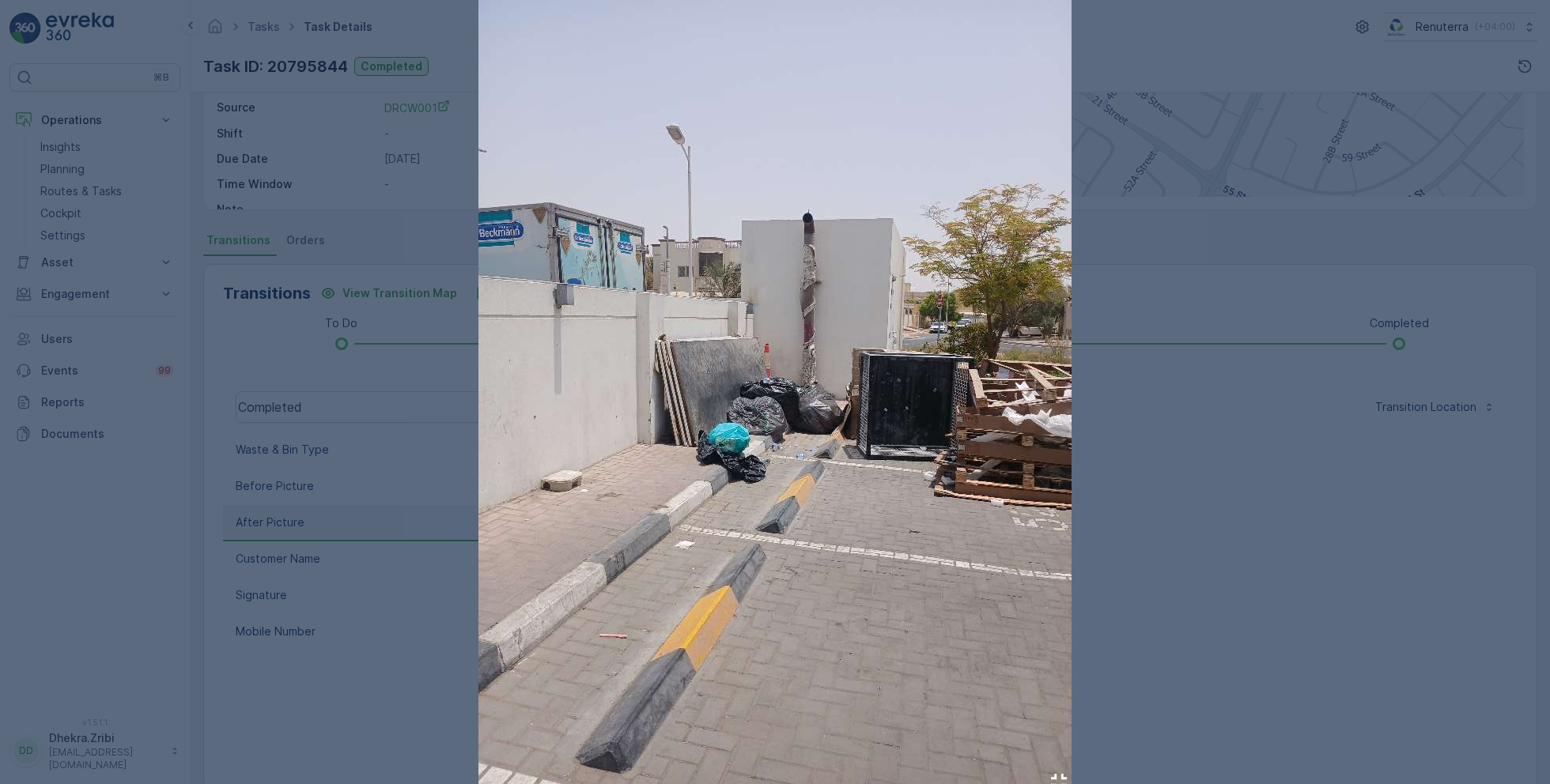
click at [1135, 486] on div at bounding box center [775, 392] width 1550 height 784
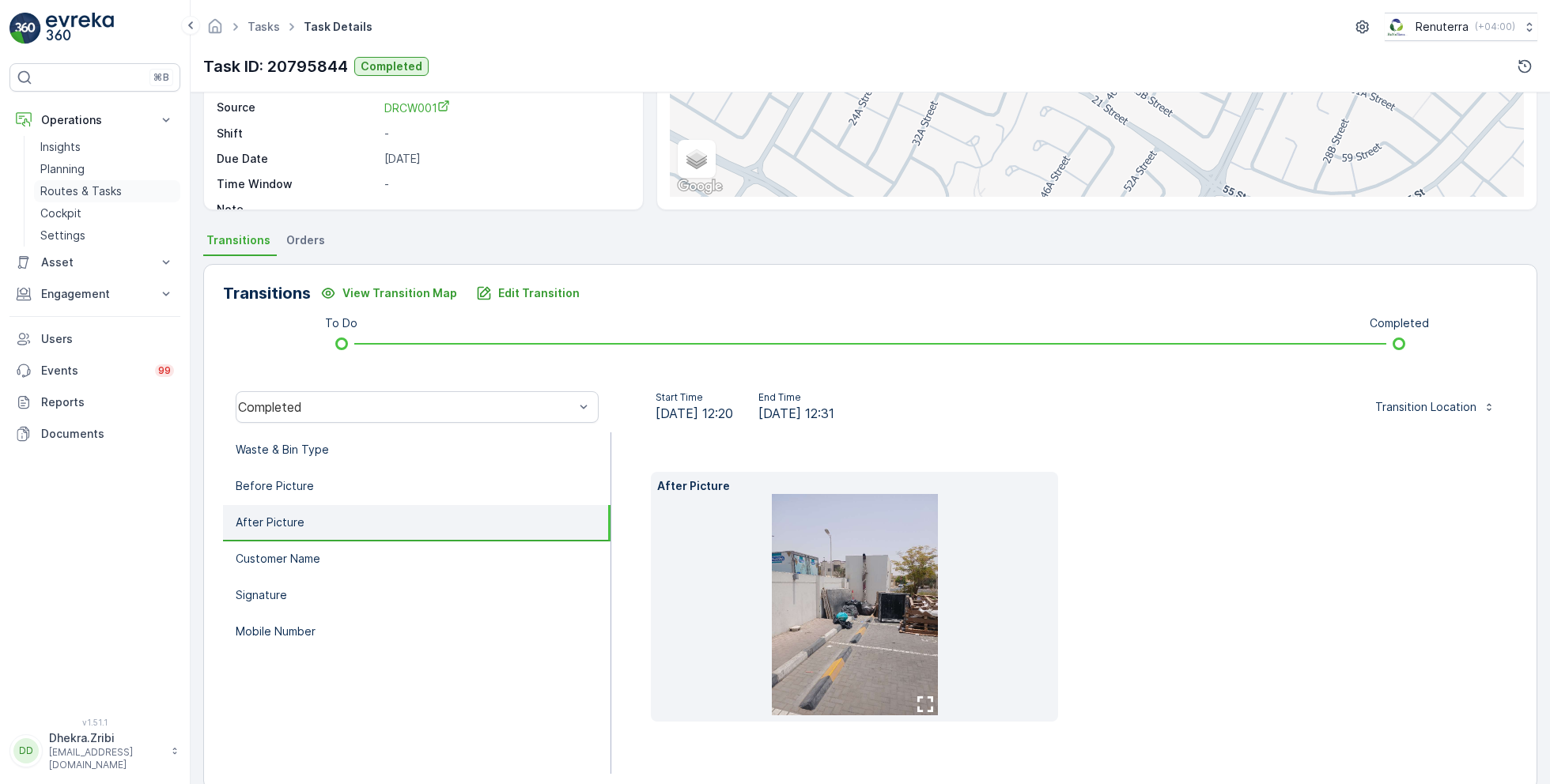
click at [94, 184] on p "Routes & Tasks" at bounding box center [81, 192] width 81 height 16
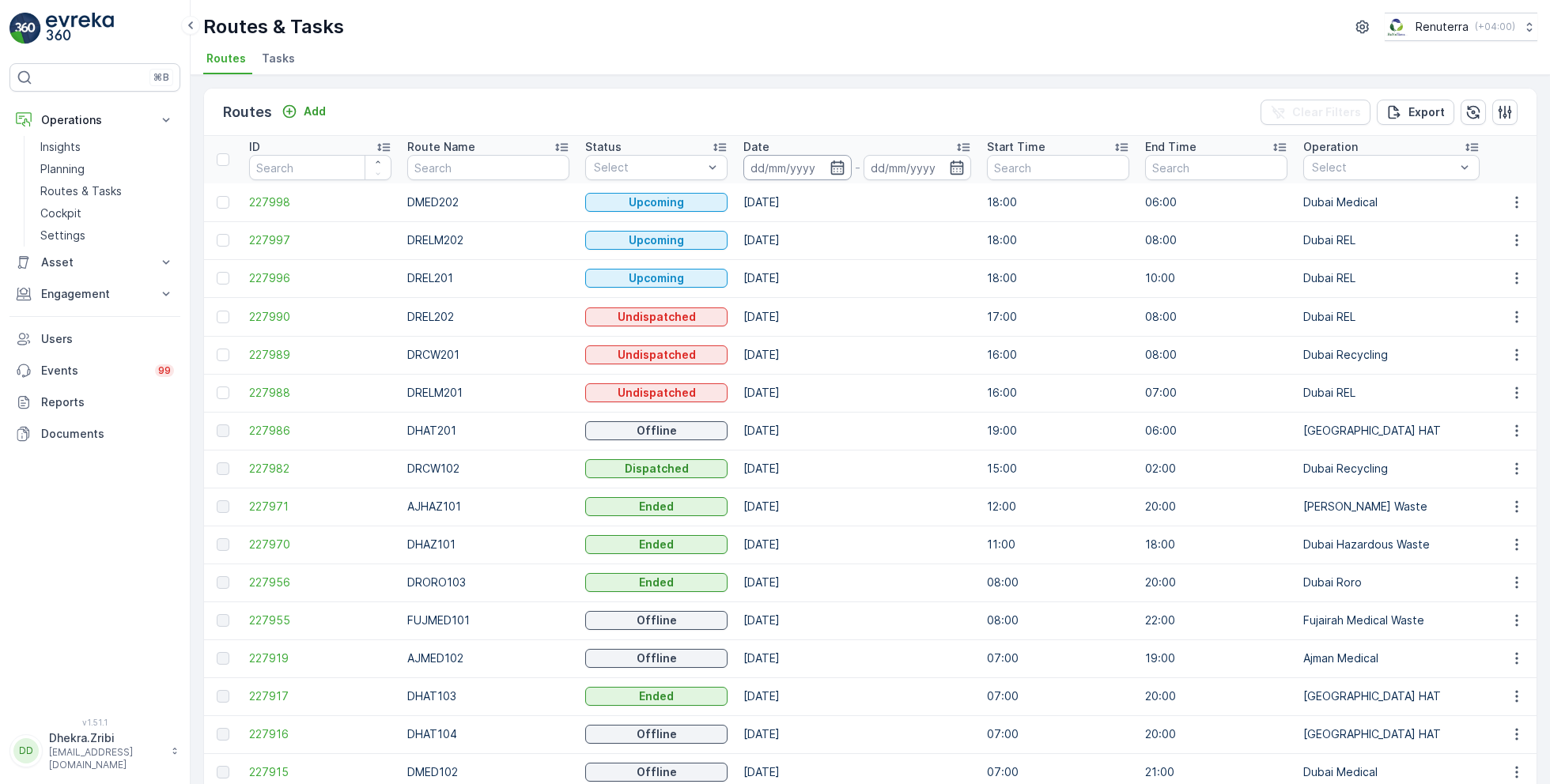
click at [805, 160] on input at bounding box center [797, 167] width 108 height 25
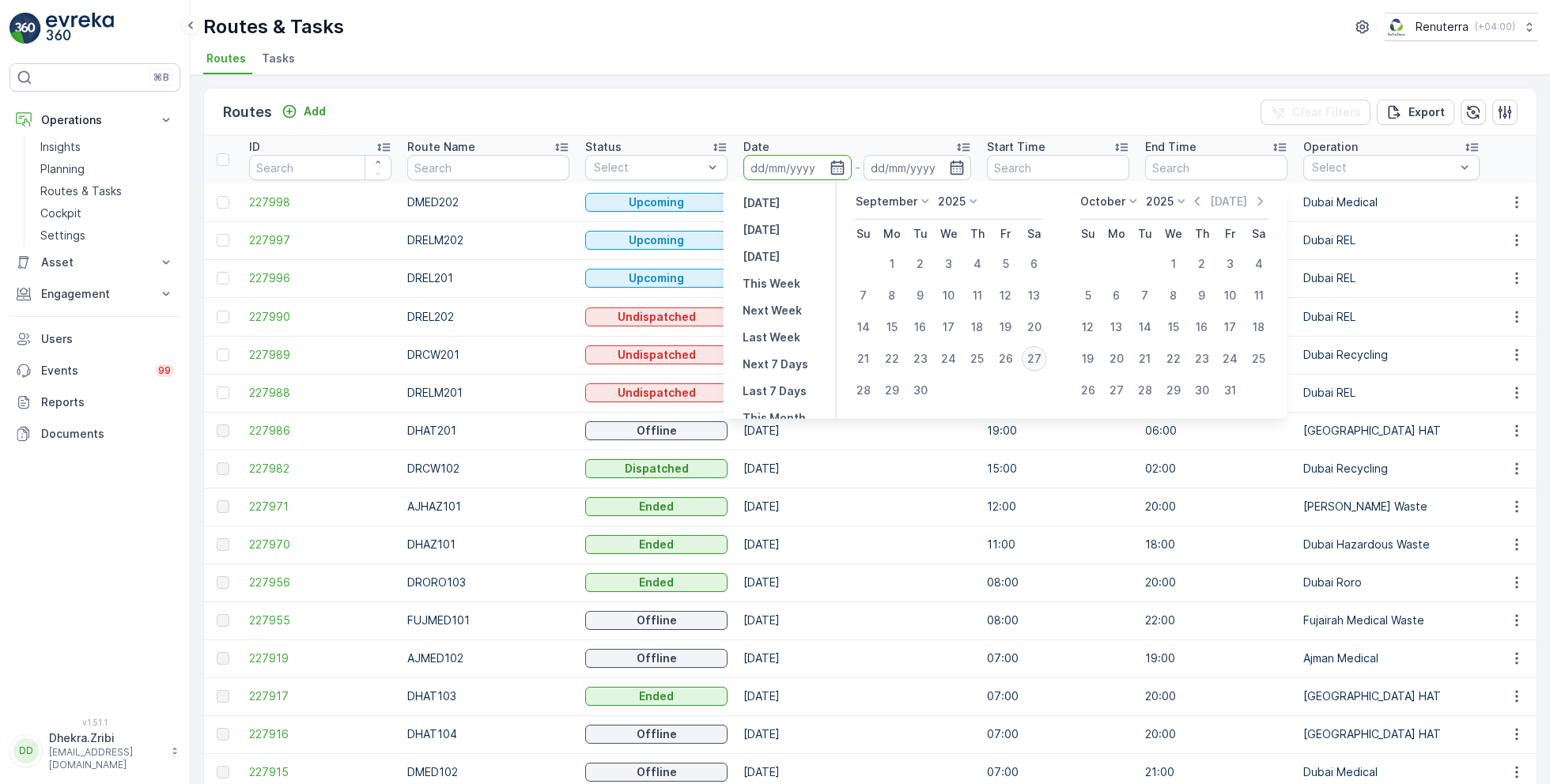
click at [1032, 348] on div "27" at bounding box center [1034, 359] width 25 height 25
type input "[DATE]"
click at [1032, 348] on div "27" at bounding box center [1034, 359] width 25 height 25
type input "[DATE]"
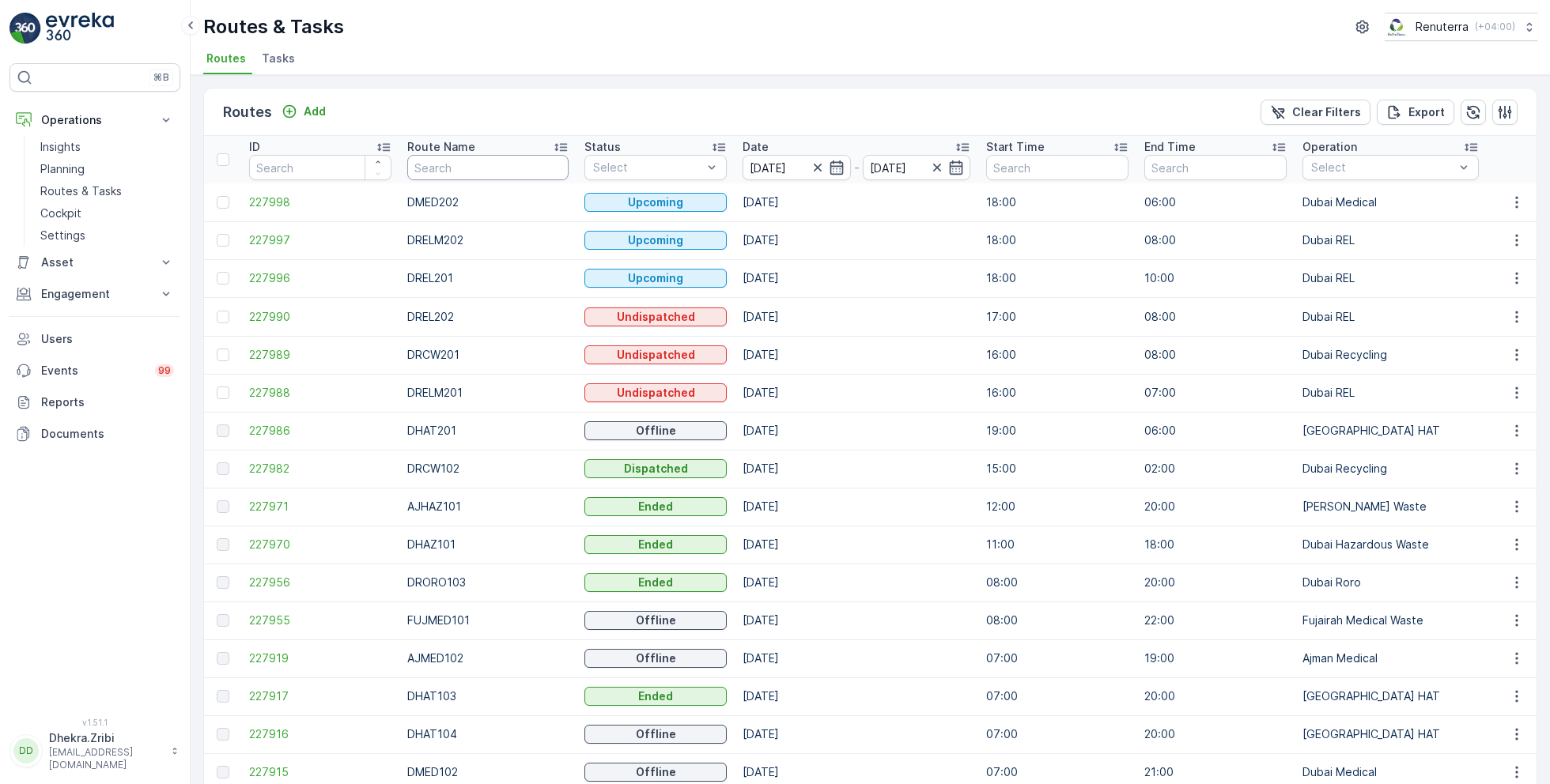
click at [469, 171] on input "text" at bounding box center [487, 167] width 161 height 25
type input "rcw"
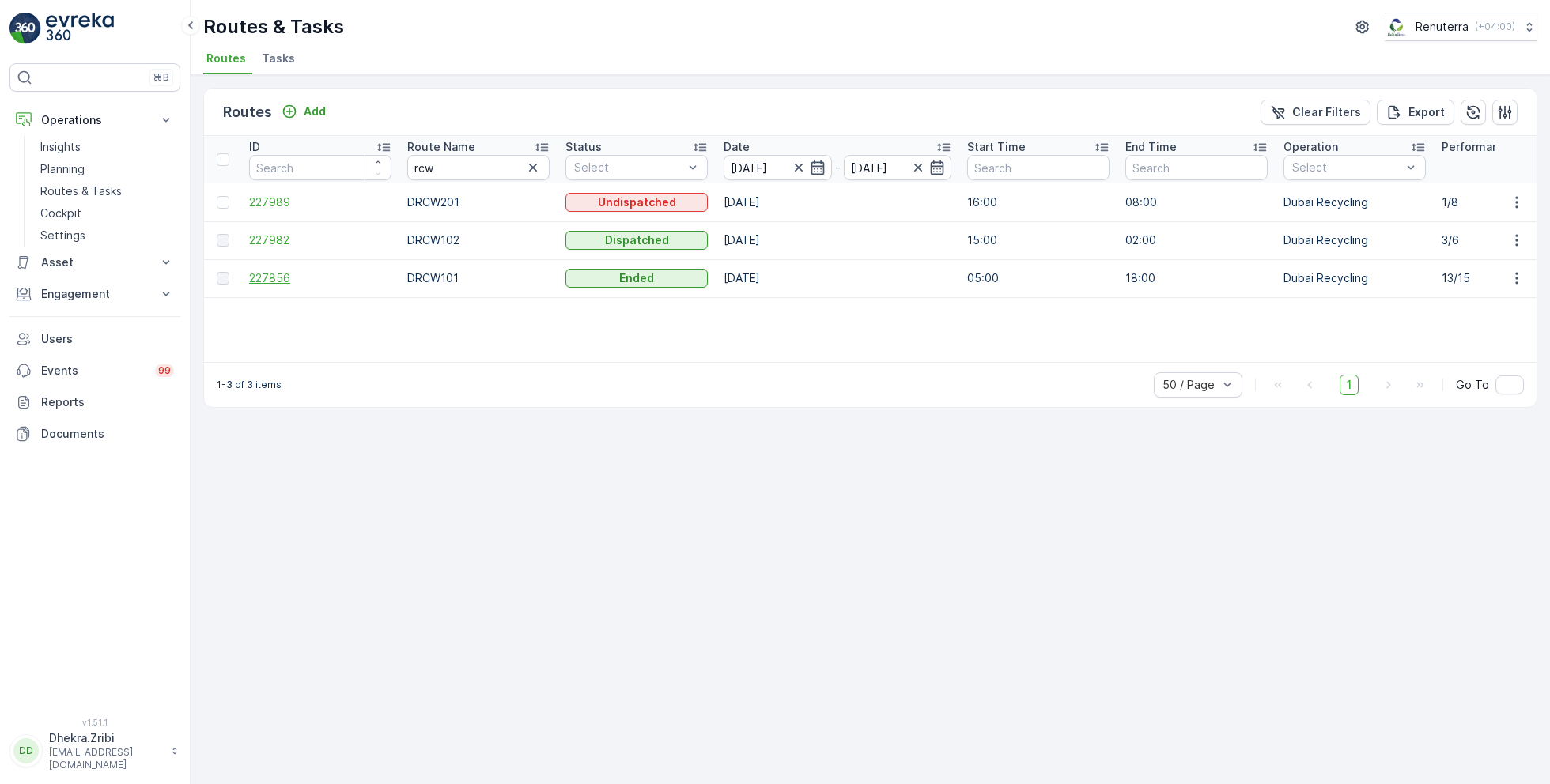
click at [266, 284] on span "227856" at bounding box center [321, 278] width 142 height 16
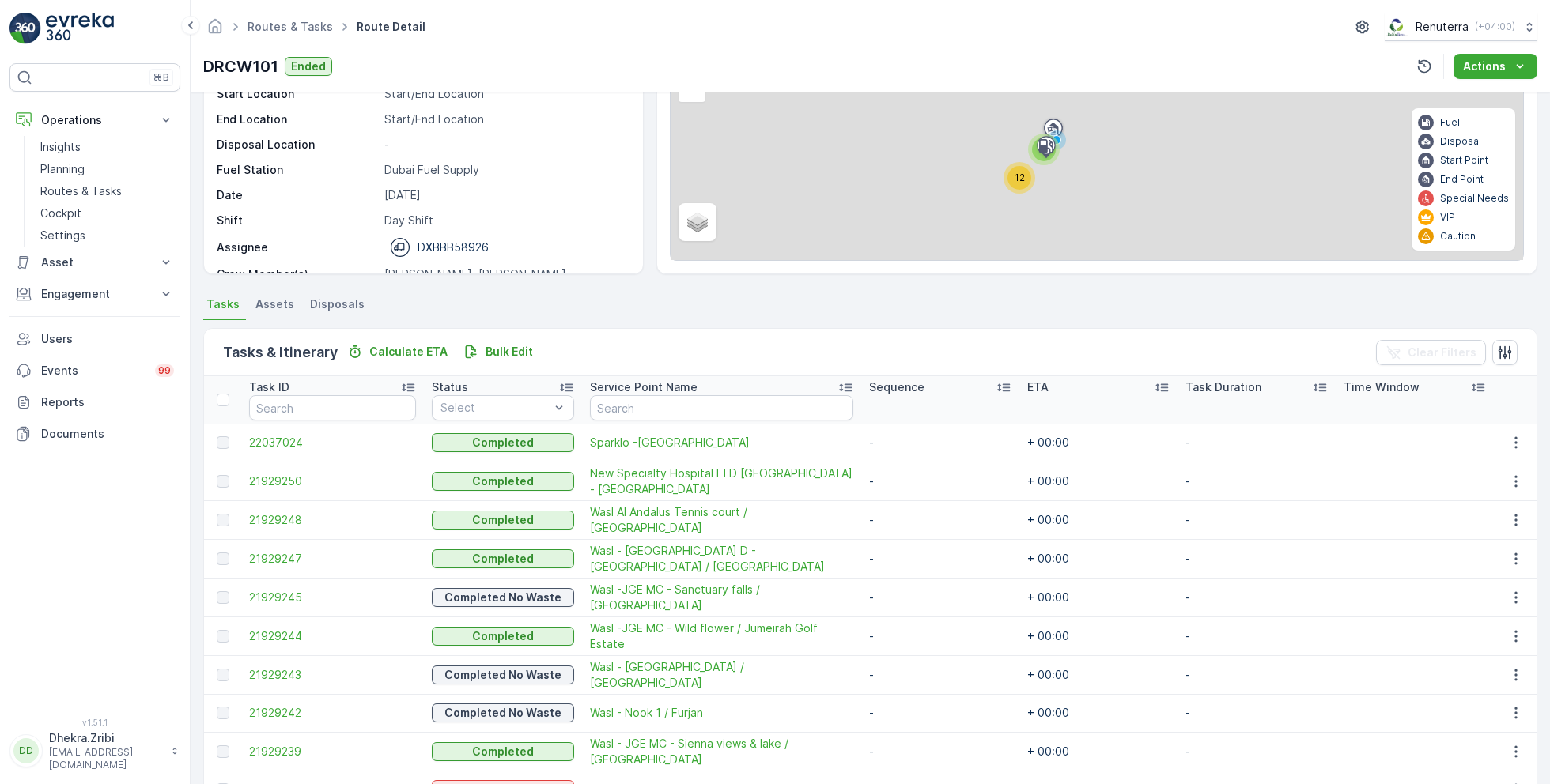
scroll to position [232, 0]
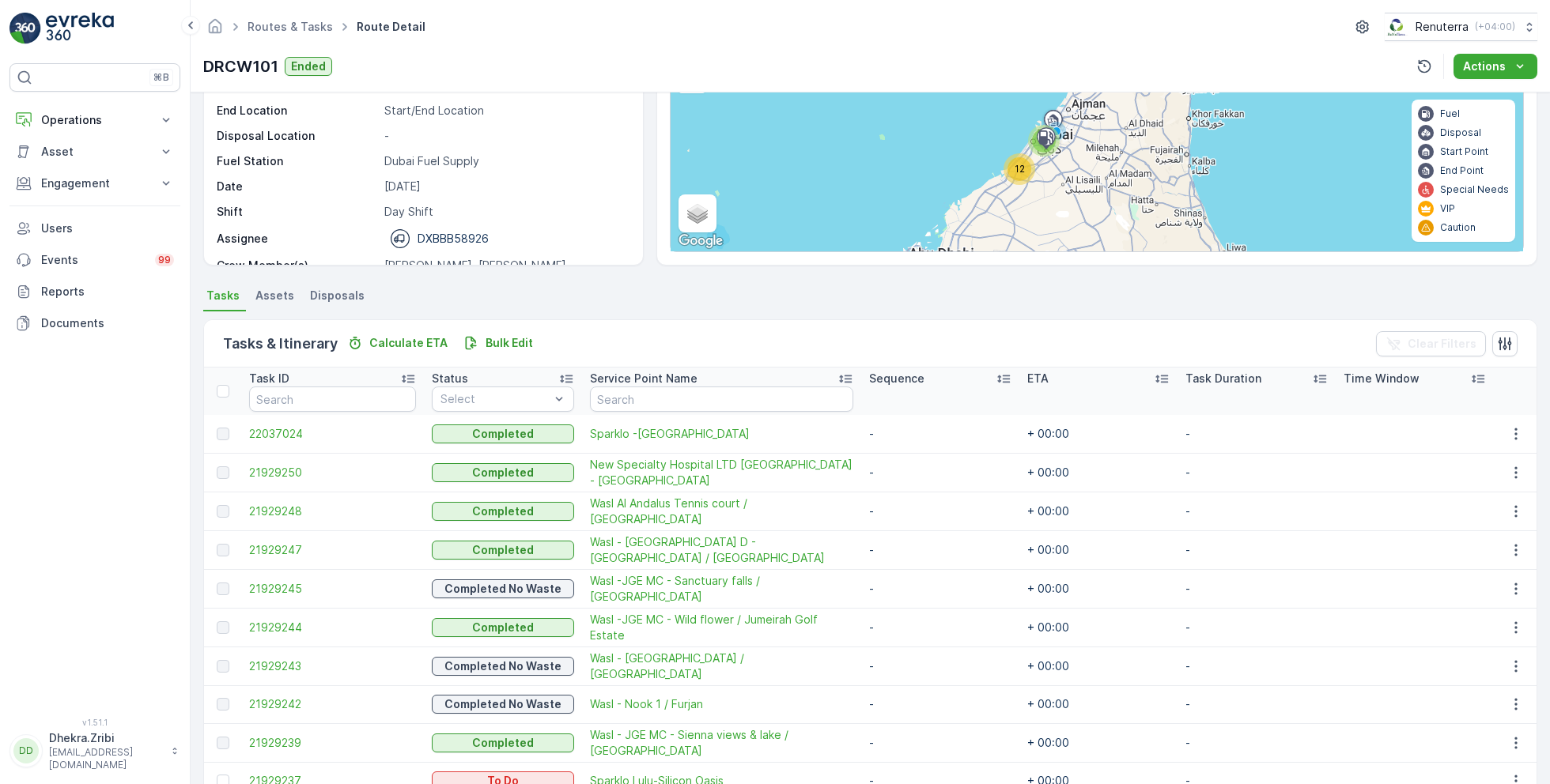
scroll to position [232, 0]
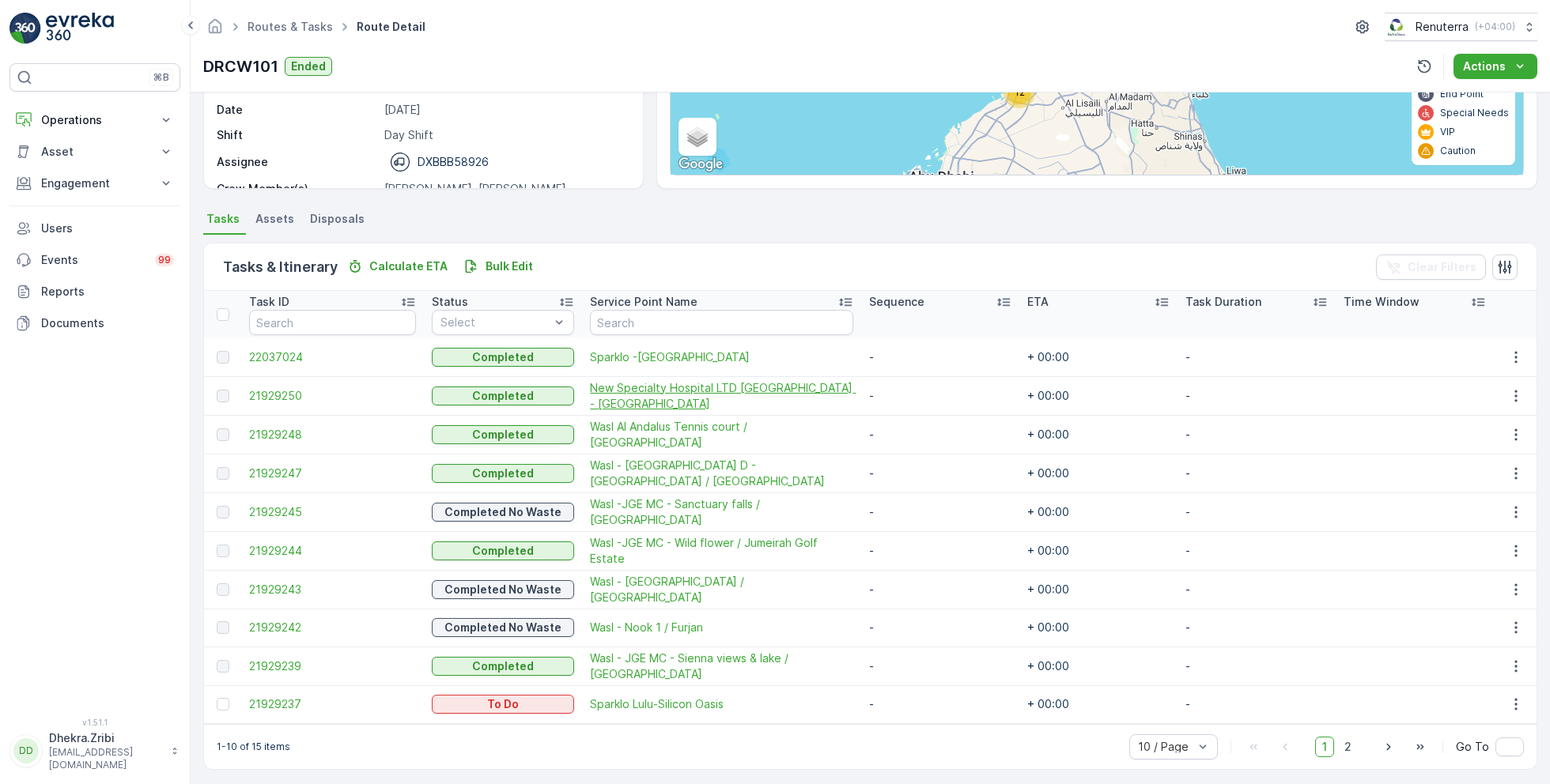
click at [669, 388] on span "New Specialty Hospital LTD [GEOGRAPHIC_DATA] - [GEOGRAPHIC_DATA]" at bounding box center [721, 395] width 263 height 32
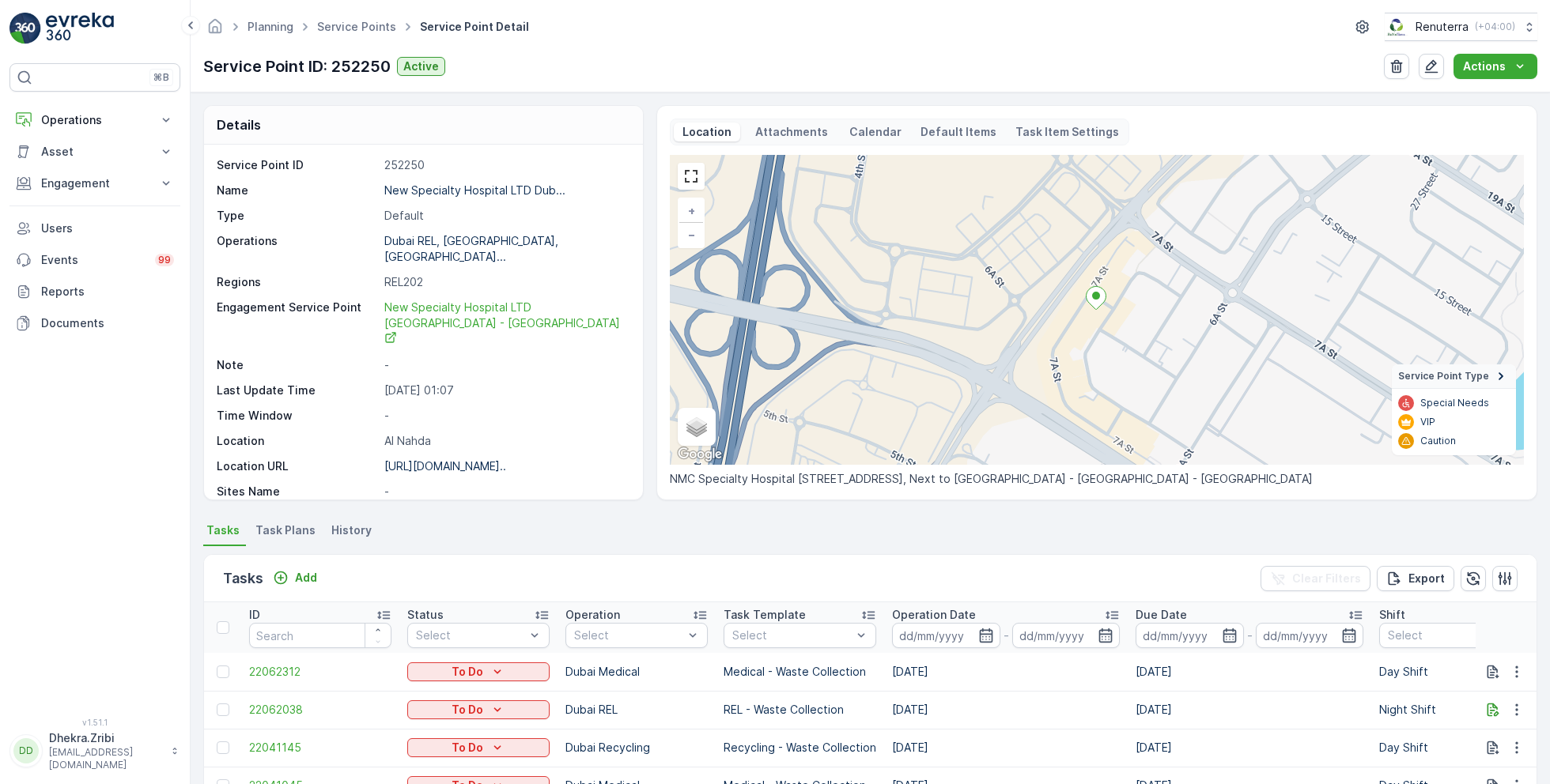
click at [282, 534] on span "Task Plans" at bounding box center [286, 530] width 60 height 16
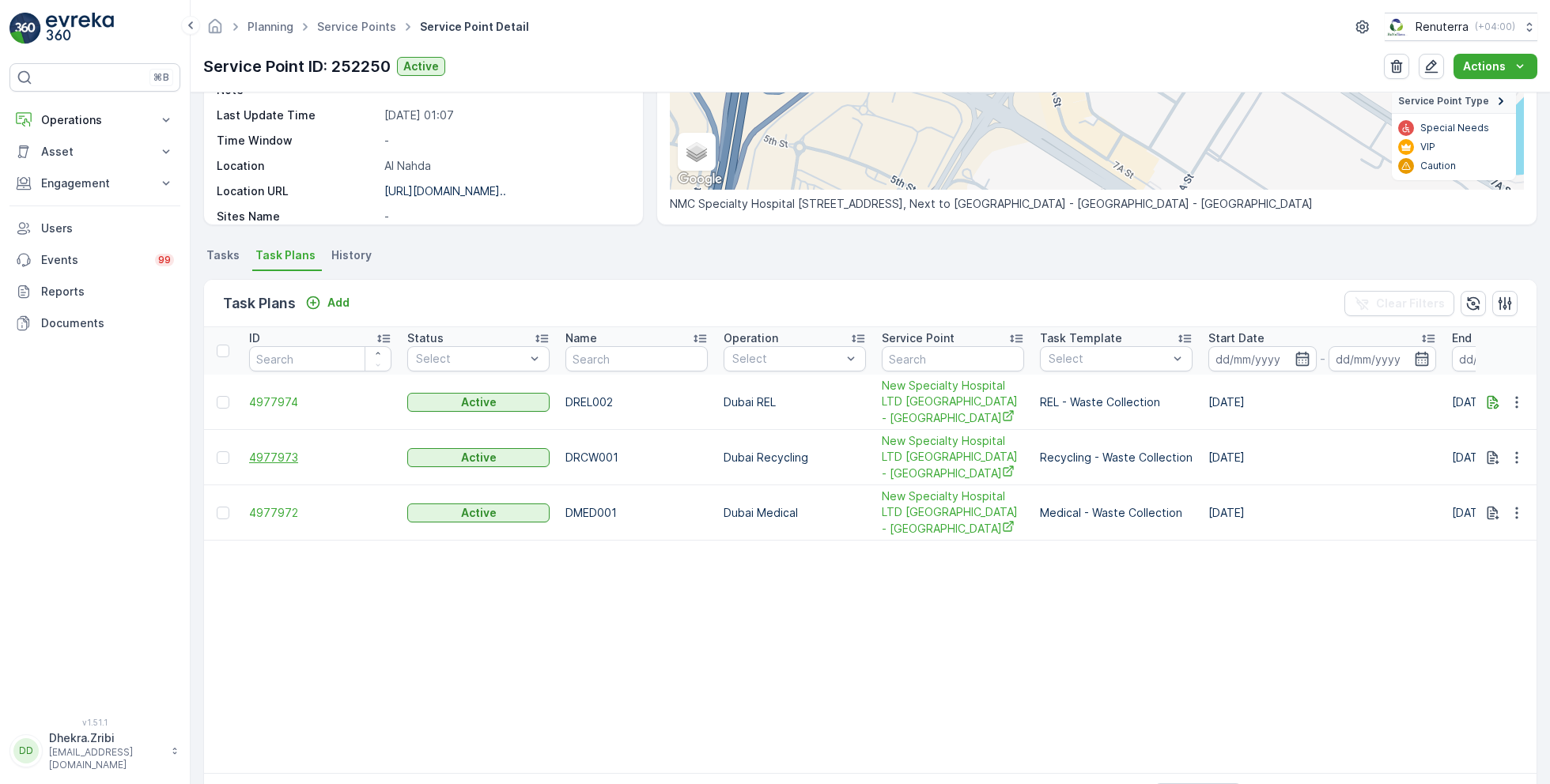
click at [280, 455] on span "4977973" at bounding box center [321, 458] width 142 height 16
